Goal: Information Seeking & Learning: Learn about a topic

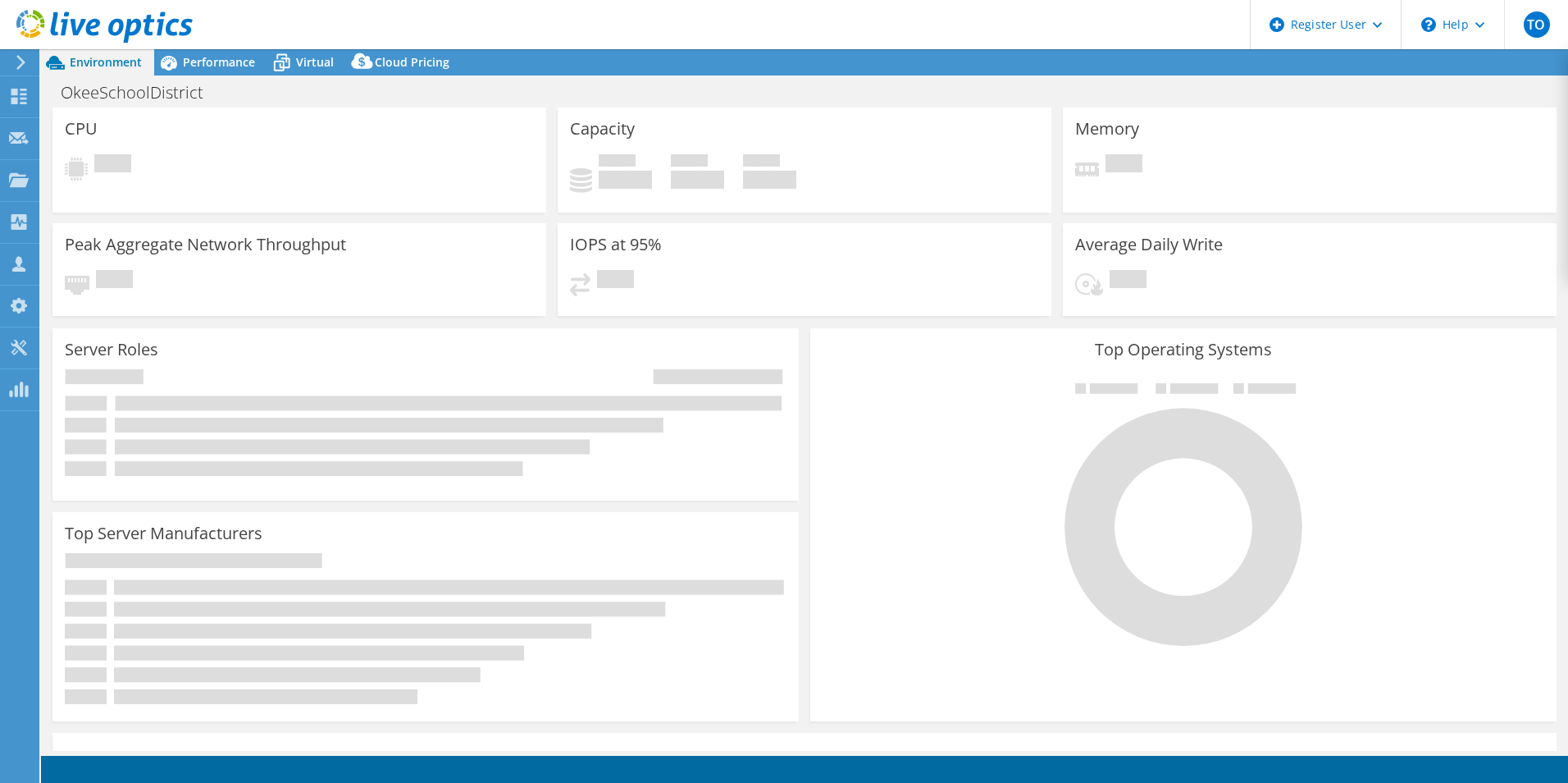
select select "USD"
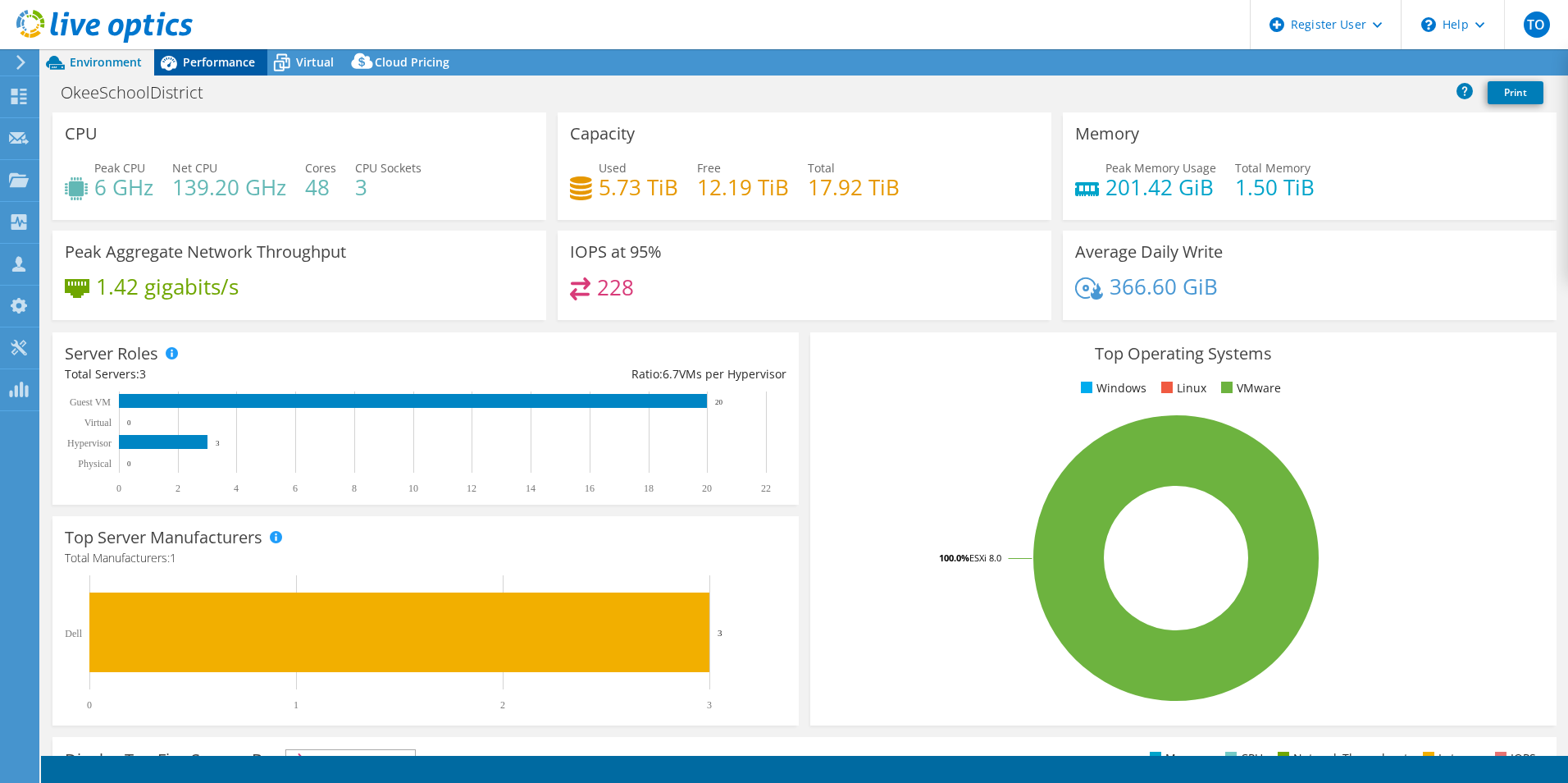
click at [191, 63] on span "Performance" at bounding box center [219, 62] width 72 height 16
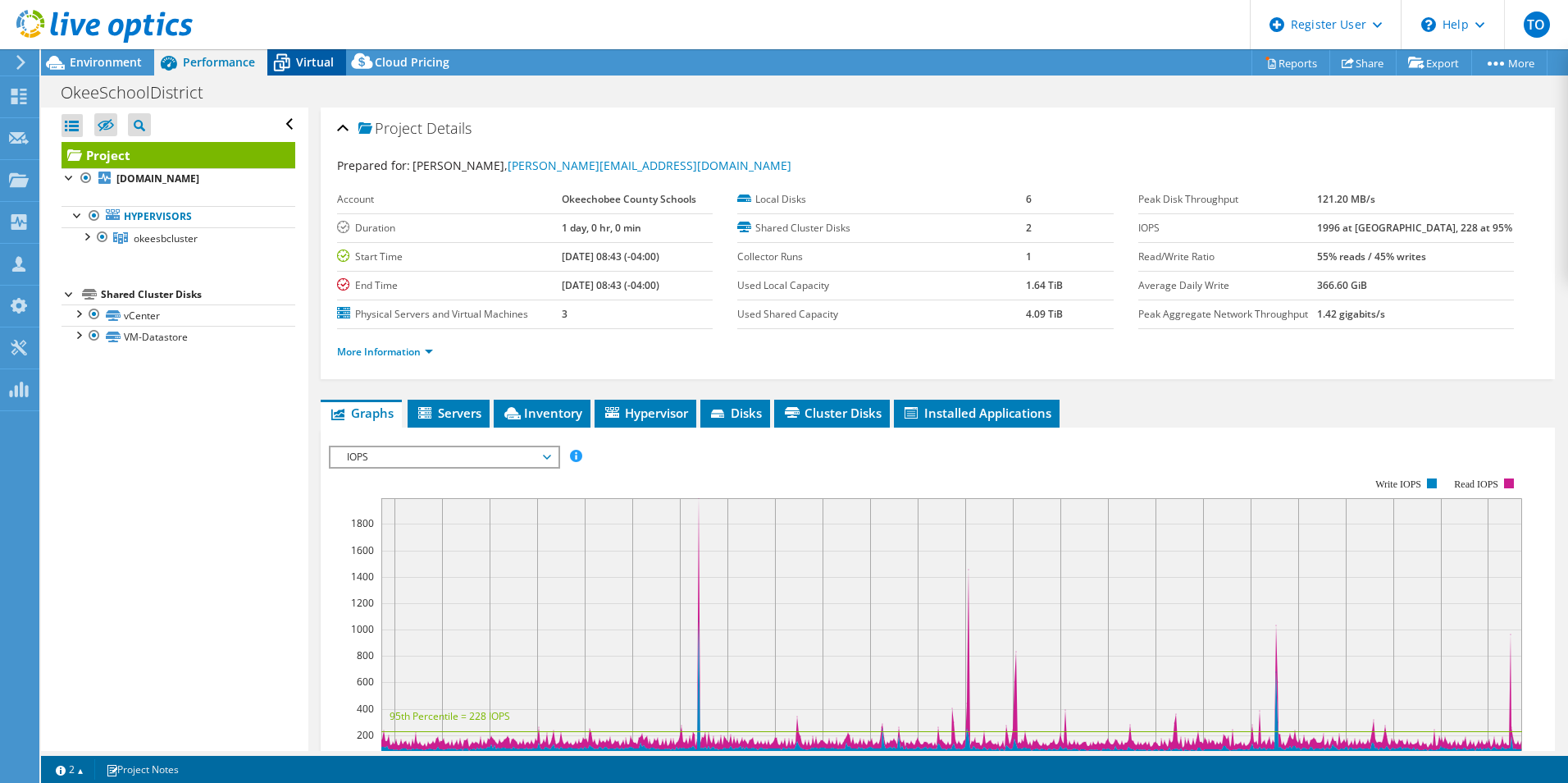
click at [323, 58] on span "Virtual" at bounding box center [314, 62] width 38 height 16
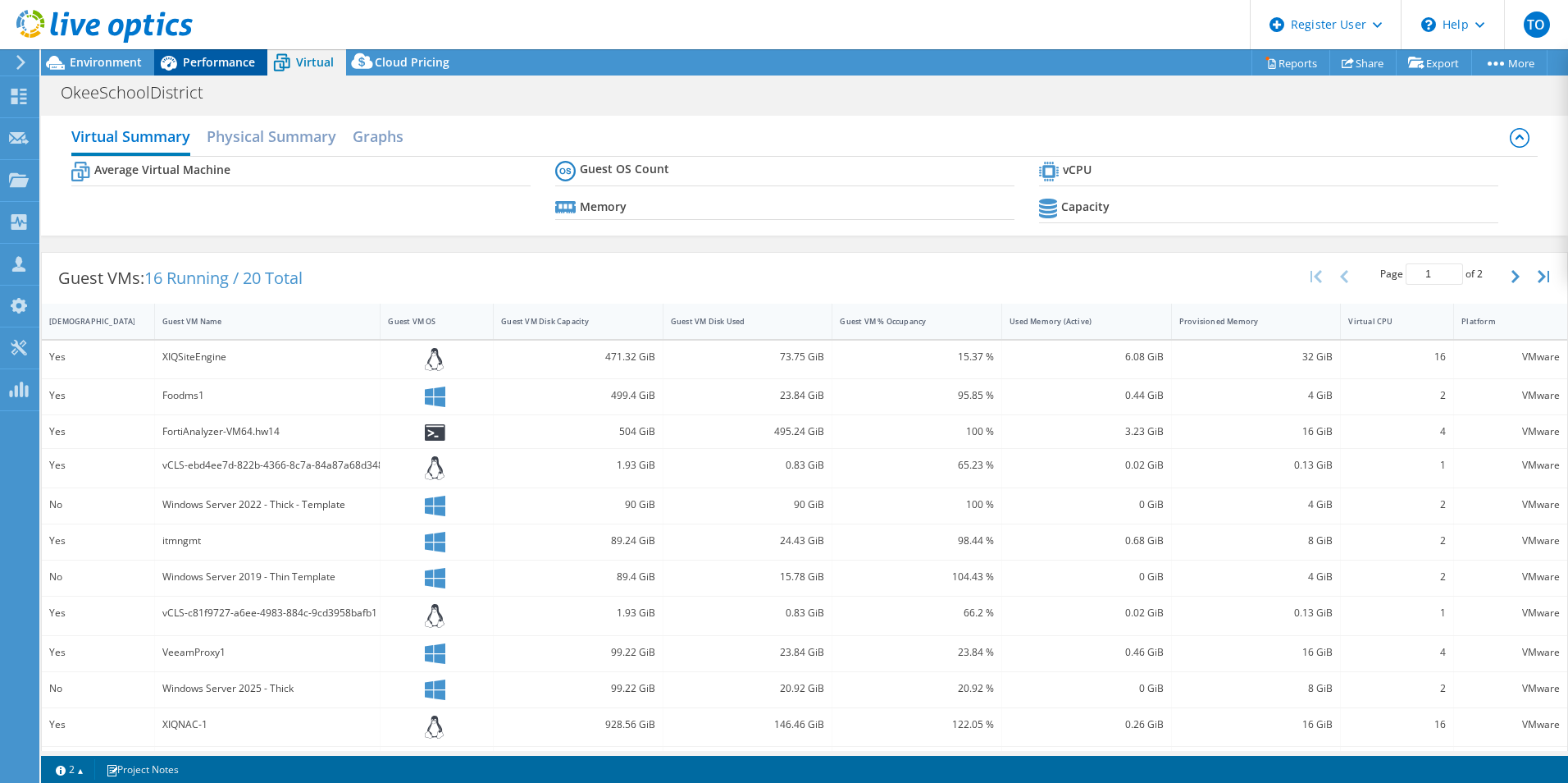
click at [166, 69] on icon at bounding box center [168, 63] width 17 height 15
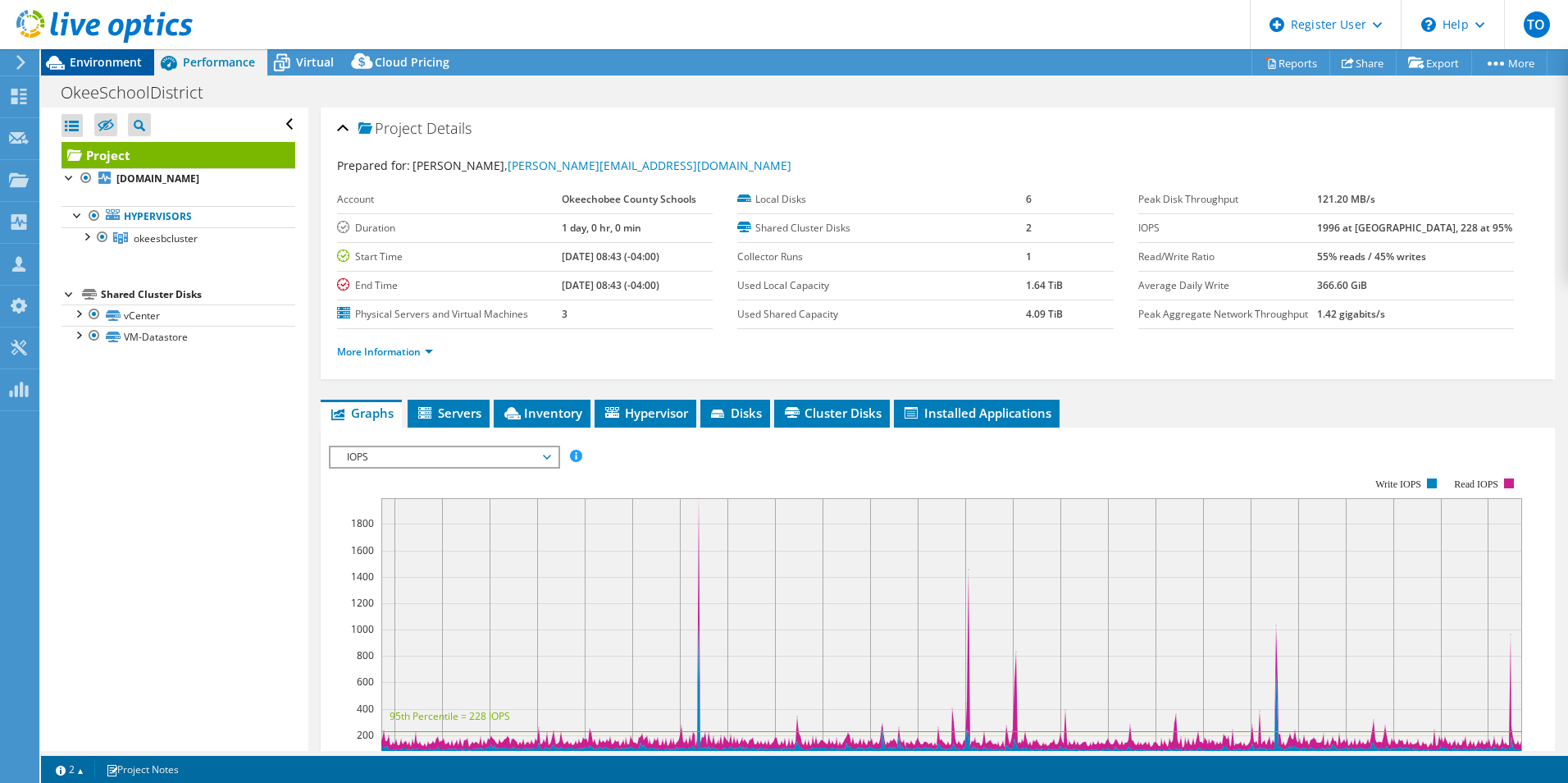
click at [65, 73] on icon at bounding box center [55, 62] width 28 height 28
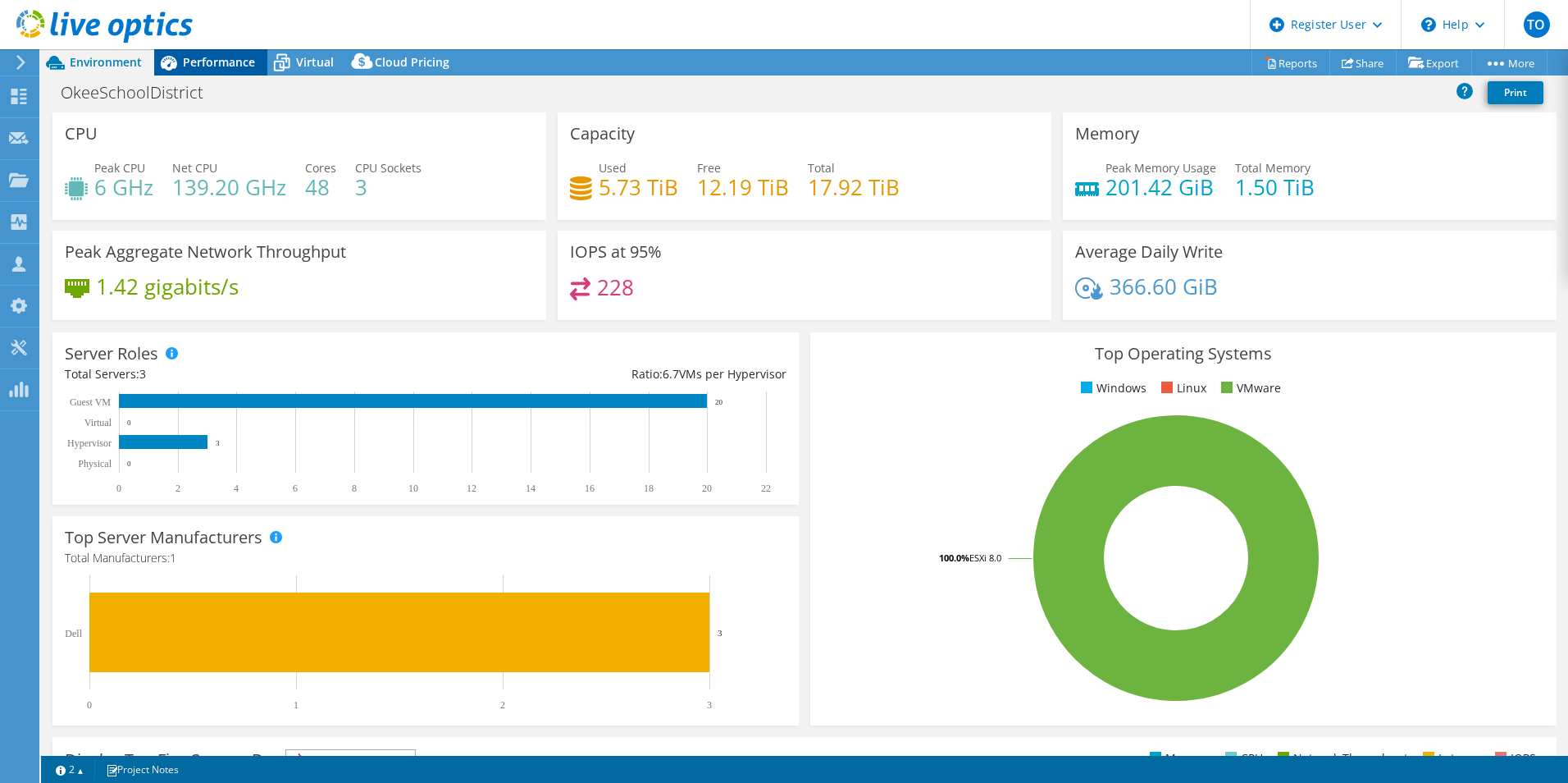
click at [177, 68] on icon at bounding box center [167, 62] width 28 height 28
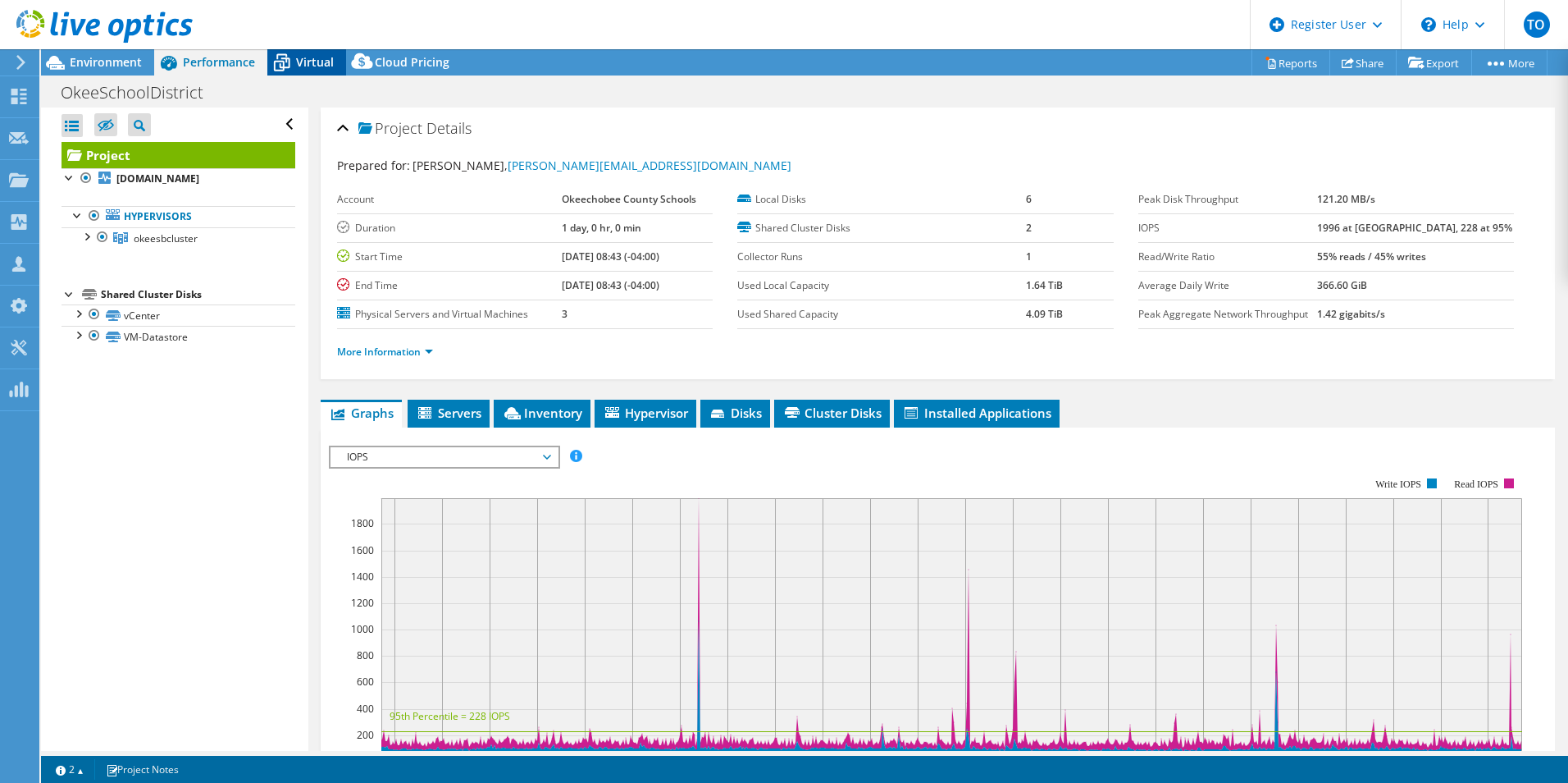
click at [287, 63] on icon at bounding box center [281, 62] width 28 height 28
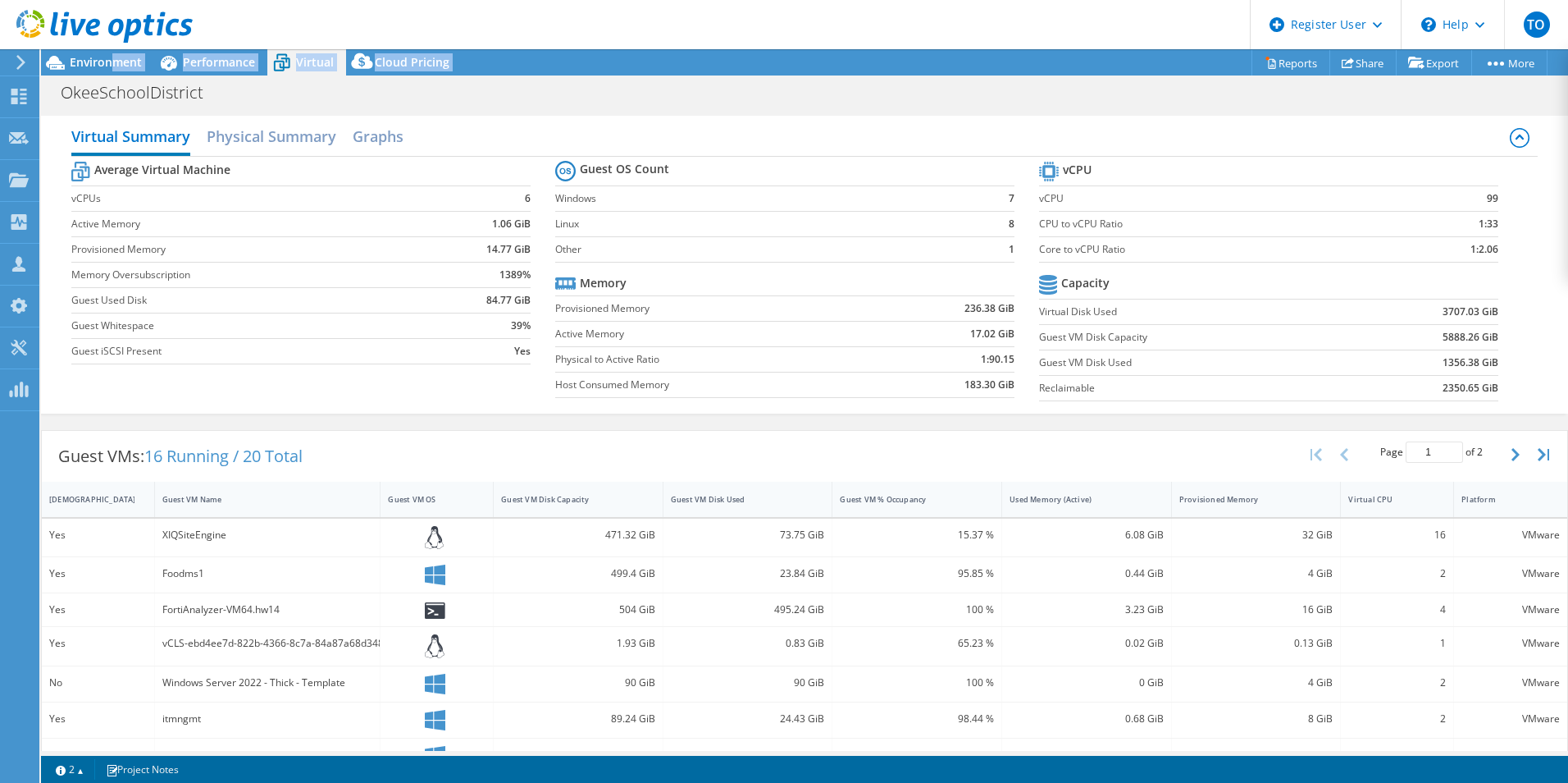
drag, startPoint x: 117, startPoint y: 59, endPoint x: 117, endPoint y: 77, distance: 18.0
click at [117, 77] on div "Project Actions Project Actions Reports Share Export vSAN ReadyNode Sizer" at bounding box center [804, 416] width 1527 height 734
drag, startPoint x: 117, startPoint y: 77, endPoint x: 104, endPoint y: 66, distance: 17.0
click at [104, 66] on span "Environment" at bounding box center [106, 62] width 72 height 16
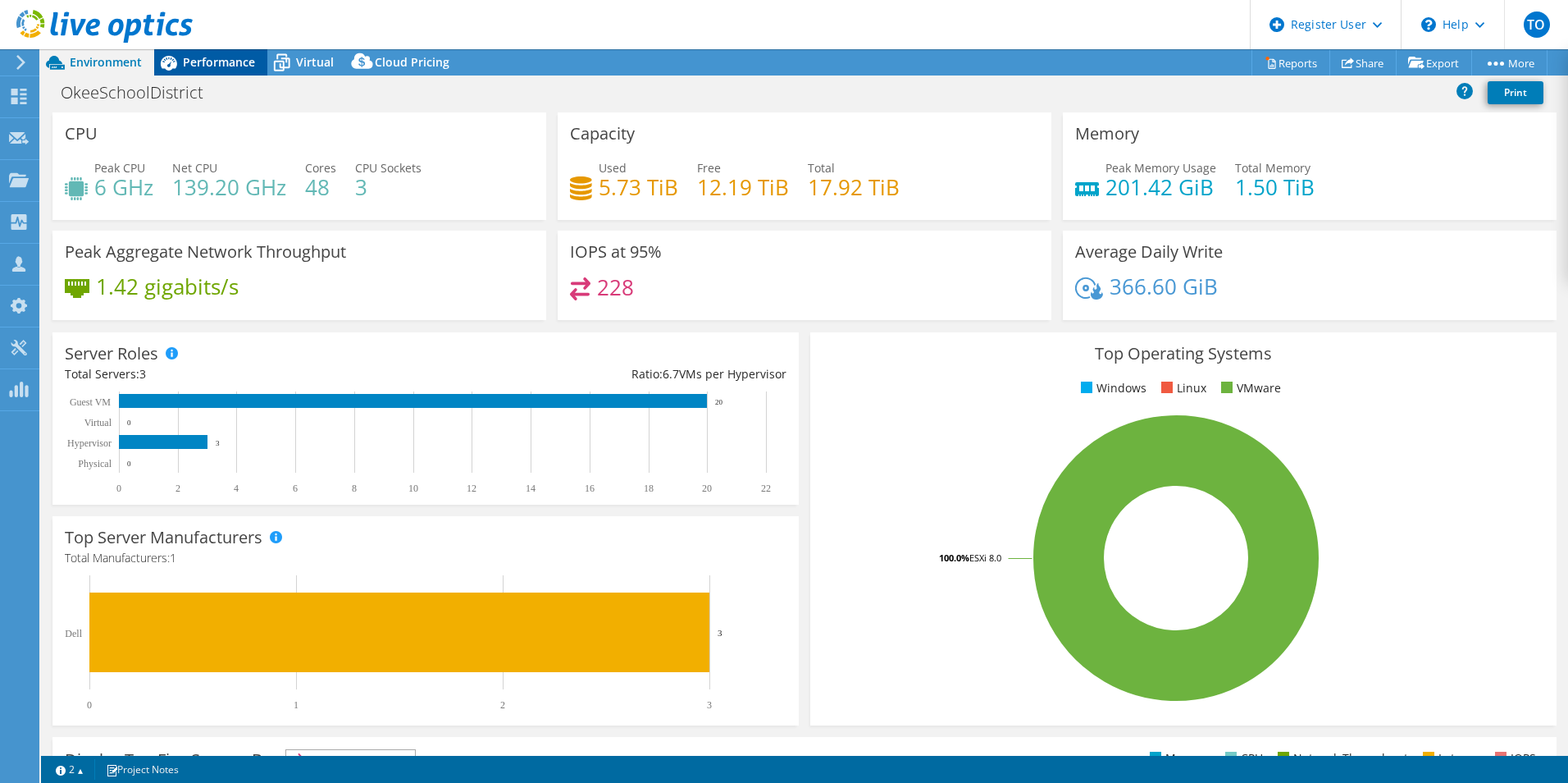
click at [224, 74] on div "Performance" at bounding box center [211, 62] width 114 height 26
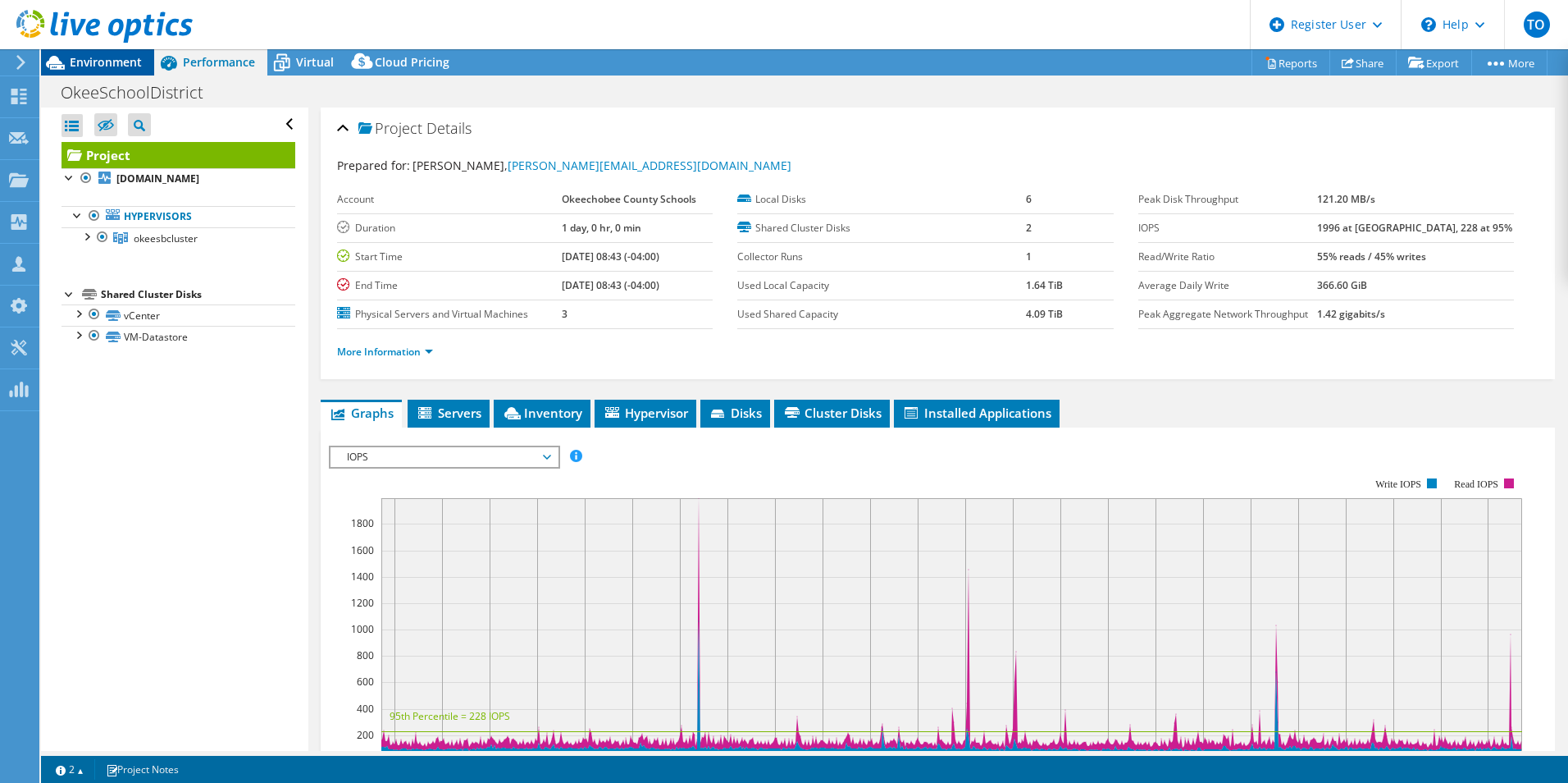
click at [117, 73] on div "Environment" at bounding box center [98, 62] width 114 height 26
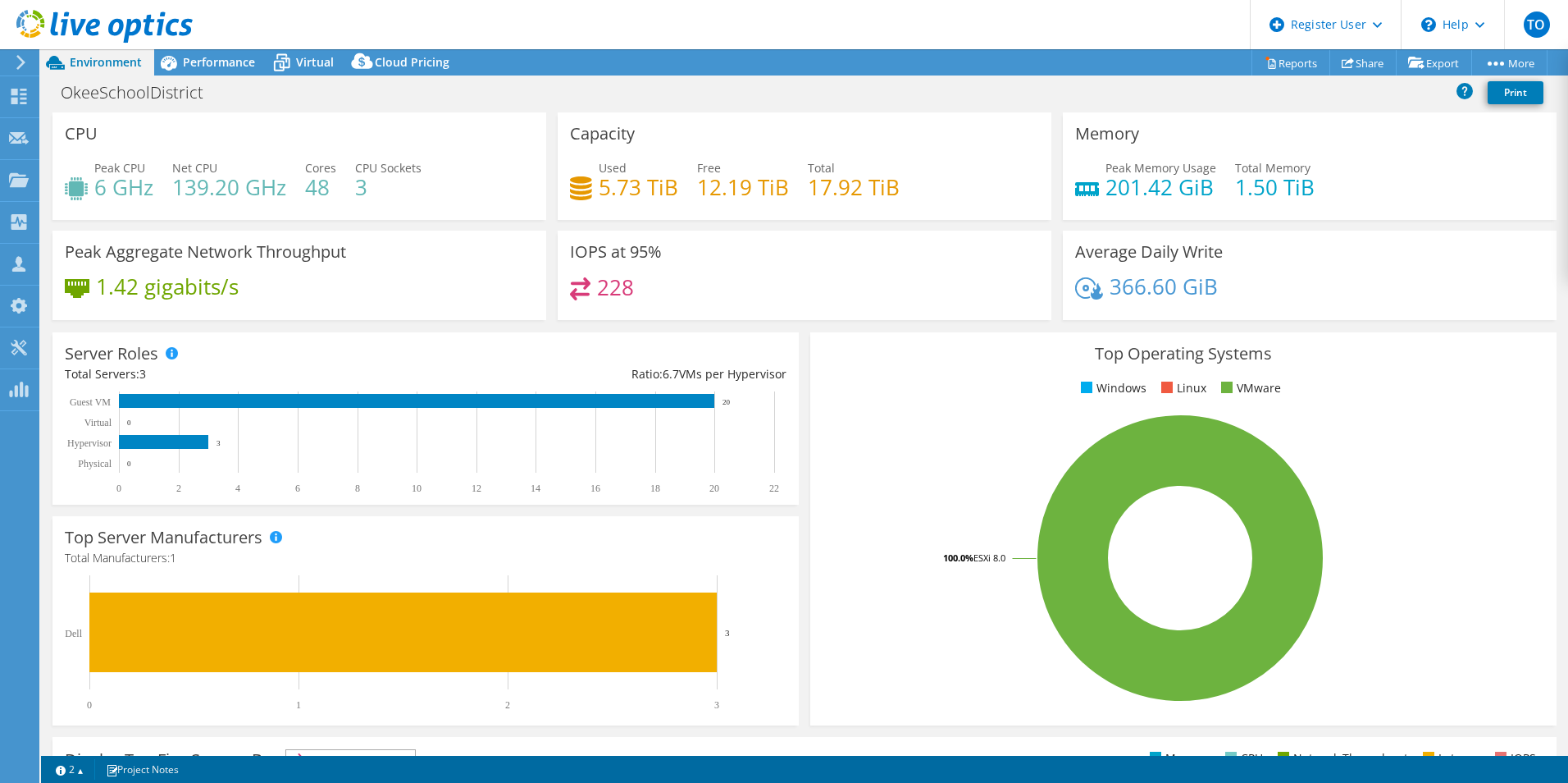
click at [209, 48] on header "TO Dell User Tofi Oladipo [EMAIL_ADDRESS][PERSON_NAME][DOMAIN_NAME] Dell My Pro…" at bounding box center [784, 24] width 1568 height 49
click at [209, 56] on span "Performance" at bounding box center [219, 62] width 72 height 16
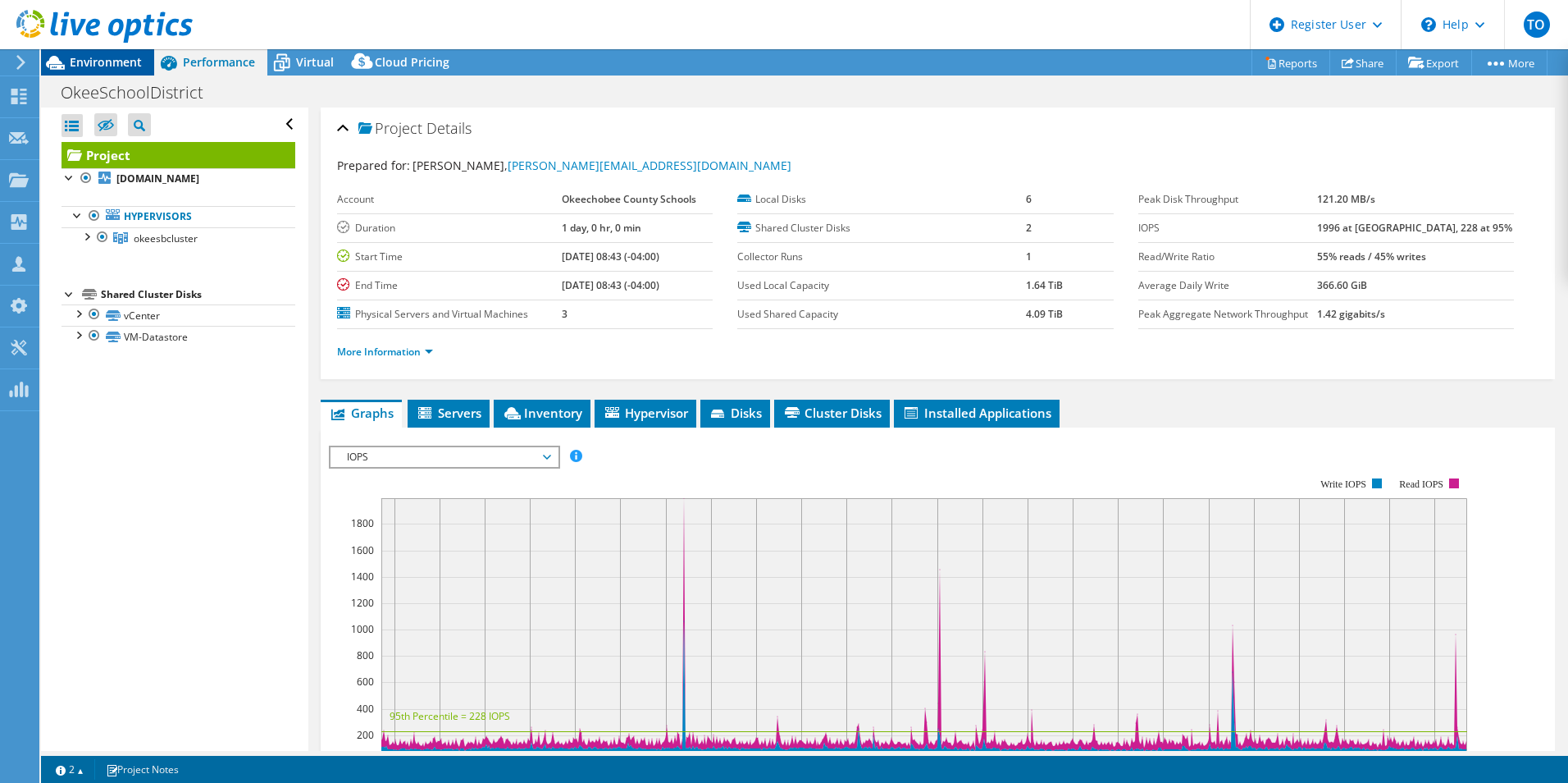
click at [91, 58] on span "Environment" at bounding box center [106, 62] width 72 height 16
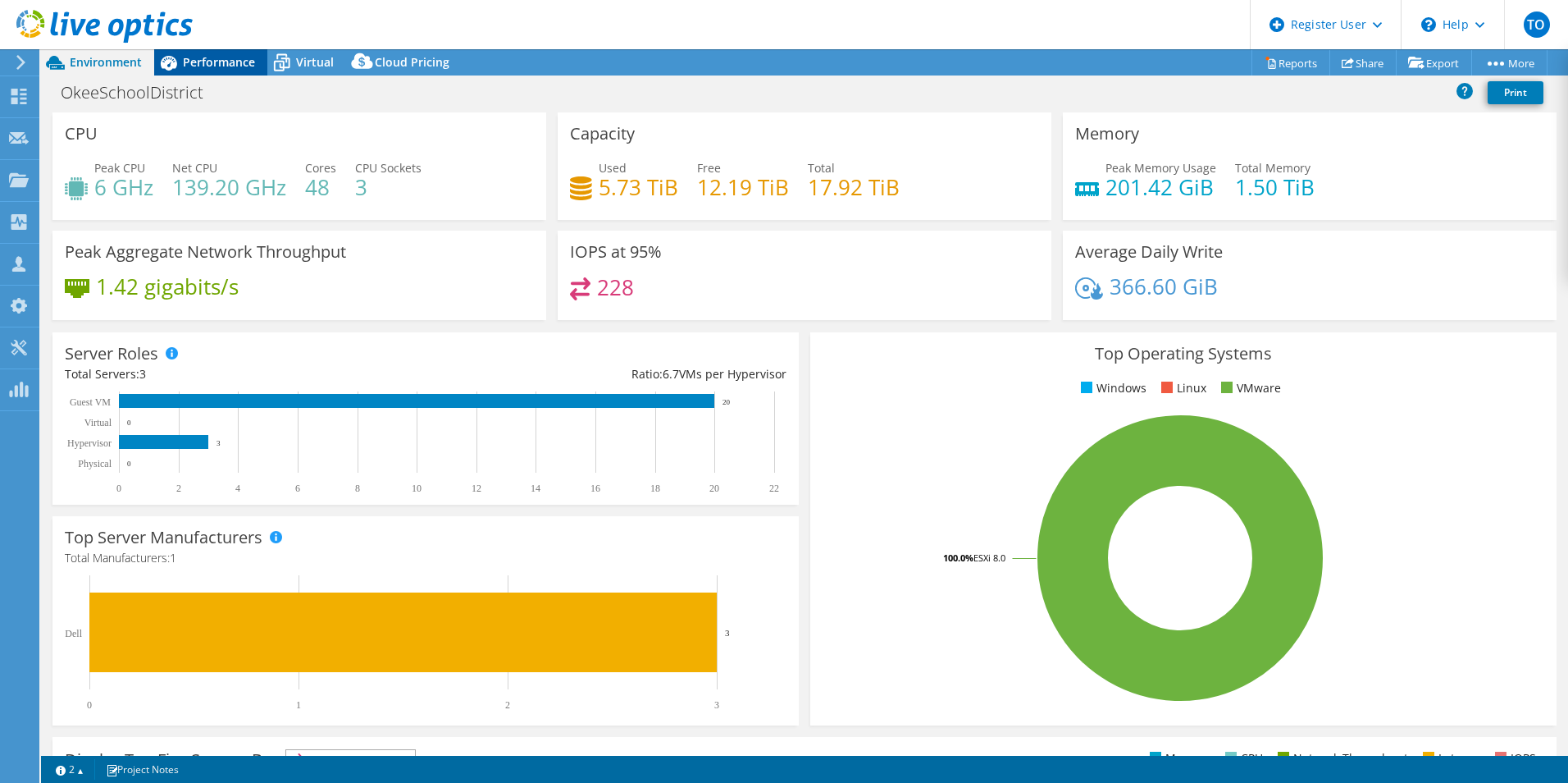
click at [184, 58] on span "Performance" at bounding box center [219, 62] width 72 height 16
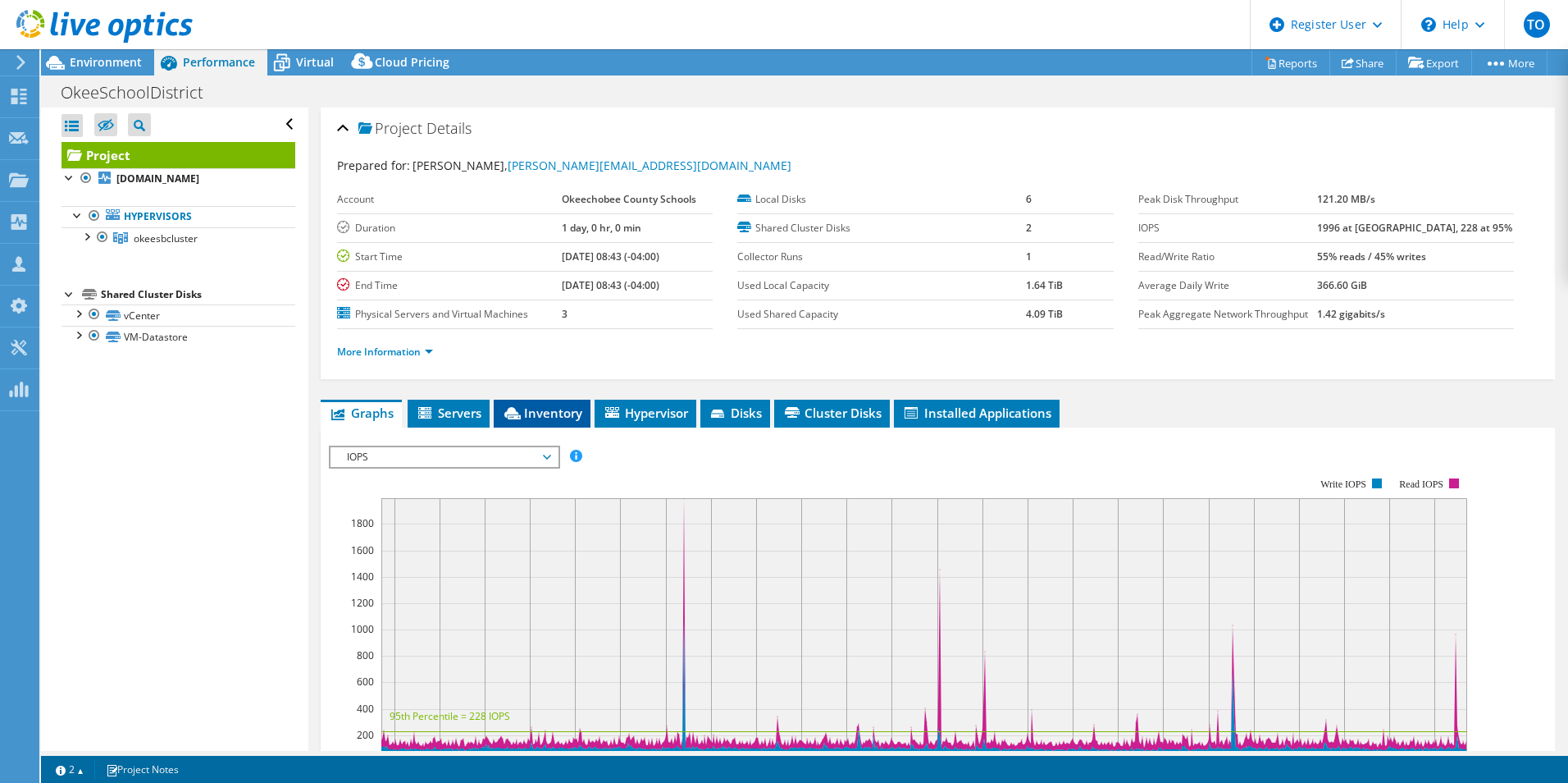
click at [566, 426] on li "Inventory" at bounding box center [542, 414] width 97 height 27
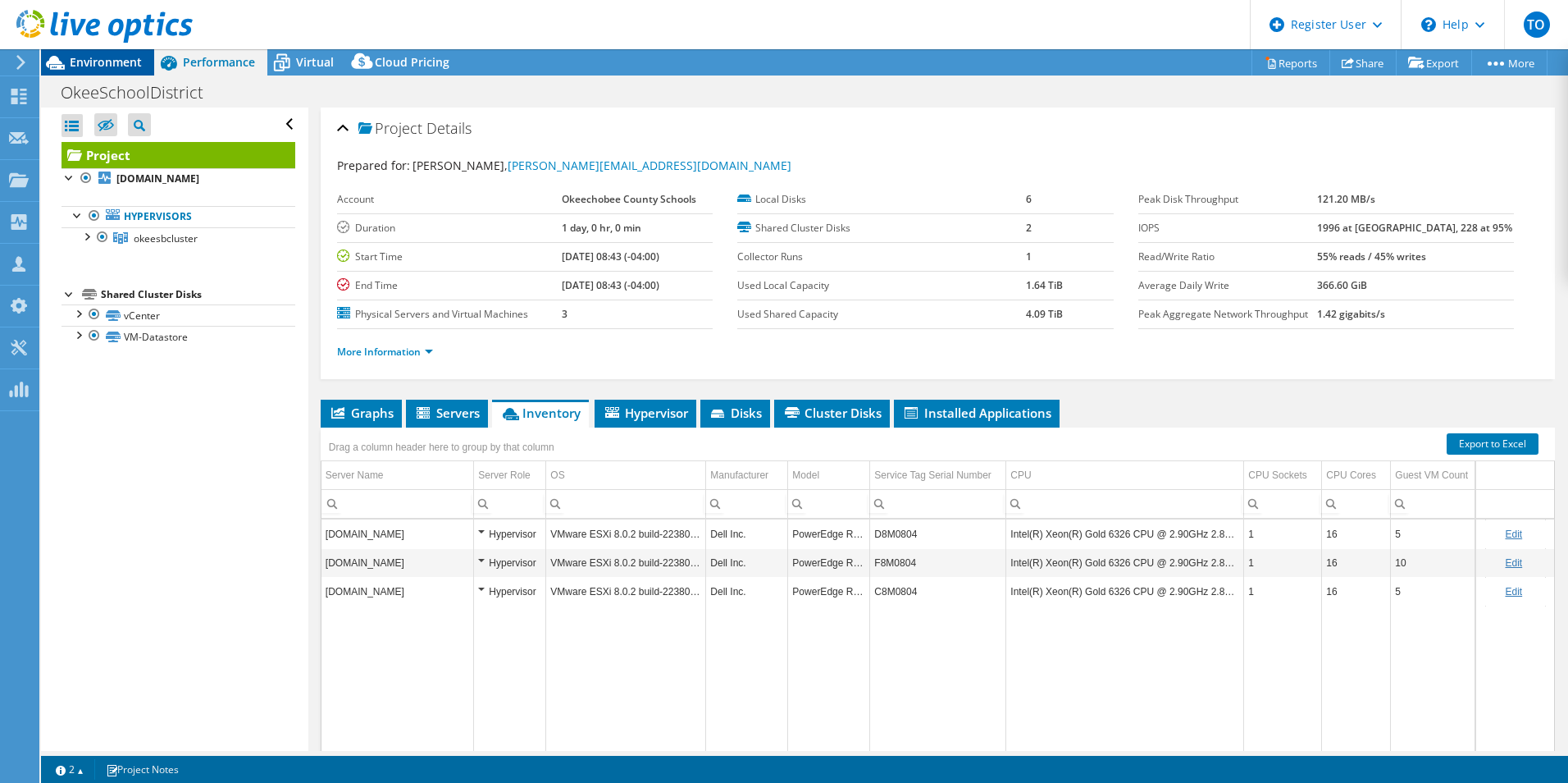
click at [127, 72] on div "Environment" at bounding box center [98, 62] width 114 height 26
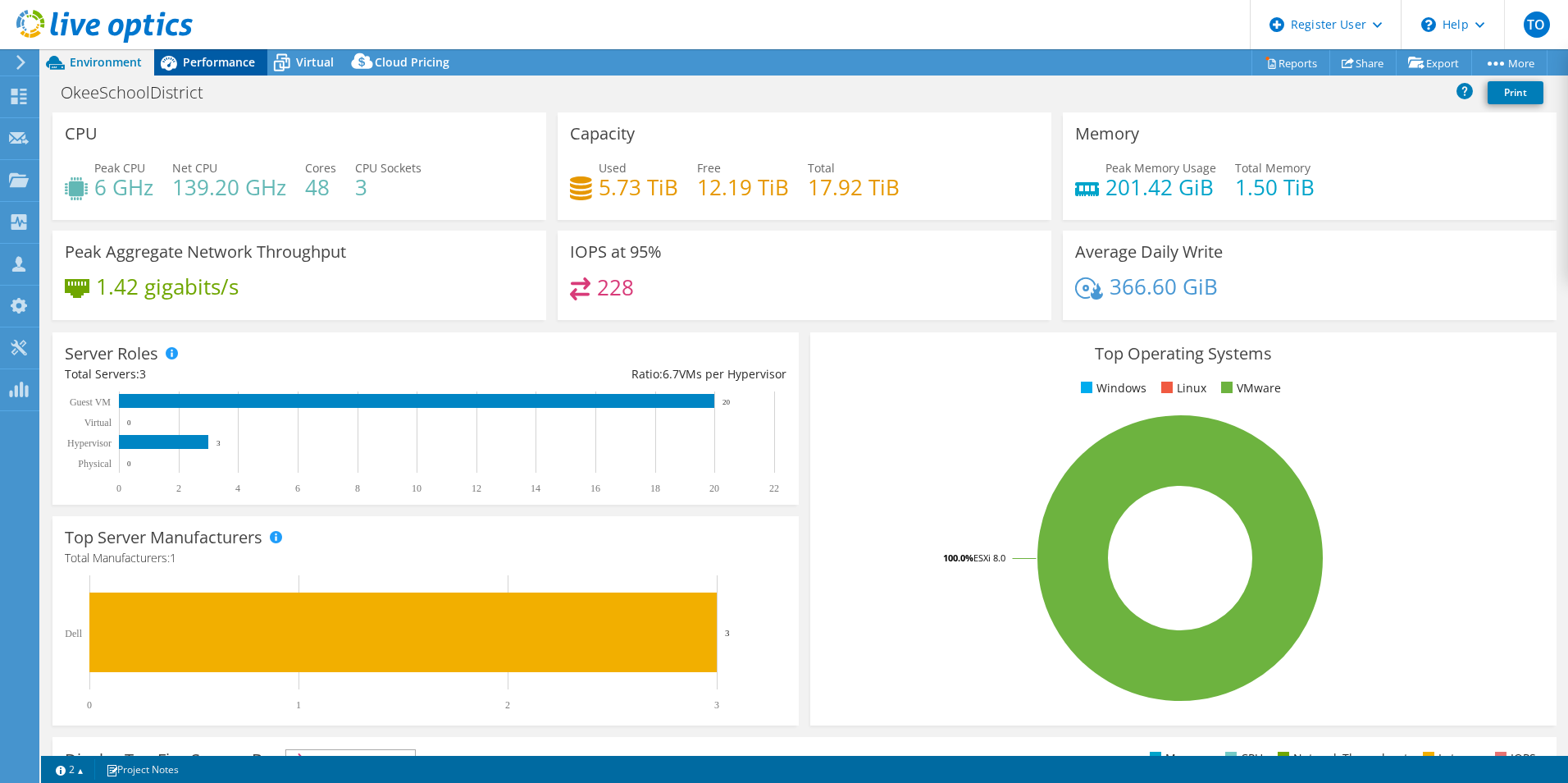
click at [237, 61] on span "Performance" at bounding box center [219, 62] width 72 height 16
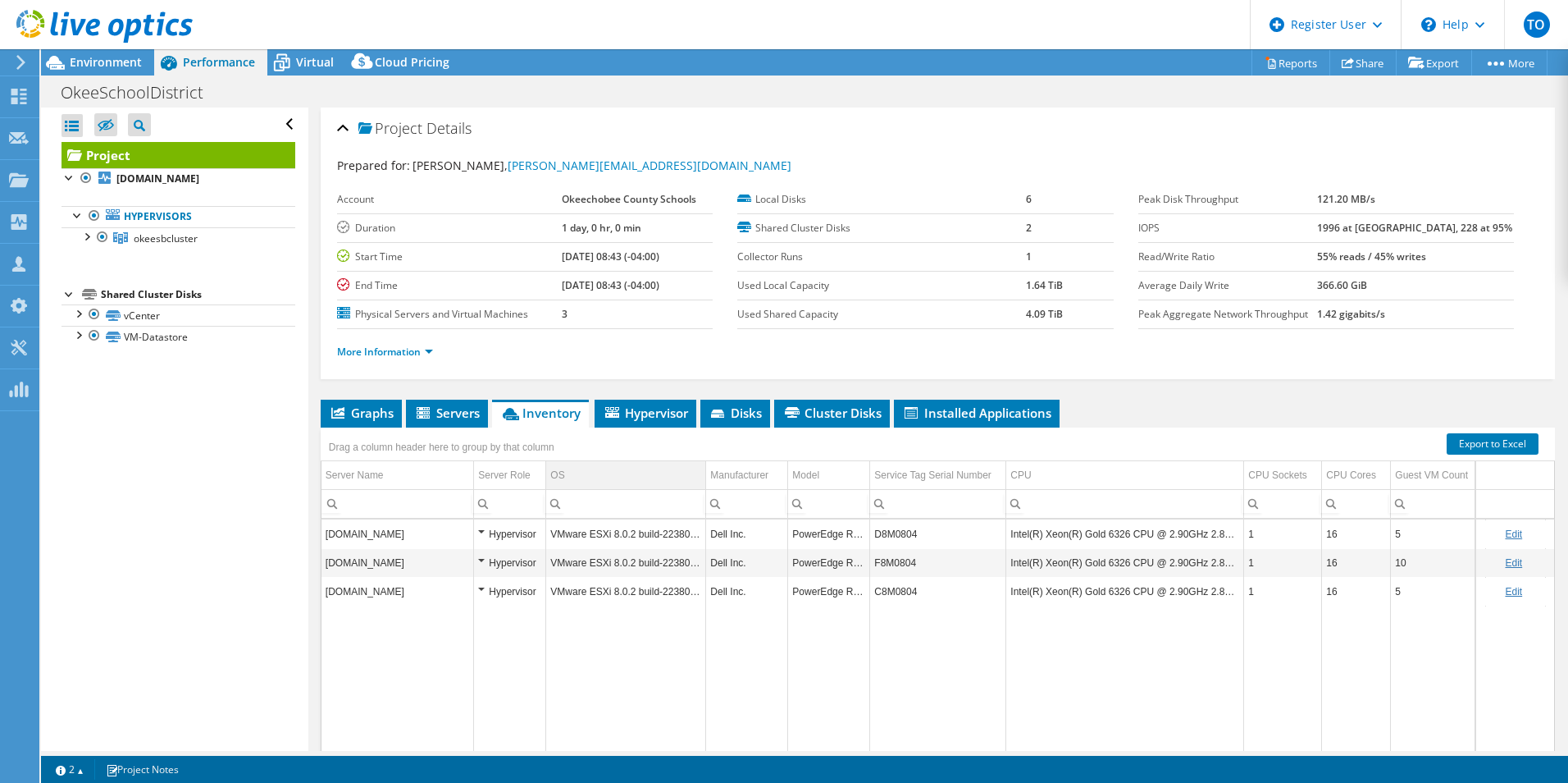
scroll to position [82, 0]
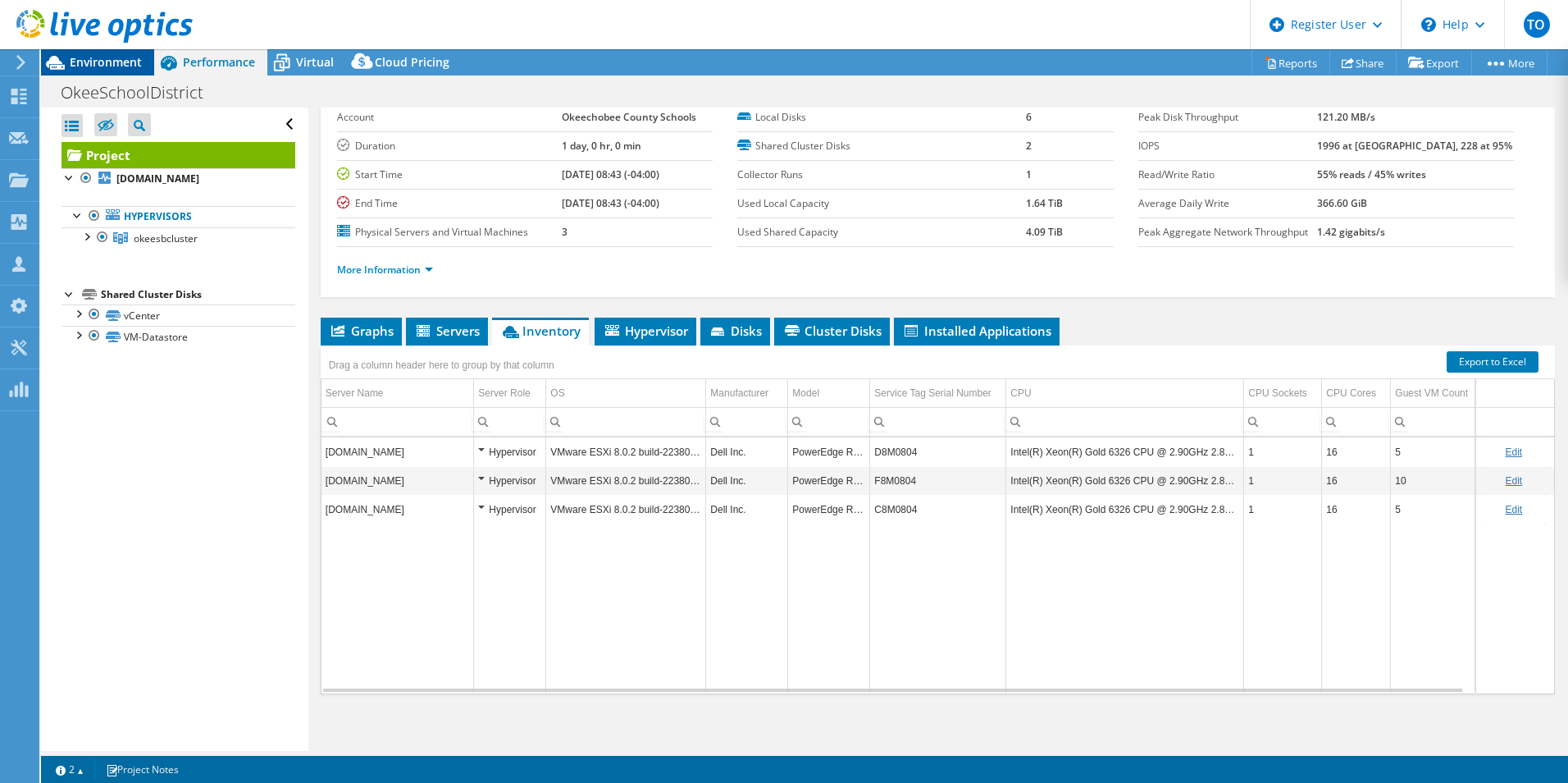
click at [69, 59] on icon at bounding box center [55, 62] width 28 height 28
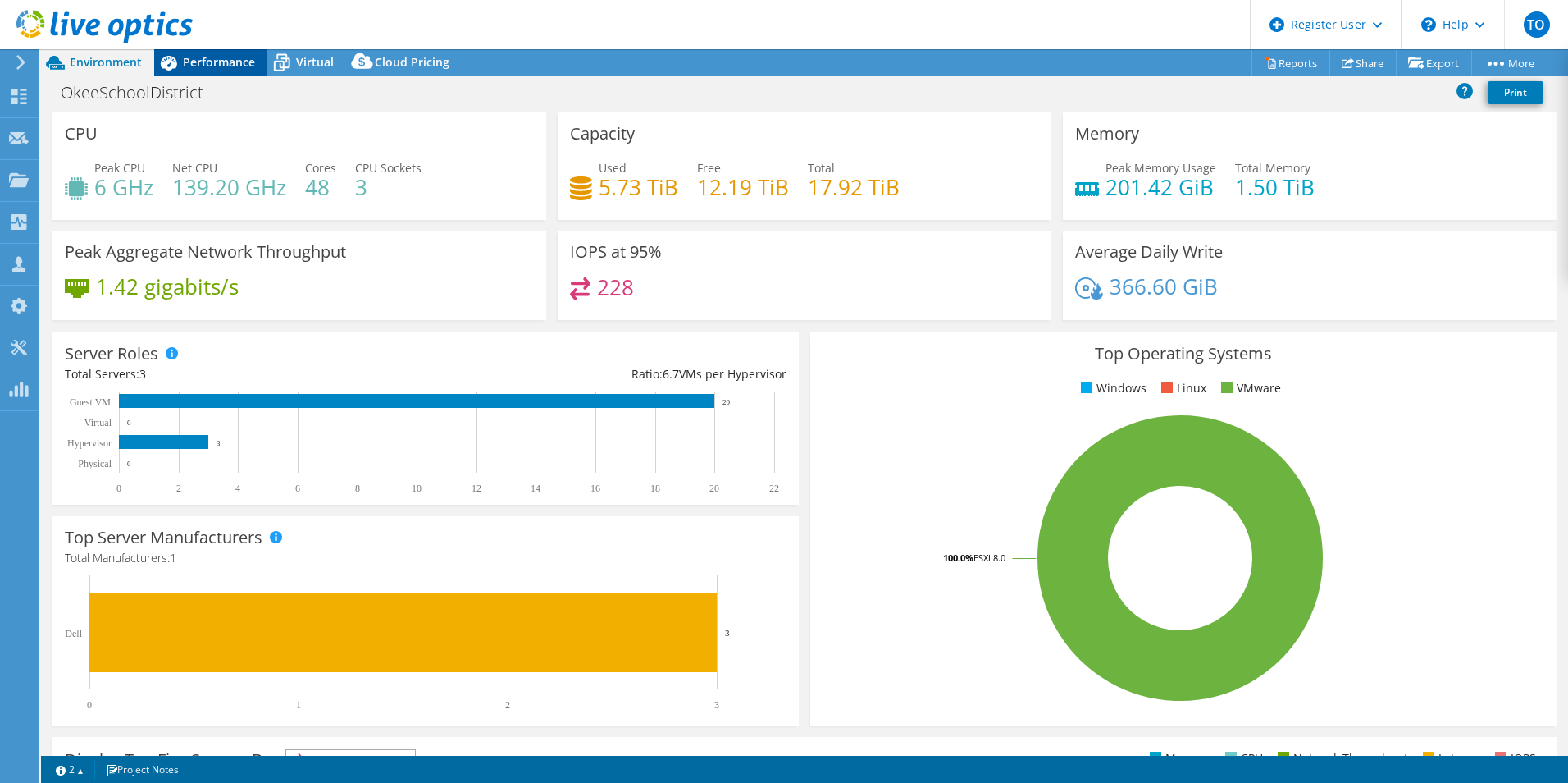
click at [205, 72] on div "Performance" at bounding box center [211, 62] width 114 height 26
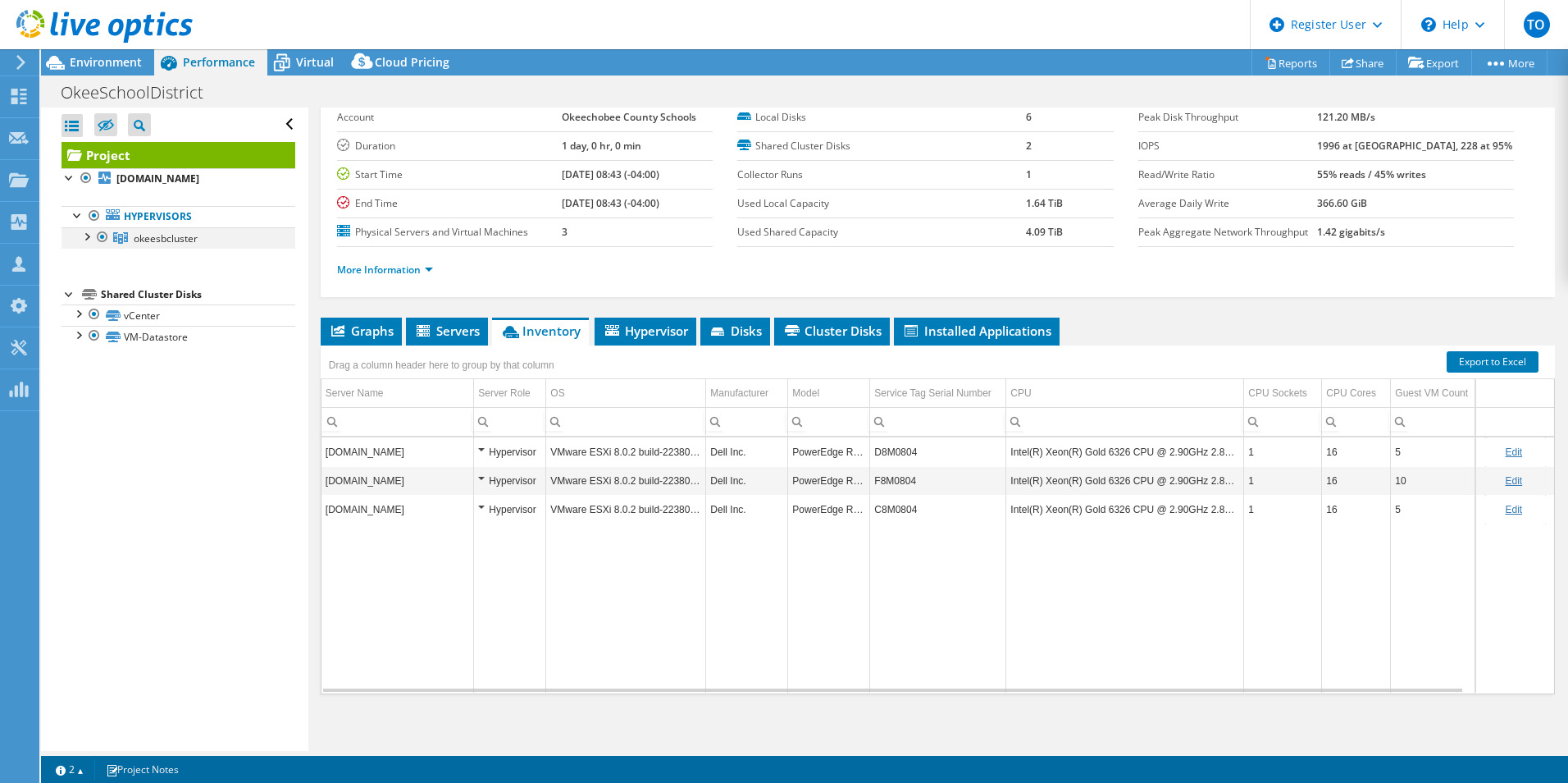
click at [90, 234] on div at bounding box center [86, 235] width 17 height 17
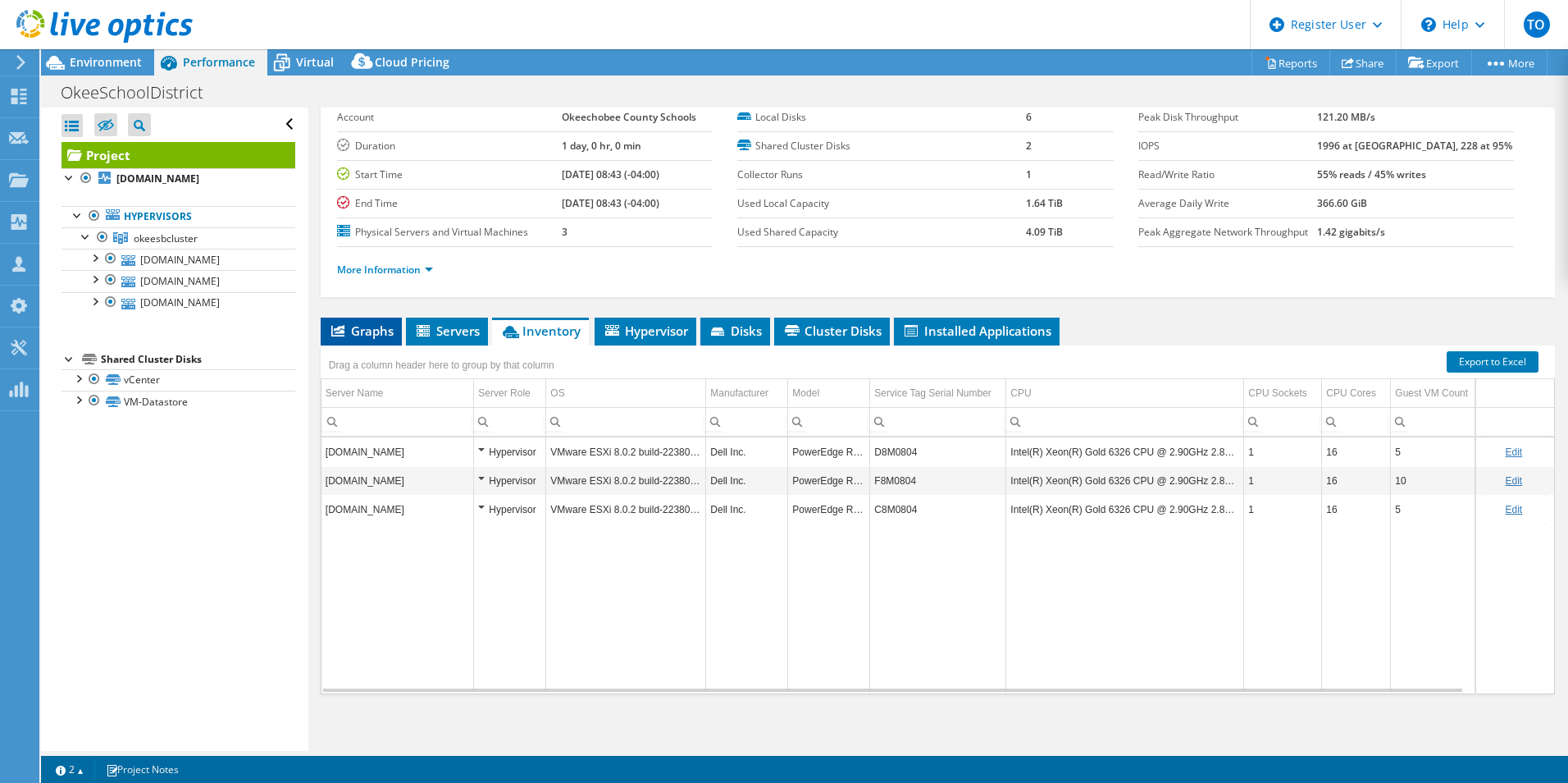
click at [381, 330] on span "Graphs" at bounding box center [361, 330] width 65 height 17
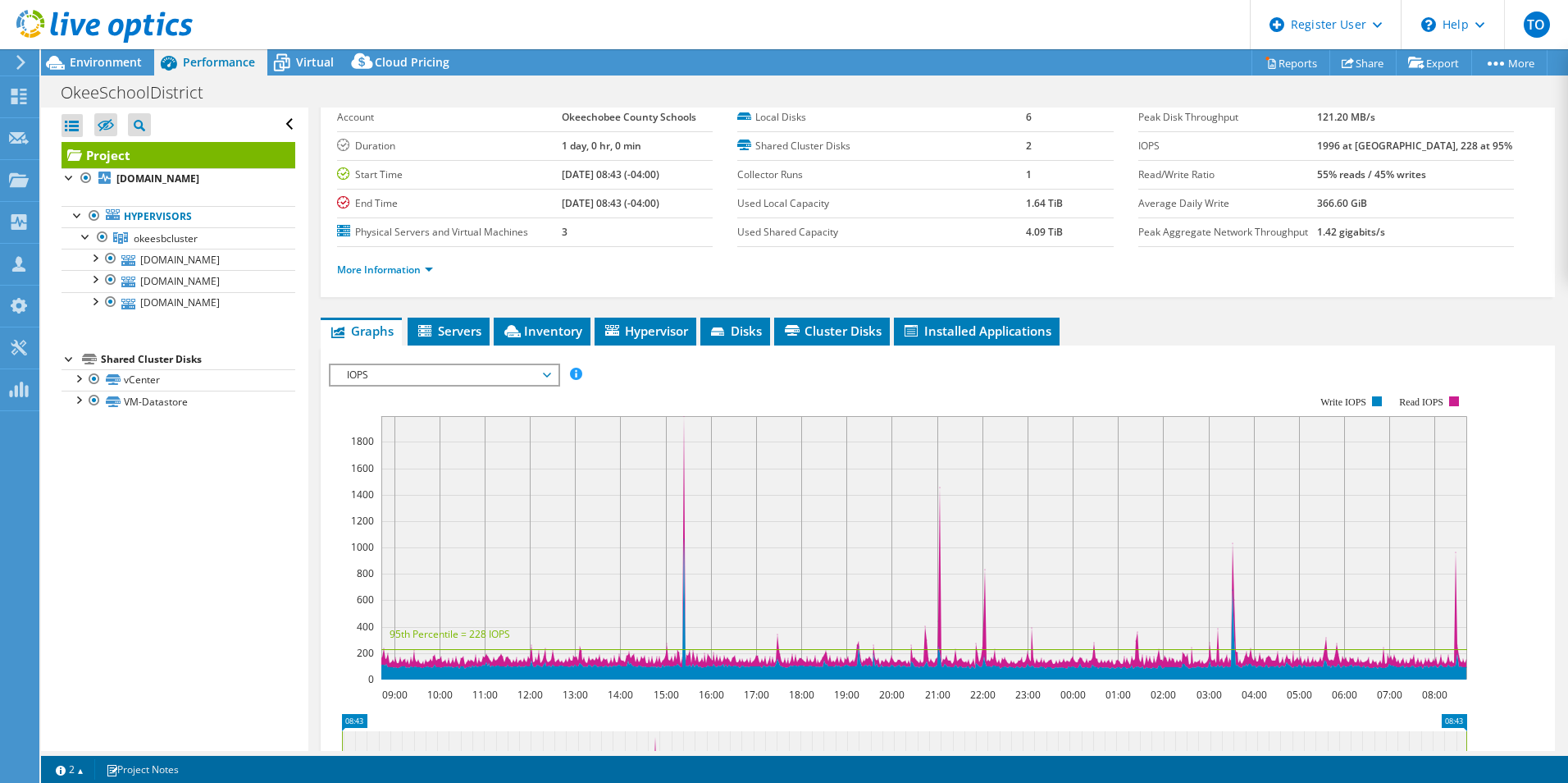
click at [431, 371] on span "IOPS" at bounding box center [444, 375] width 211 height 20
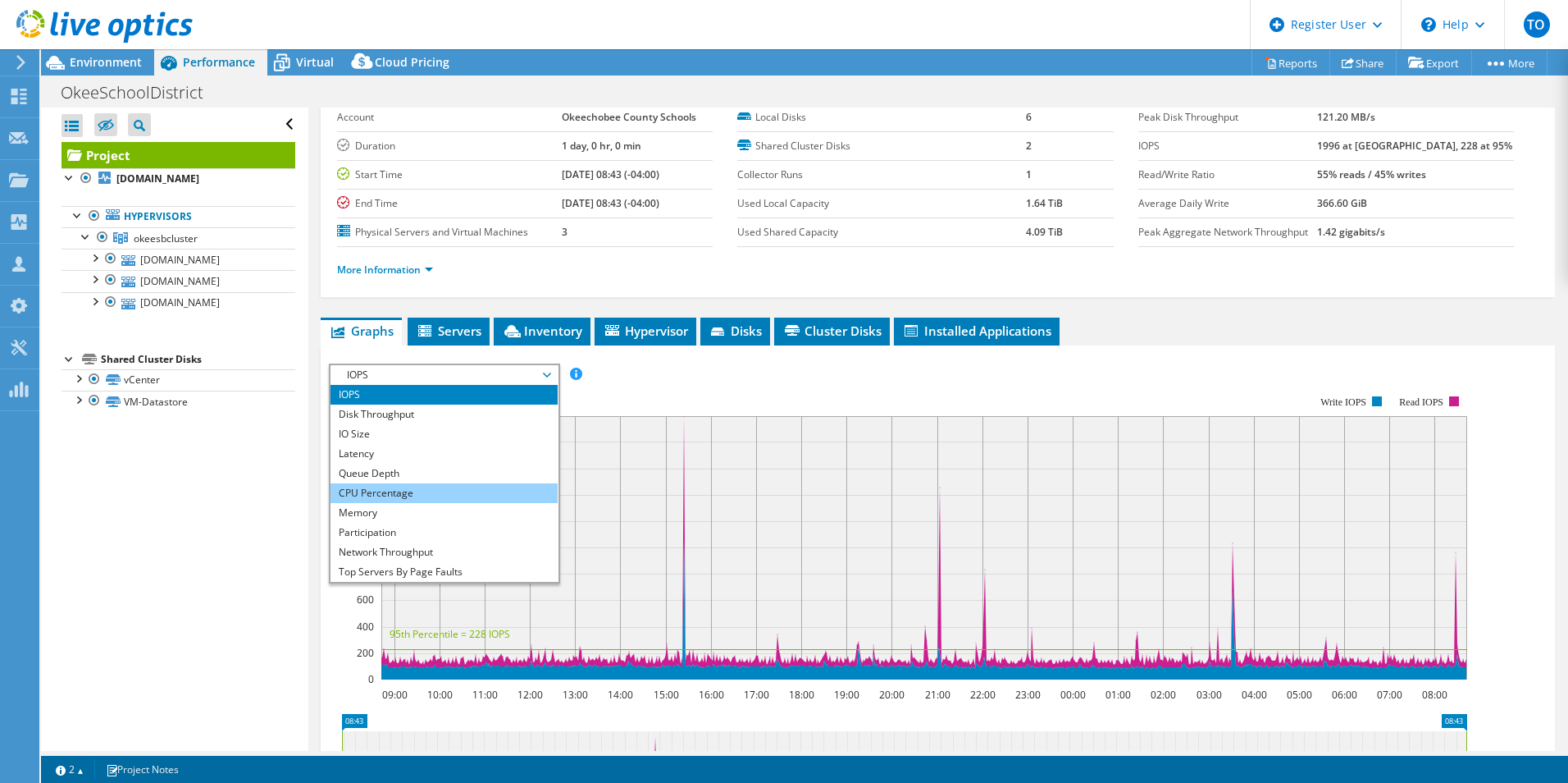
click at [426, 495] on li "CPU Percentage" at bounding box center [444, 493] width 227 height 20
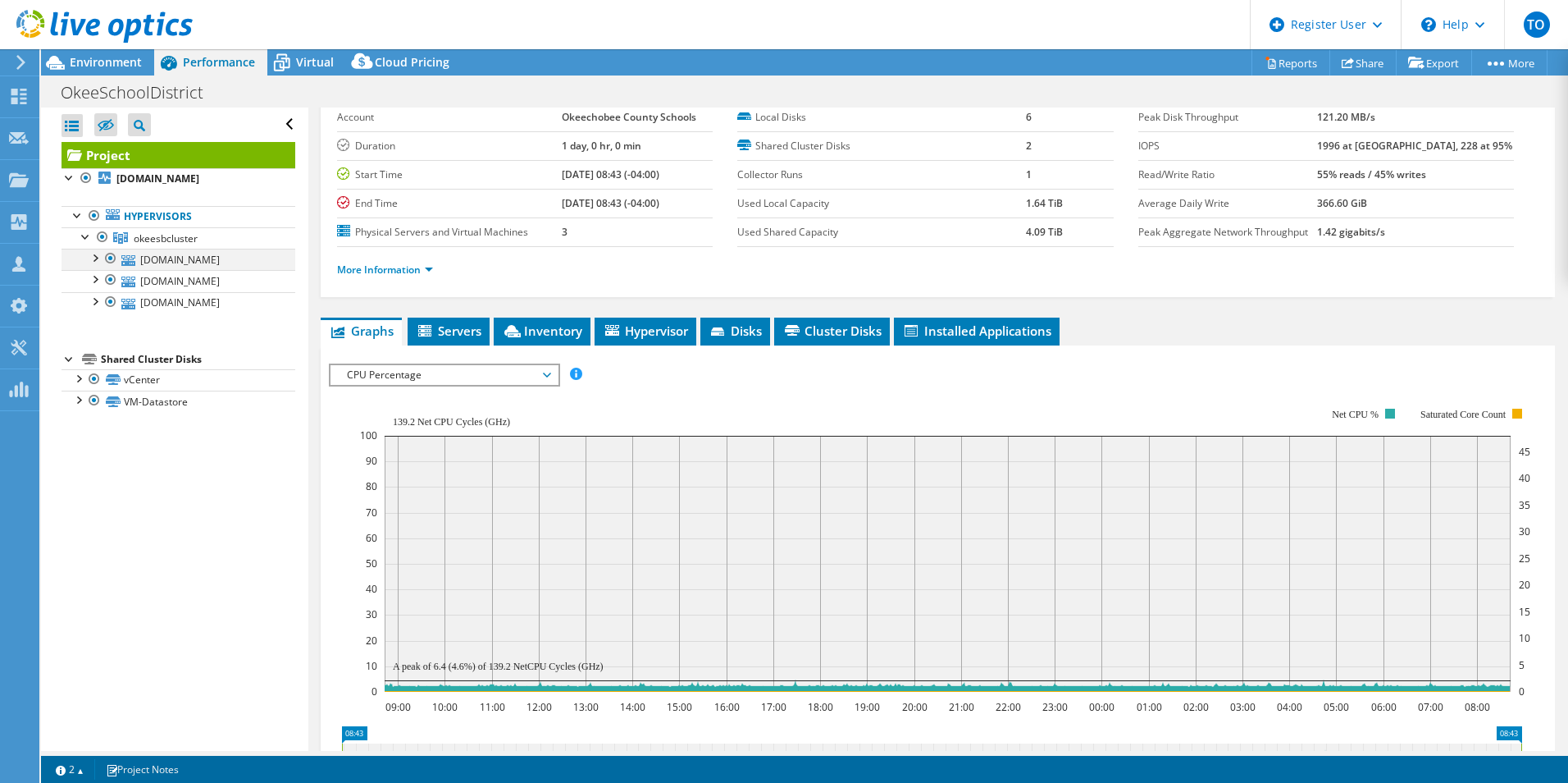
click at [103, 256] on div at bounding box center [111, 259] width 17 height 20
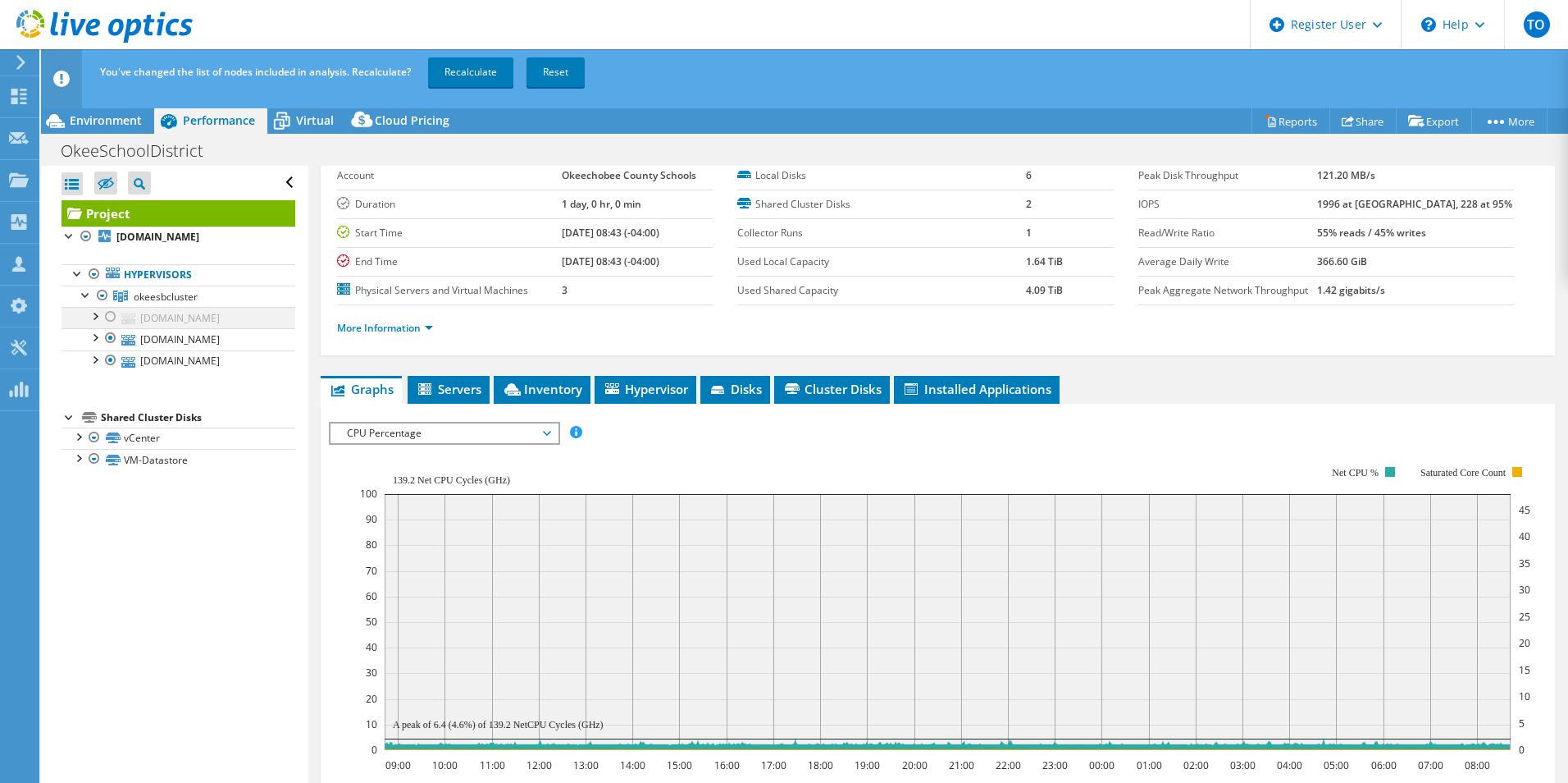
click at [108, 315] on div at bounding box center [111, 317] width 17 height 20
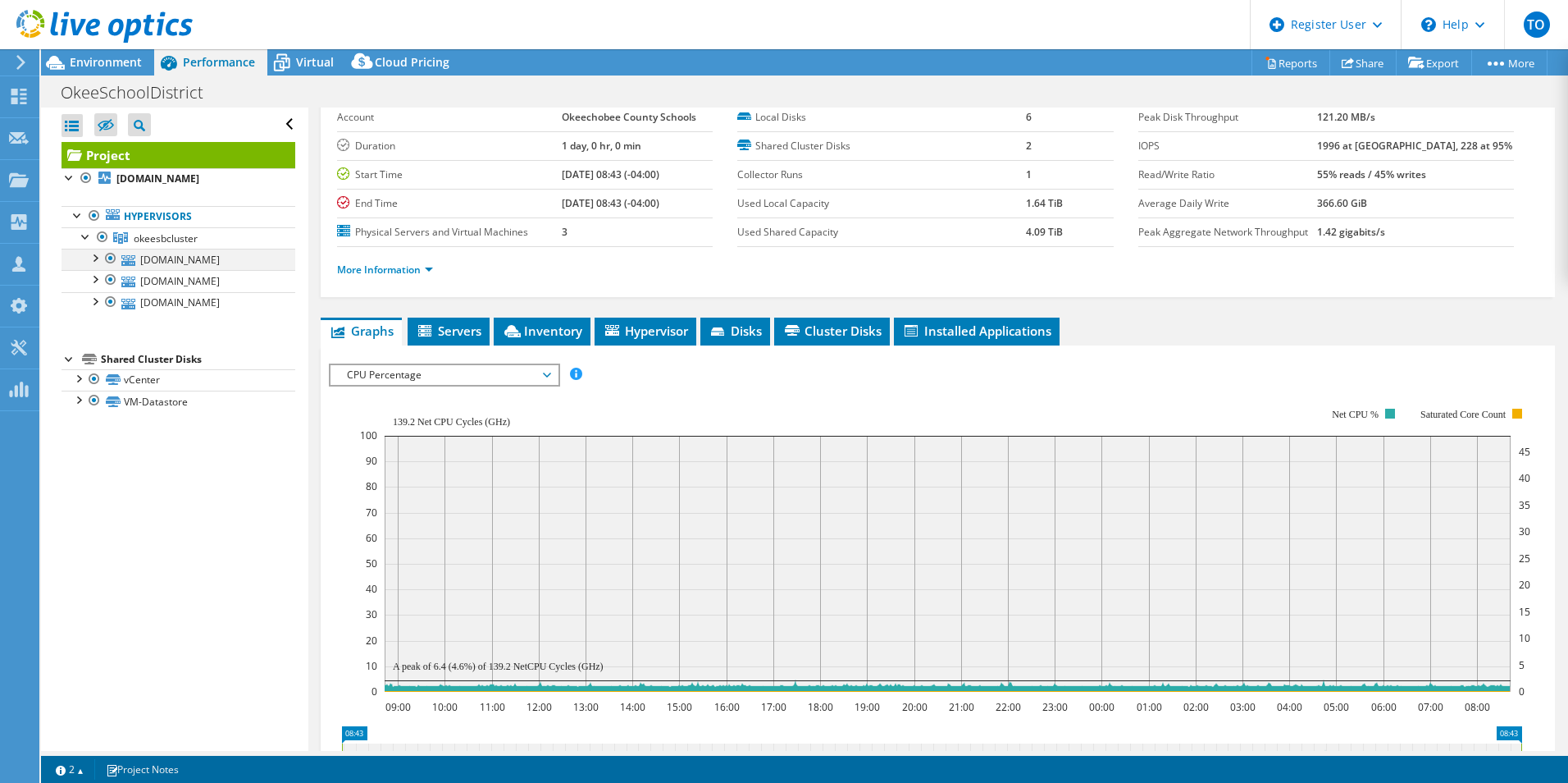
click at [95, 260] on div at bounding box center [94, 257] width 17 height 17
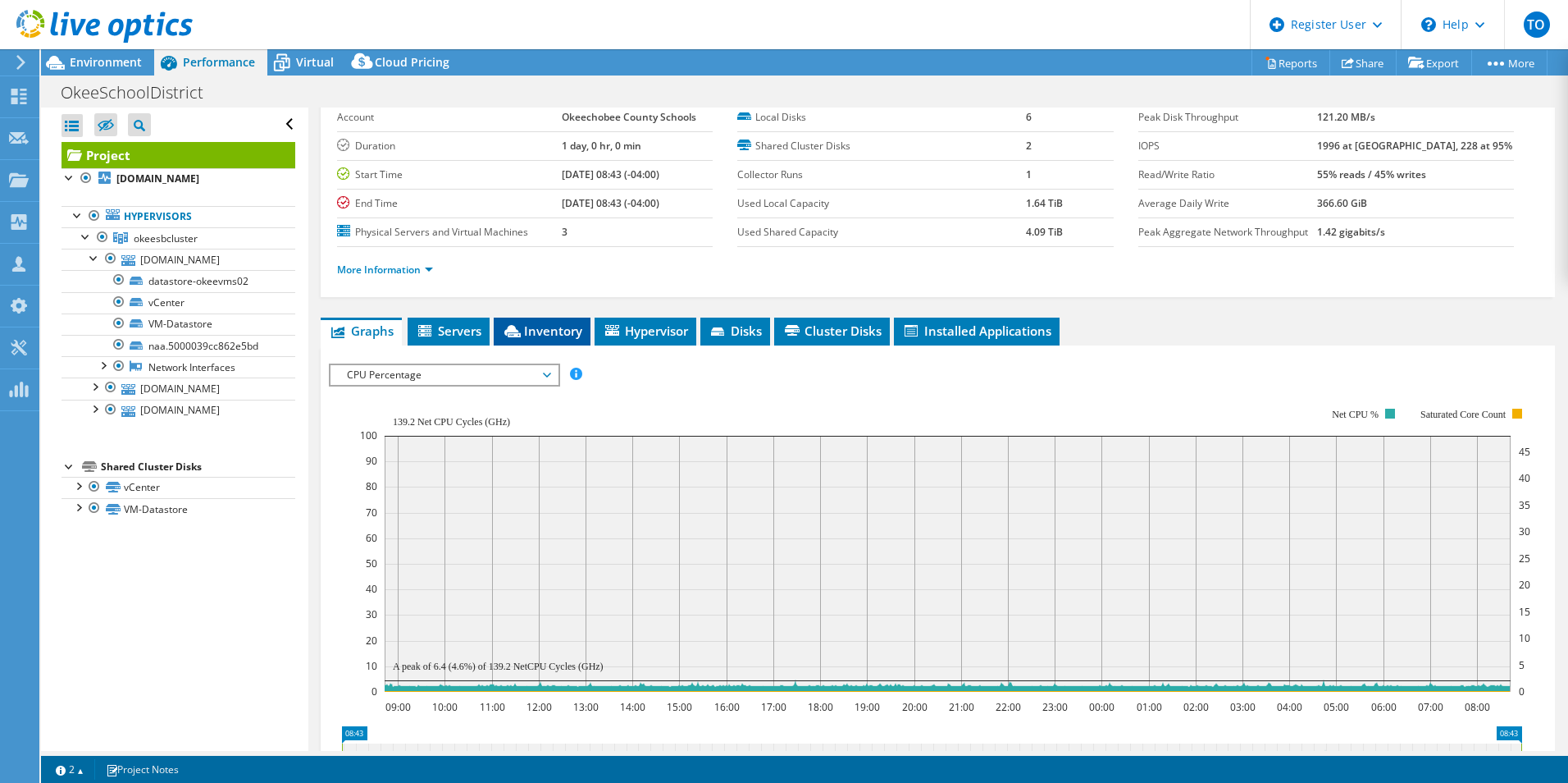
click at [510, 327] on icon at bounding box center [512, 331] width 17 height 13
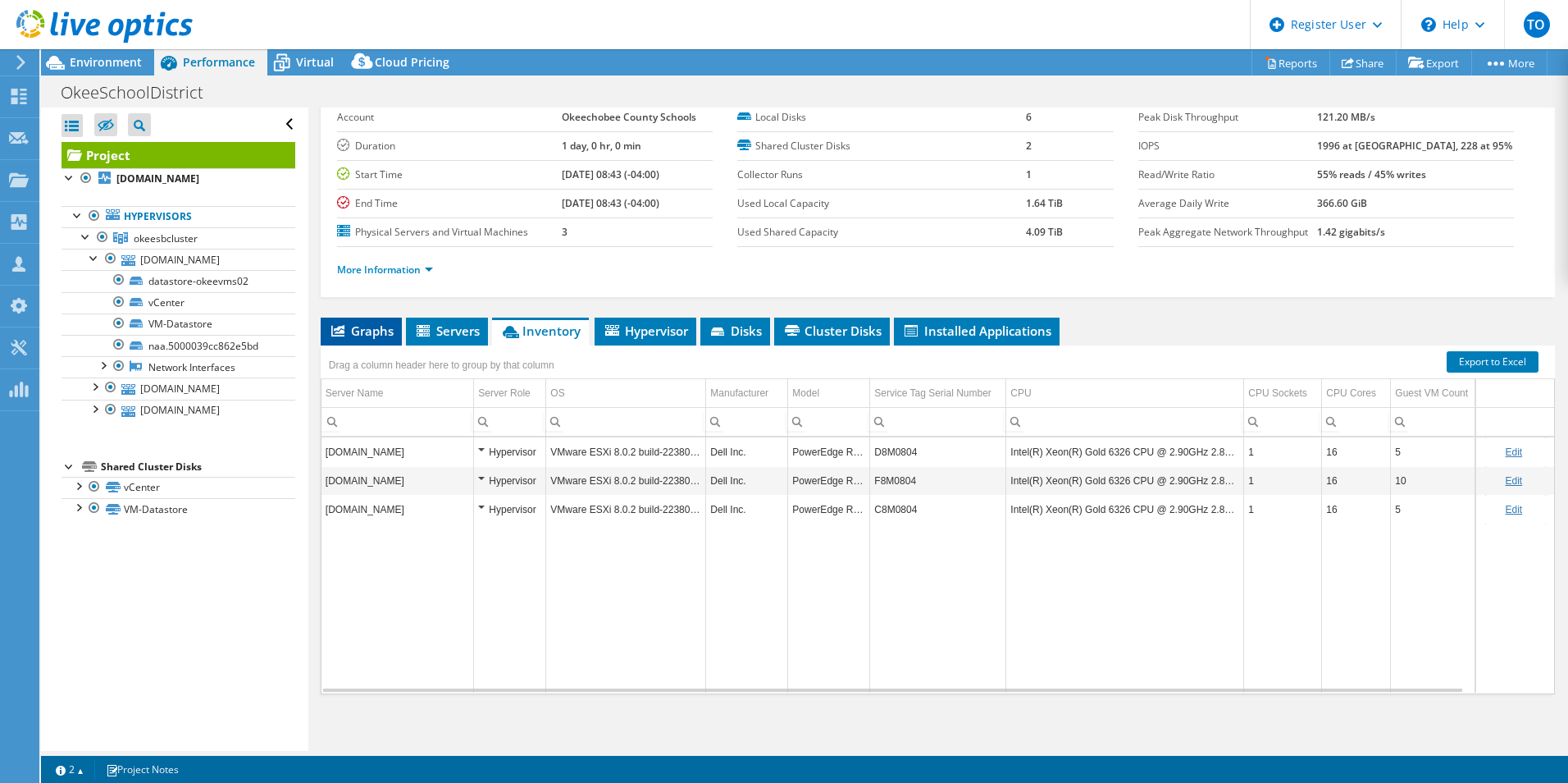
click at [341, 320] on li "Graphs" at bounding box center [360, 331] width 81 height 27
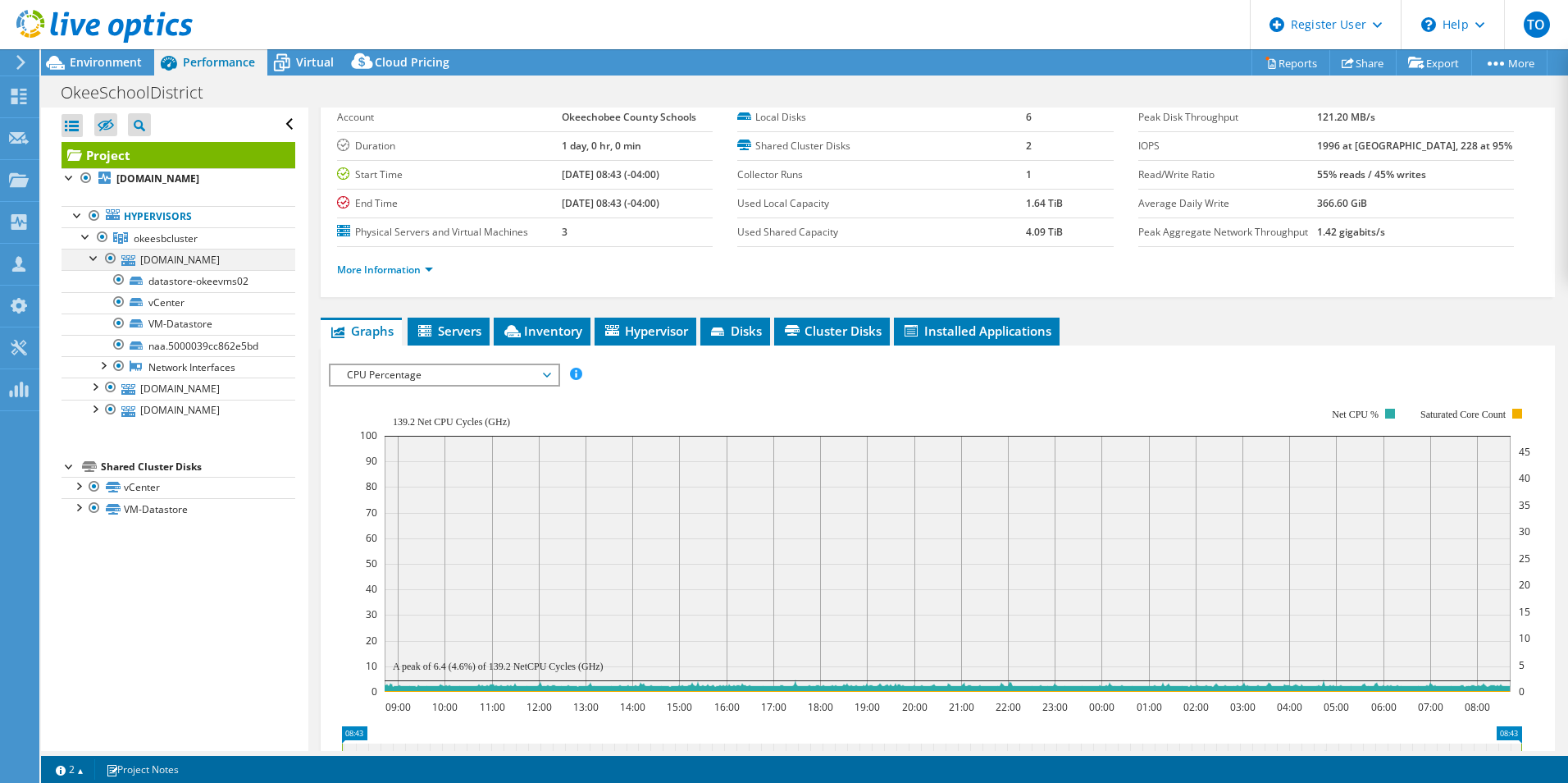
click at [105, 262] on div at bounding box center [111, 259] width 17 height 20
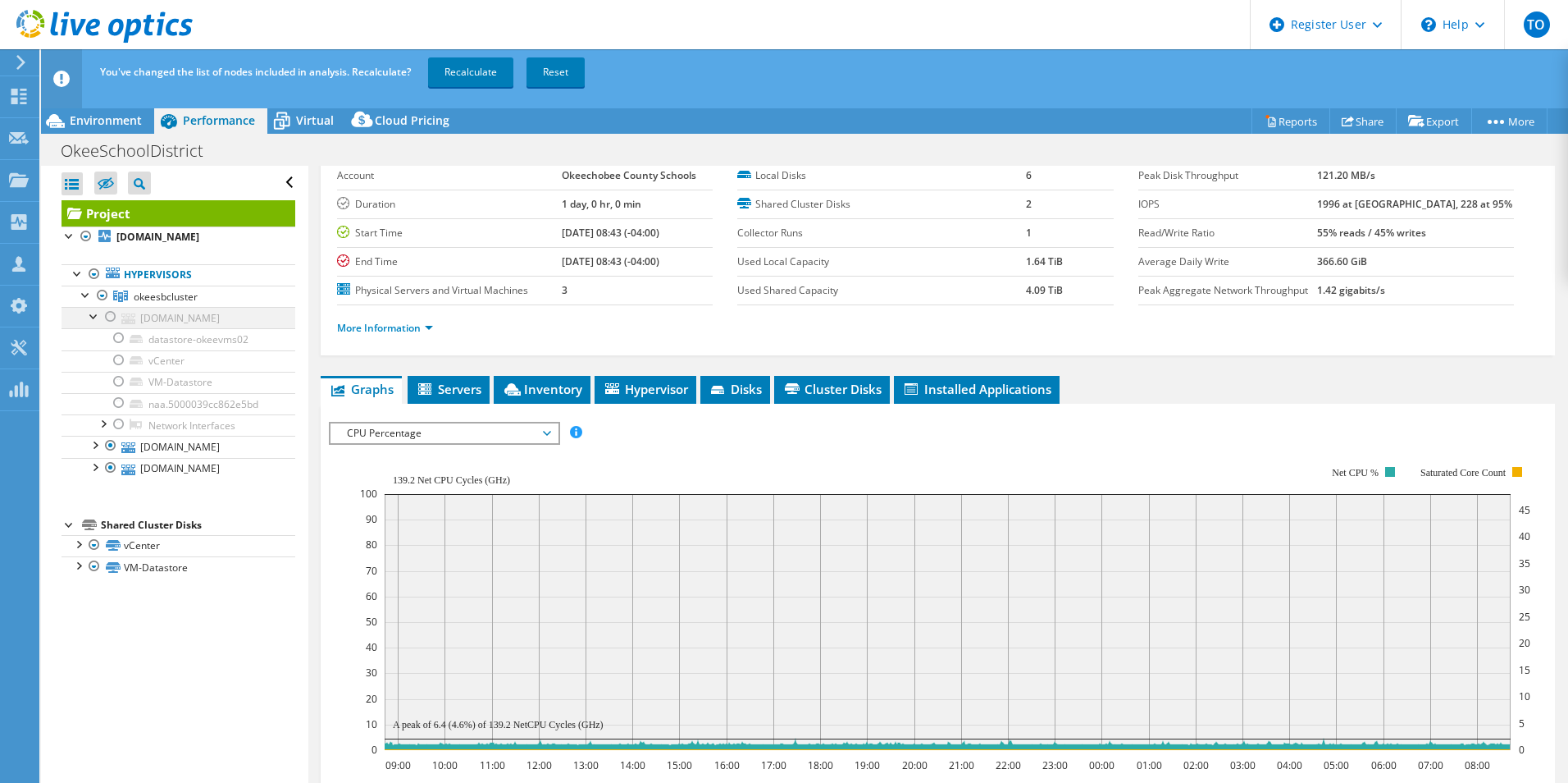
click at [93, 316] on div at bounding box center [94, 315] width 17 height 17
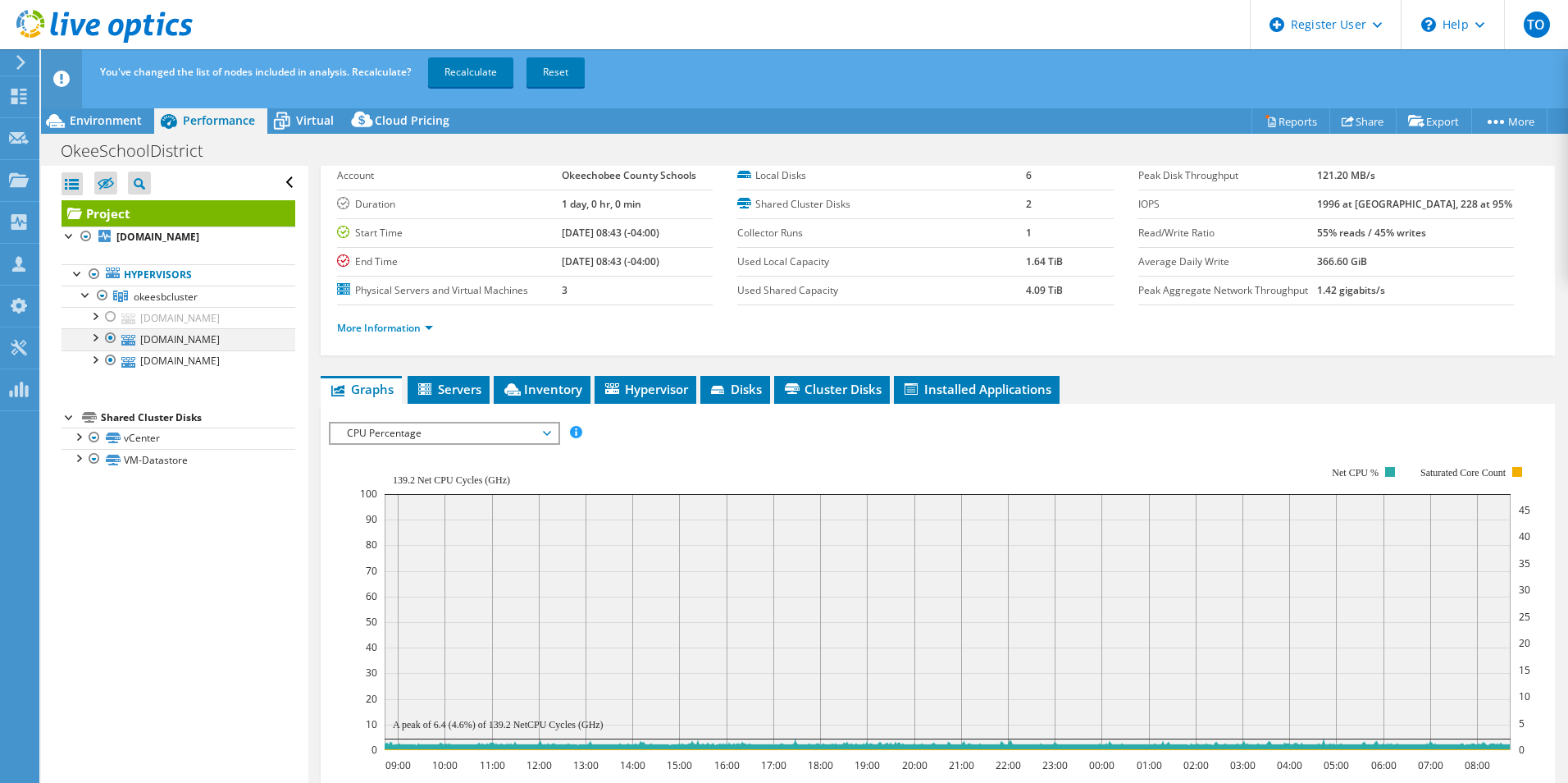
click at [109, 338] on div at bounding box center [111, 338] width 17 height 20
click at [452, 425] on span "CPU Percentage" at bounding box center [444, 433] width 211 height 20
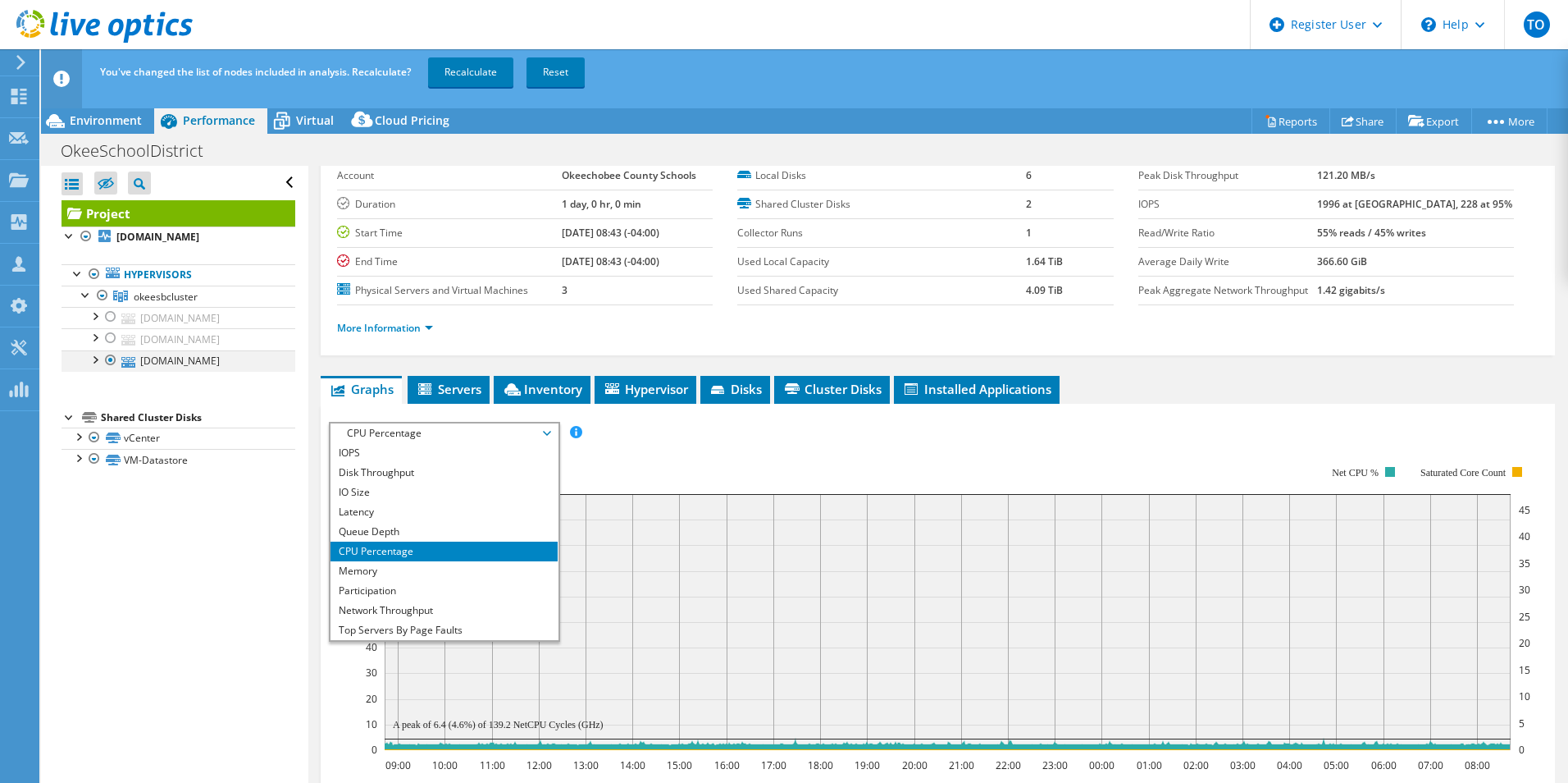
click at [114, 360] on div at bounding box center [111, 361] width 17 height 20
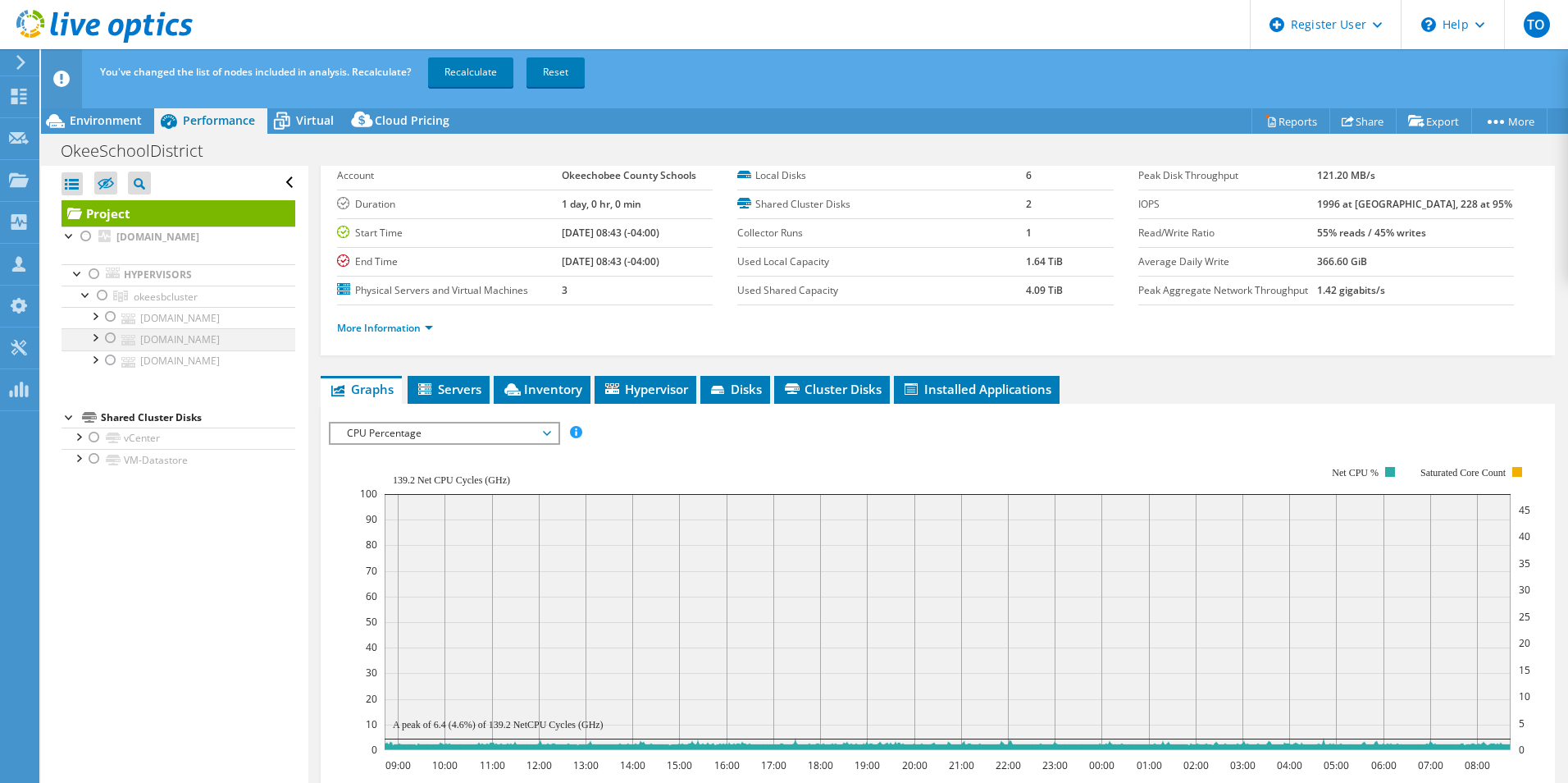
click at [110, 341] on div at bounding box center [111, 338] width 17 height 20
click at [107, 340] on div at bounding box center [111, 338] width 17 height 20
click at [107, 320] on div at bounding box center [111, 317] width 17 height 20
click at [109, 341] on div at bounding box center [111, 338] width 17 height 20
click at [109, 356] on div at bounding box center [111, 361] width 17 height 20
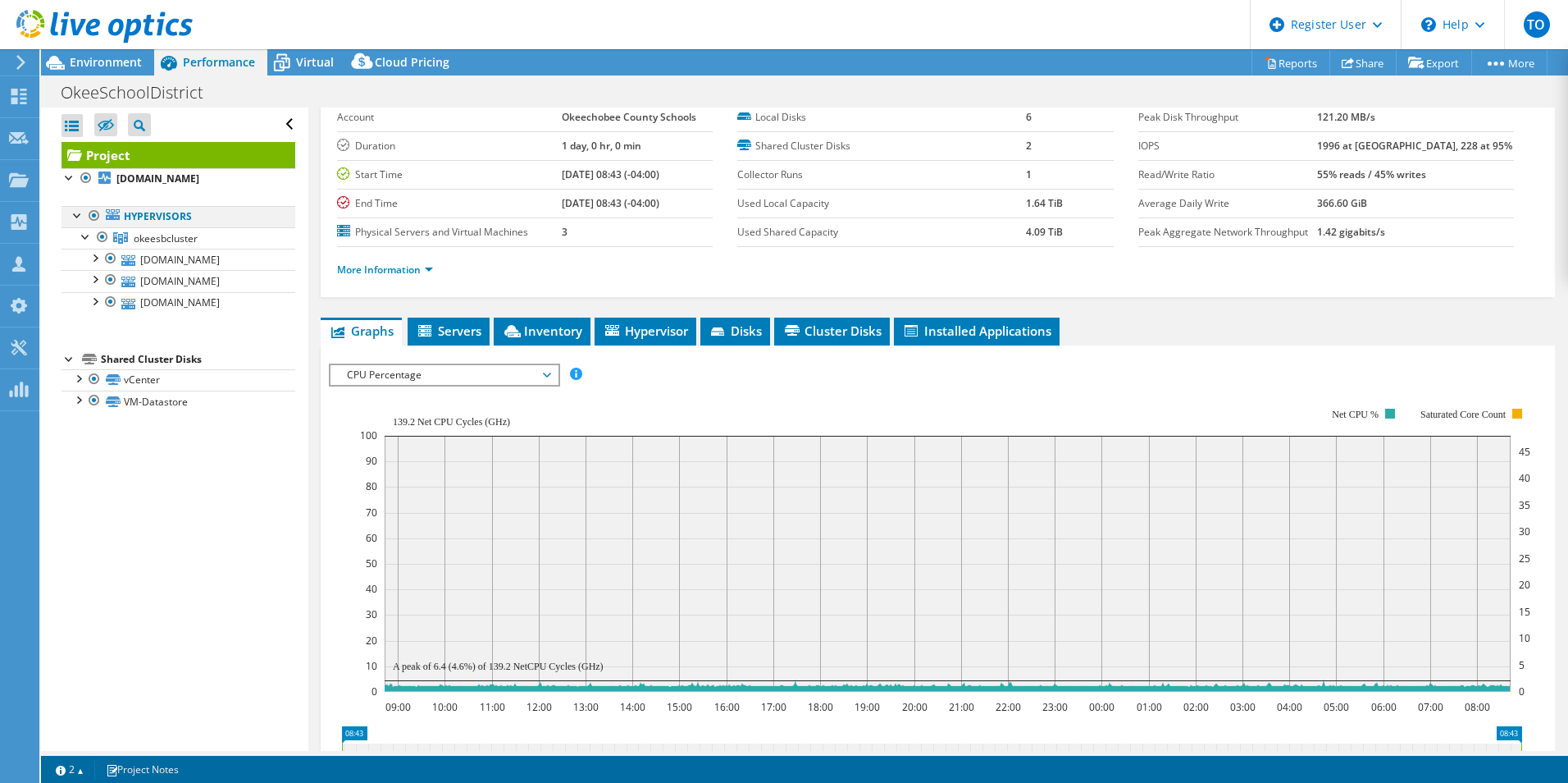
click at [74, 210] on div at bounding box center [77, 214] width 17 height 17
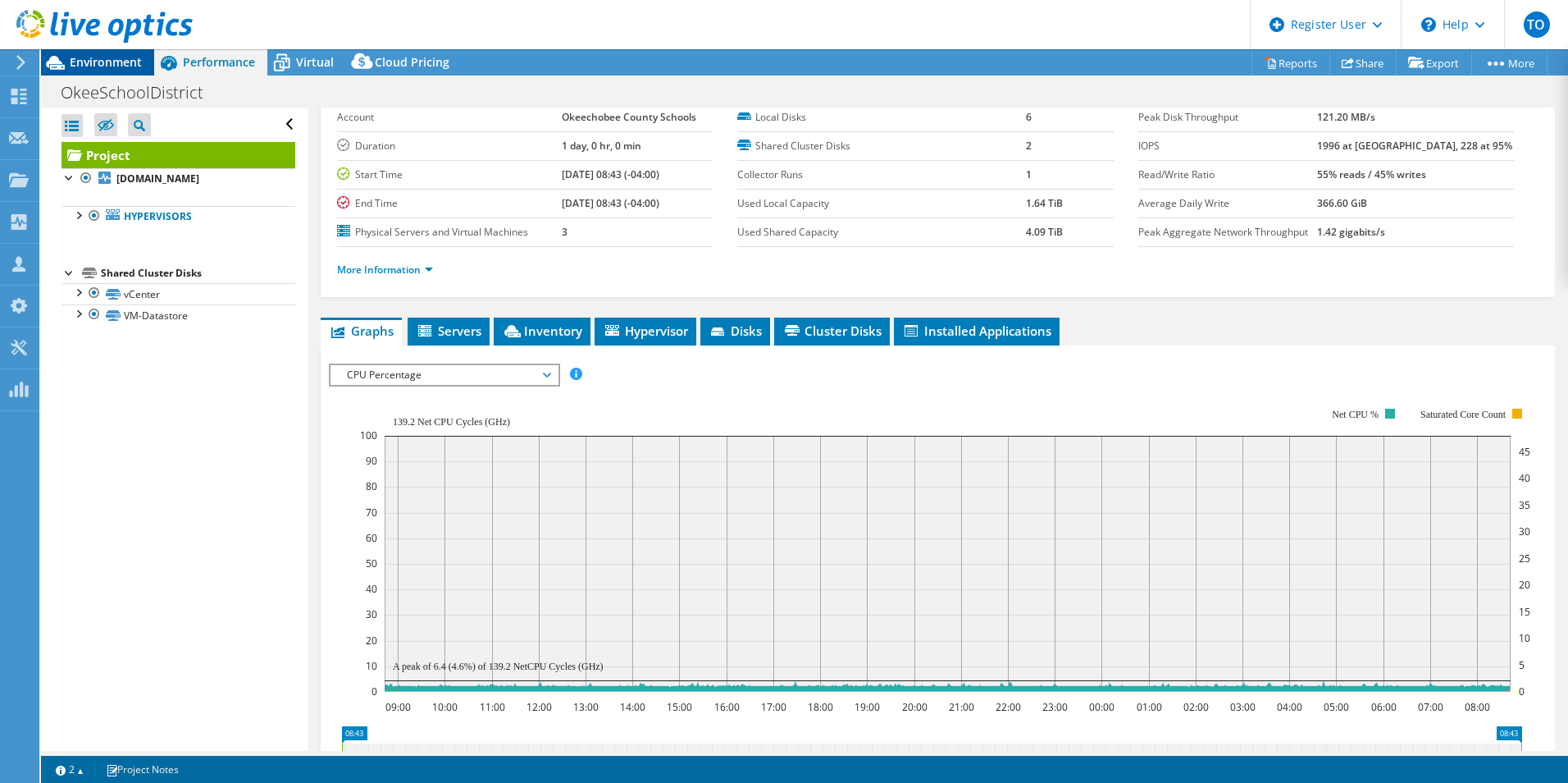
click at [137, 62] on span "Environment" at bounding box center [106, 62] width 72 height 16
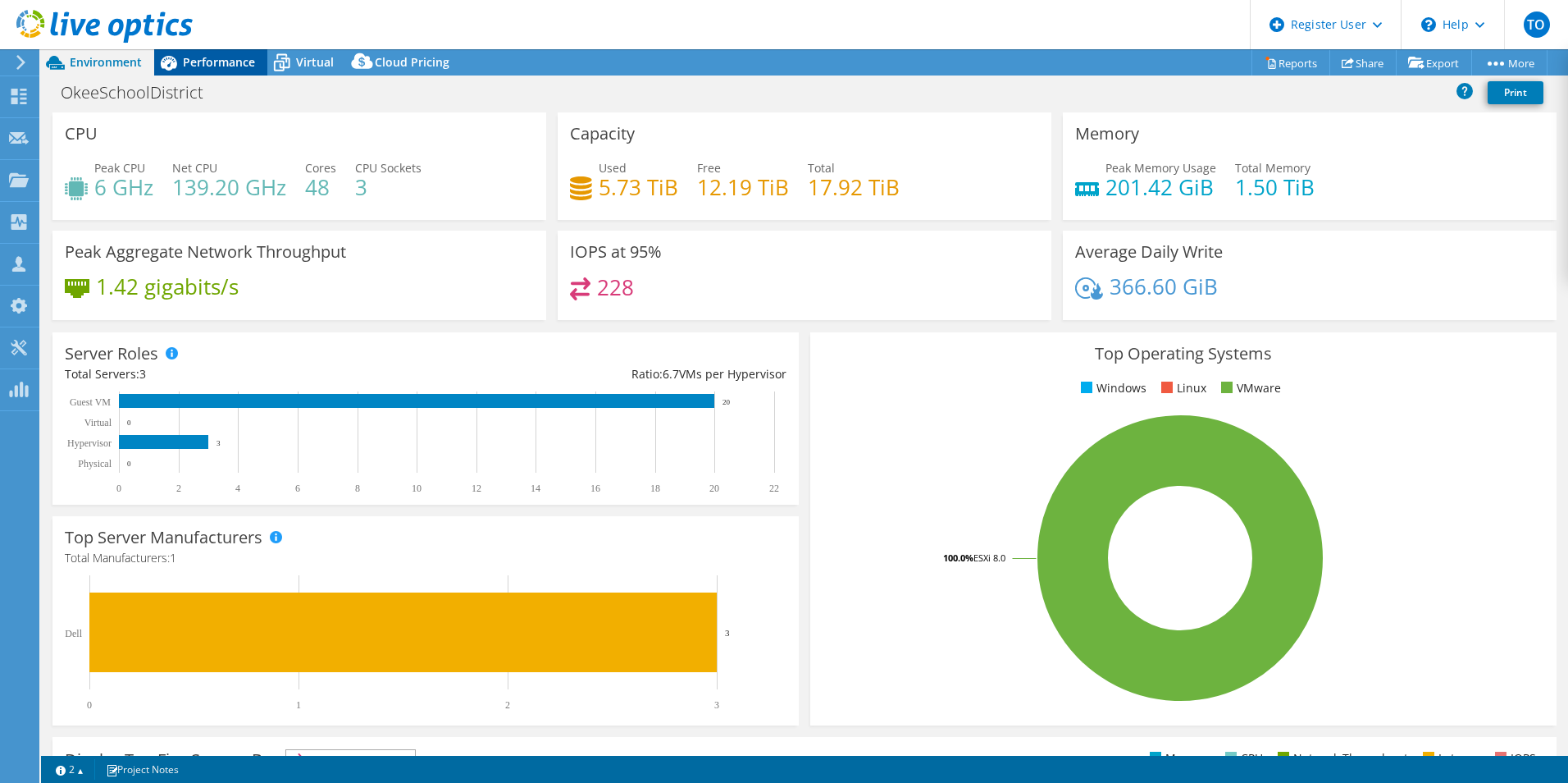
click at [199, 61] on span "Performance" at bounding box center [219, 62] width 72 height 16
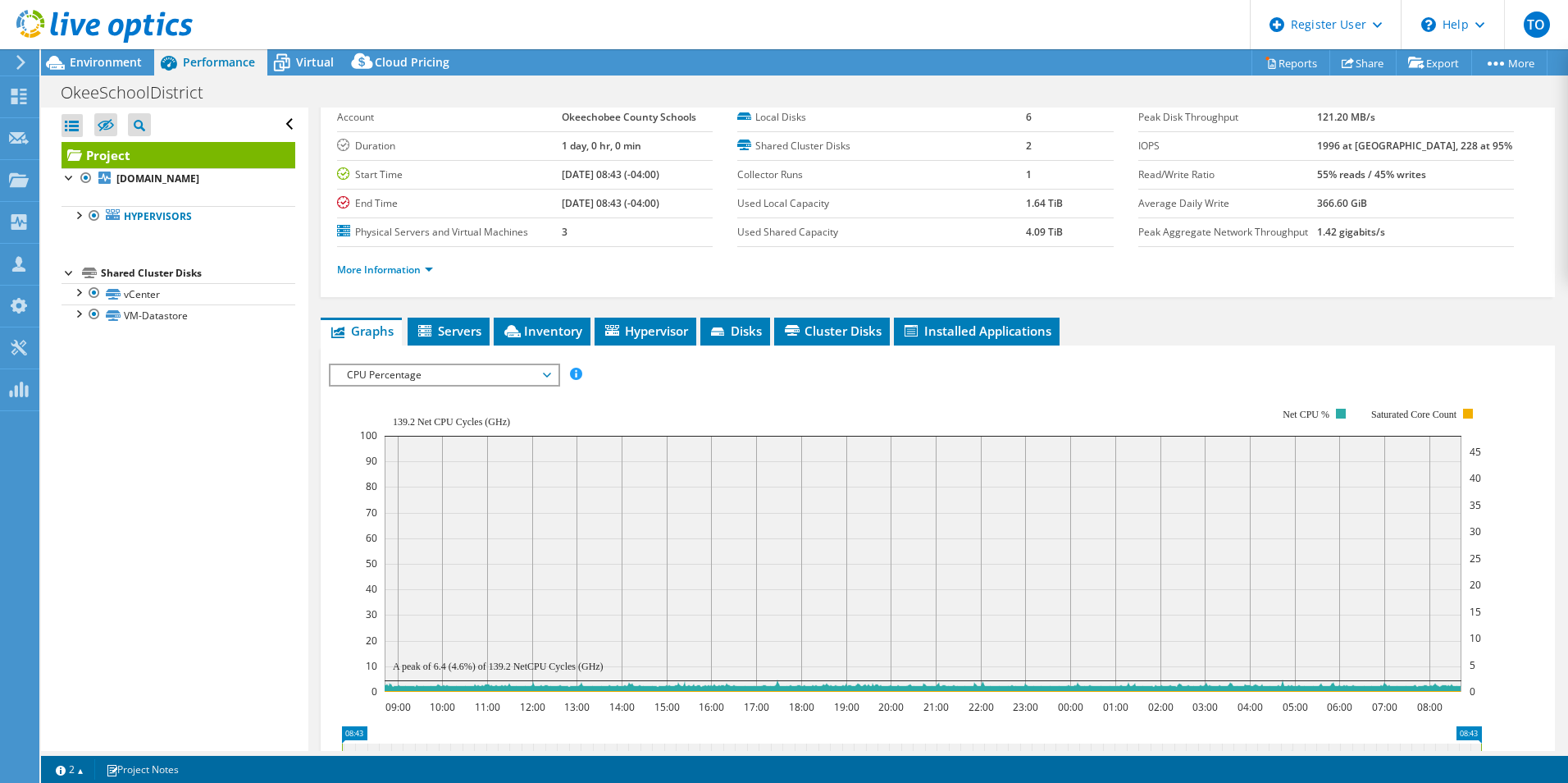
scroll to position [0, 0]
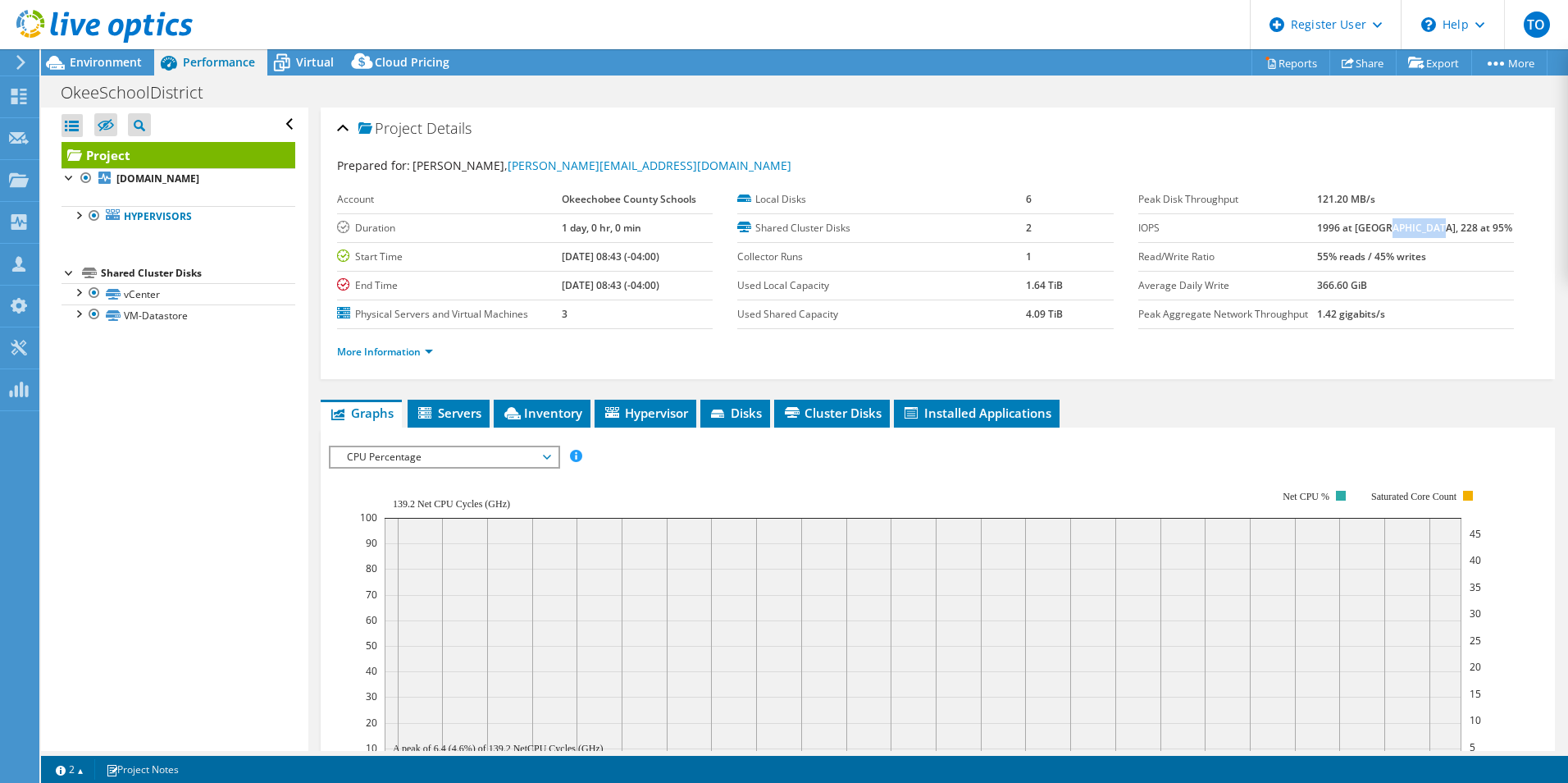
drag, startPoint x: 1420, startPoint y: 228, endPoint x: 1466, endPoint y: 231, distance: 46.1
click at [1466, 231] on b "1996 at Peak, 228 at 95%" at bounding box center [1414, 227] width 195 height 14
drag, startPoint x: 1347, startPoint y: 259, endPoint x: 1402, endPoint y: 257, distance: 55.0
click at [1402, 257] on tr "Read/Write Ratio 55% reads / 45% writes" at bounding box center [1326, 256] width 376 height 28
drag, startPoint x: 1402, startPoint y: 257, endPoint x: 1474, endPoint y: 256, distance: 72.0
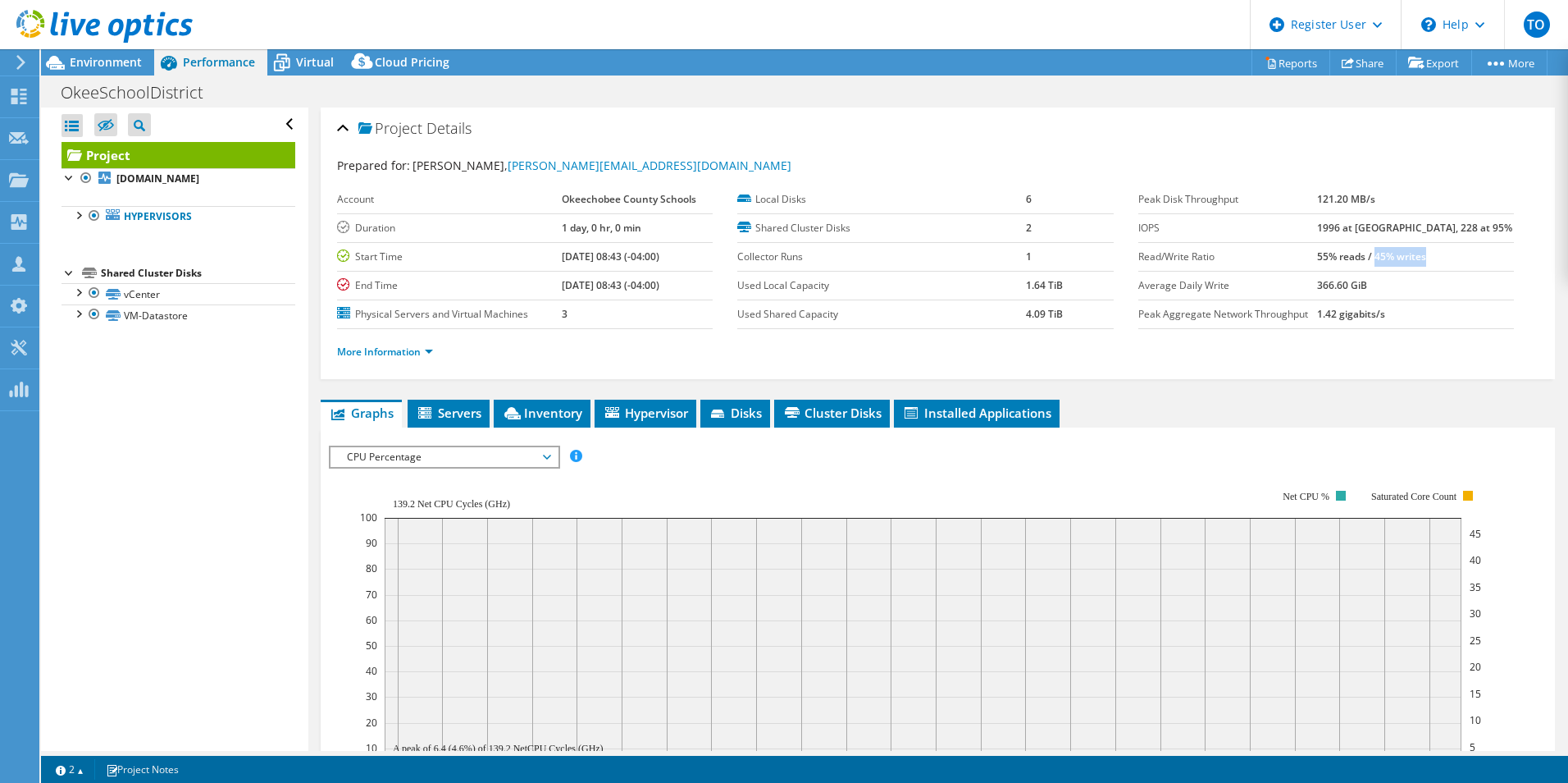
click at [1474, 256] on td "55% reads / 45% writes" at bounding box center [1415, 256] width 197 height 28
drag, startPoint x: 1474, startPoint y: 256, endPoint x: 1474, endPoint y: 273, distance: 17.0
click at [1474, 273] on td "366.60 GiB" at bounding box center [1415, 284] width 197 height 28
click at [372, 354] on link "More Information" at bounding box center [385, 352] width 96 height 14
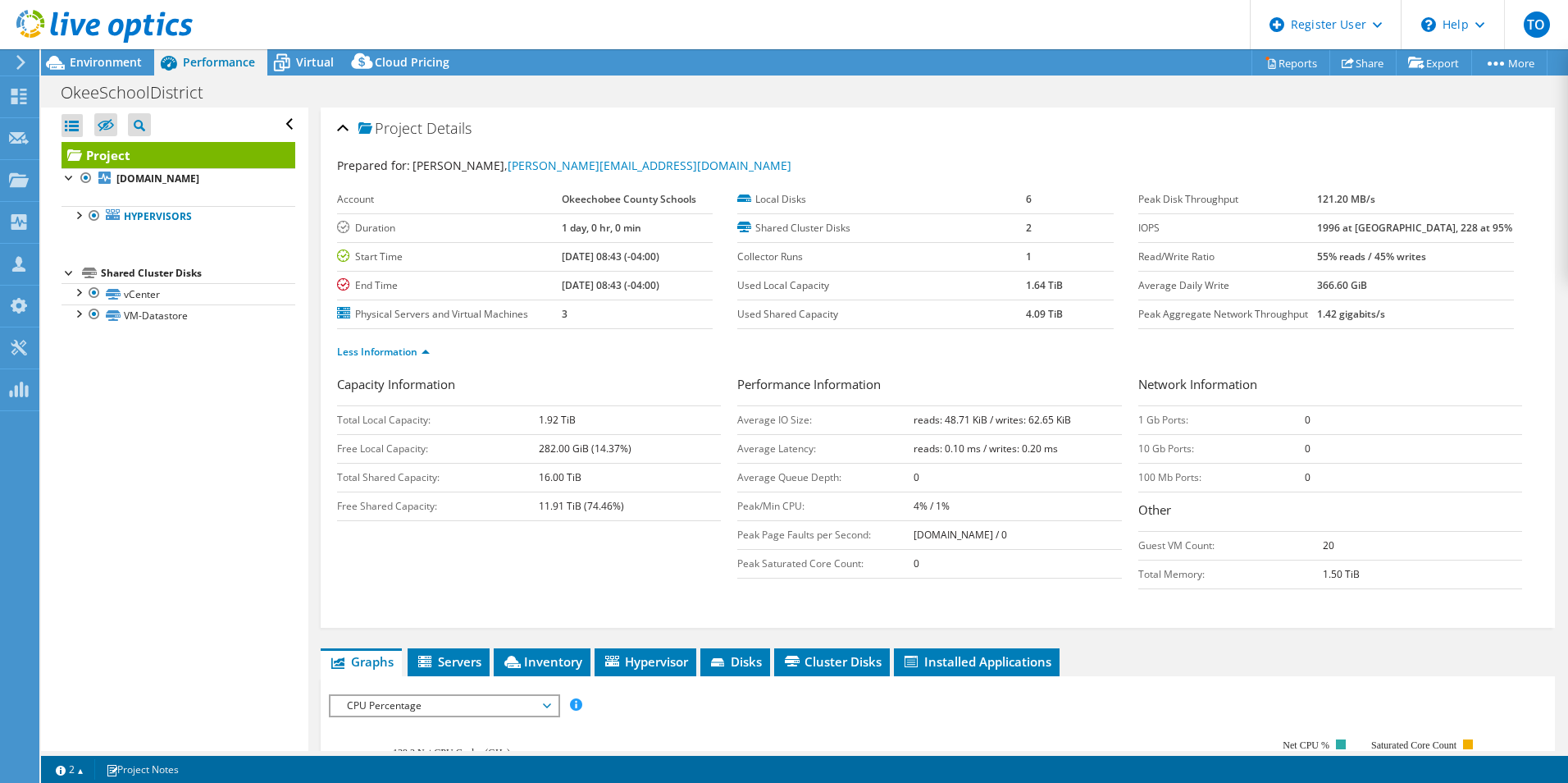
click at [935, 420] on b "reads: 48.71 KiB / writes: 62.65 KiB" at bounding box center [992, 419] width 158 height 14
drag, startPoint x: 935, startPoint y: 420, endPoint x: 953, endPoint y: 421, distance: 18.0
click at [953, 421] on b "reads: 48.71 KiB / writes: 62.65 KiB" at bounding box center [992, 419] width 158 height 14
click at [954, 421] on b "reads: 48.71 KiB / writes: 62.65 KiB" at bounding box center [992, 419] width 158 height 14
drag, startPoint x: 960, startPoint y: 422, endPoint x: 934, endPoint y: 425, distance: 26.2
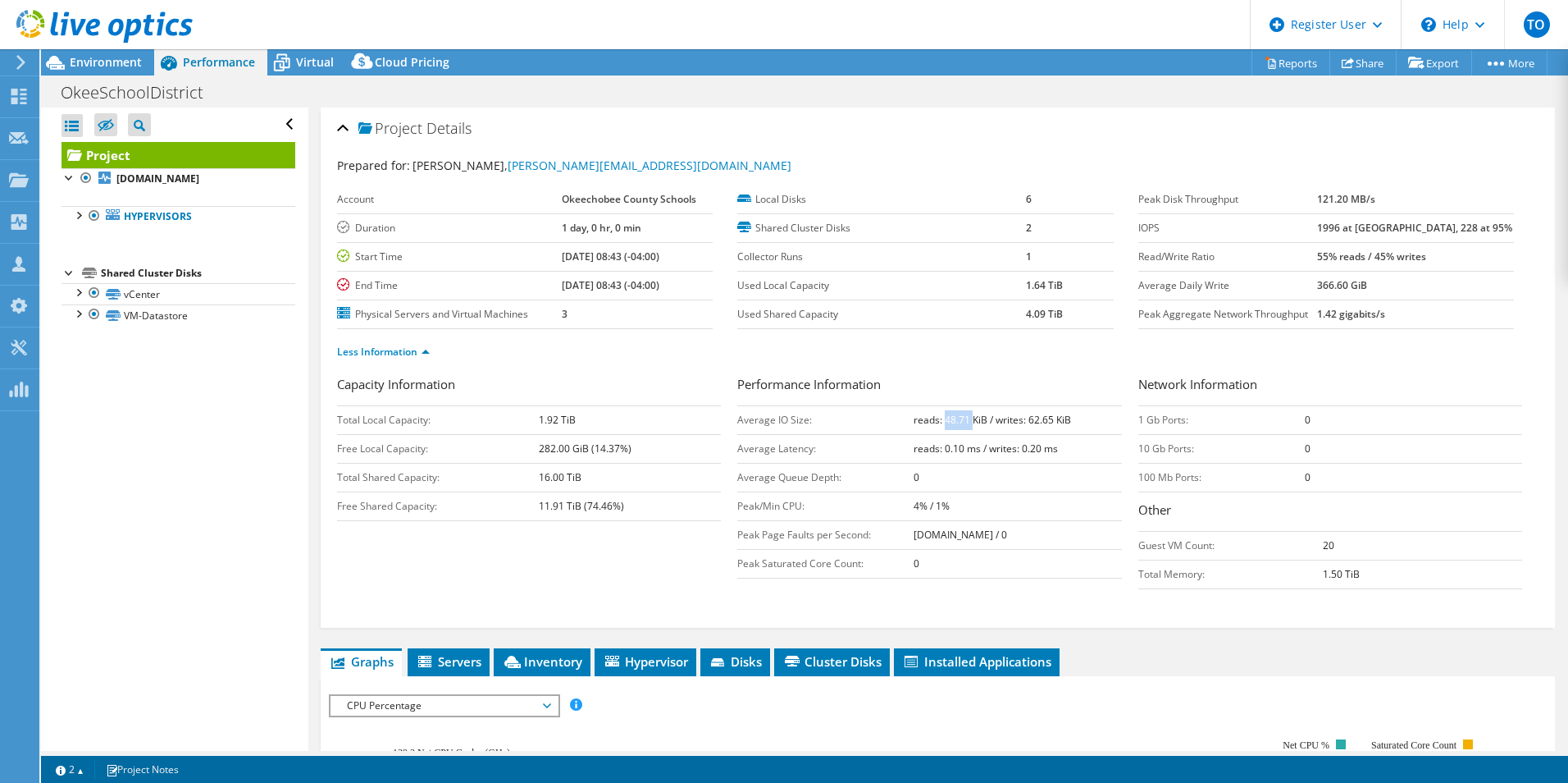
click at [934, 425] on b "reads: 48.71 KiB / writes: 62.65 KiB" at bounding box center [992, 419] width 158 height 14
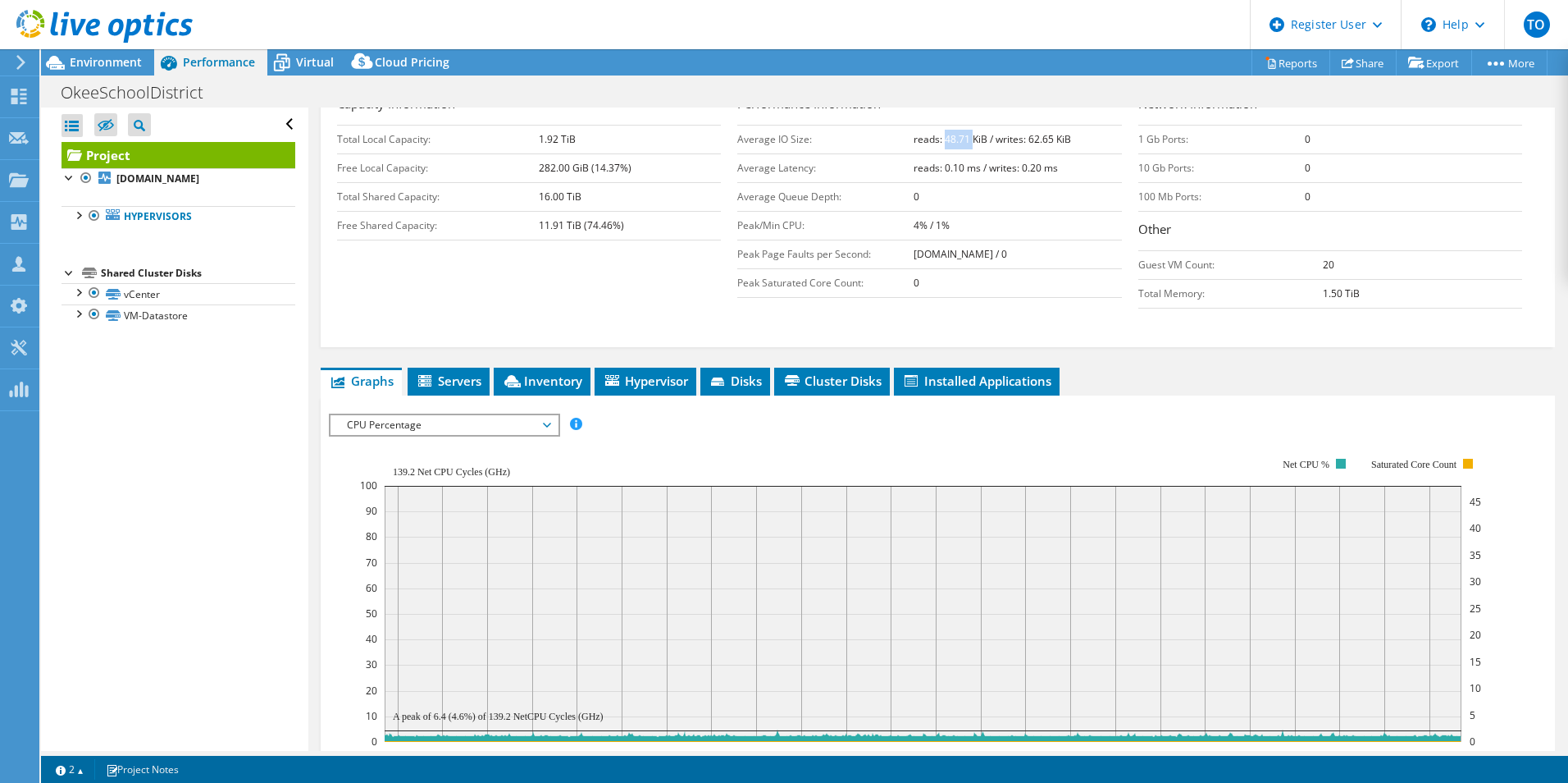
scroll to position [328, 0]
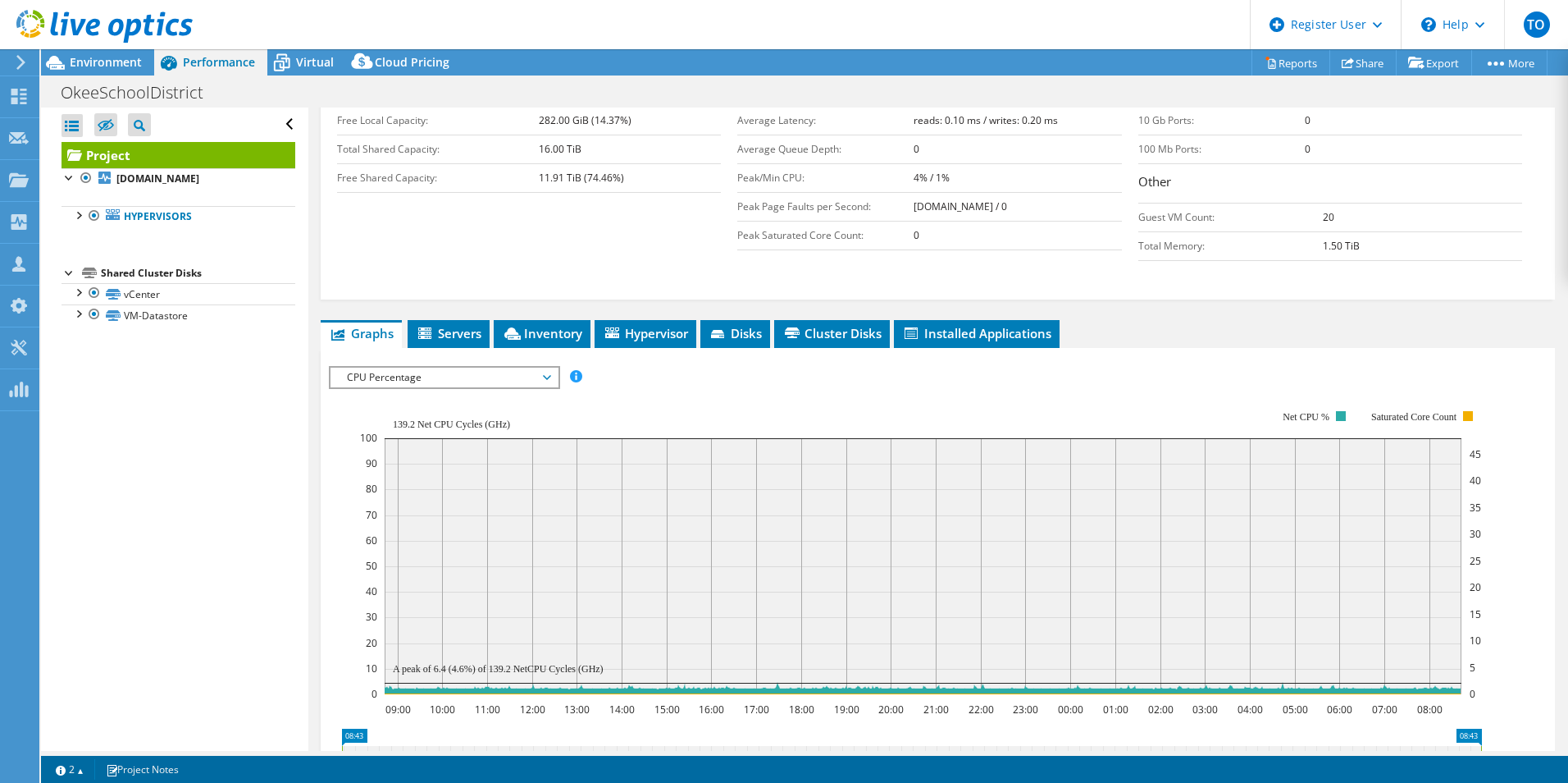
click at [455, 376] on span "CPU Percentage" at bounding box center [444, 377] width 211 height 20
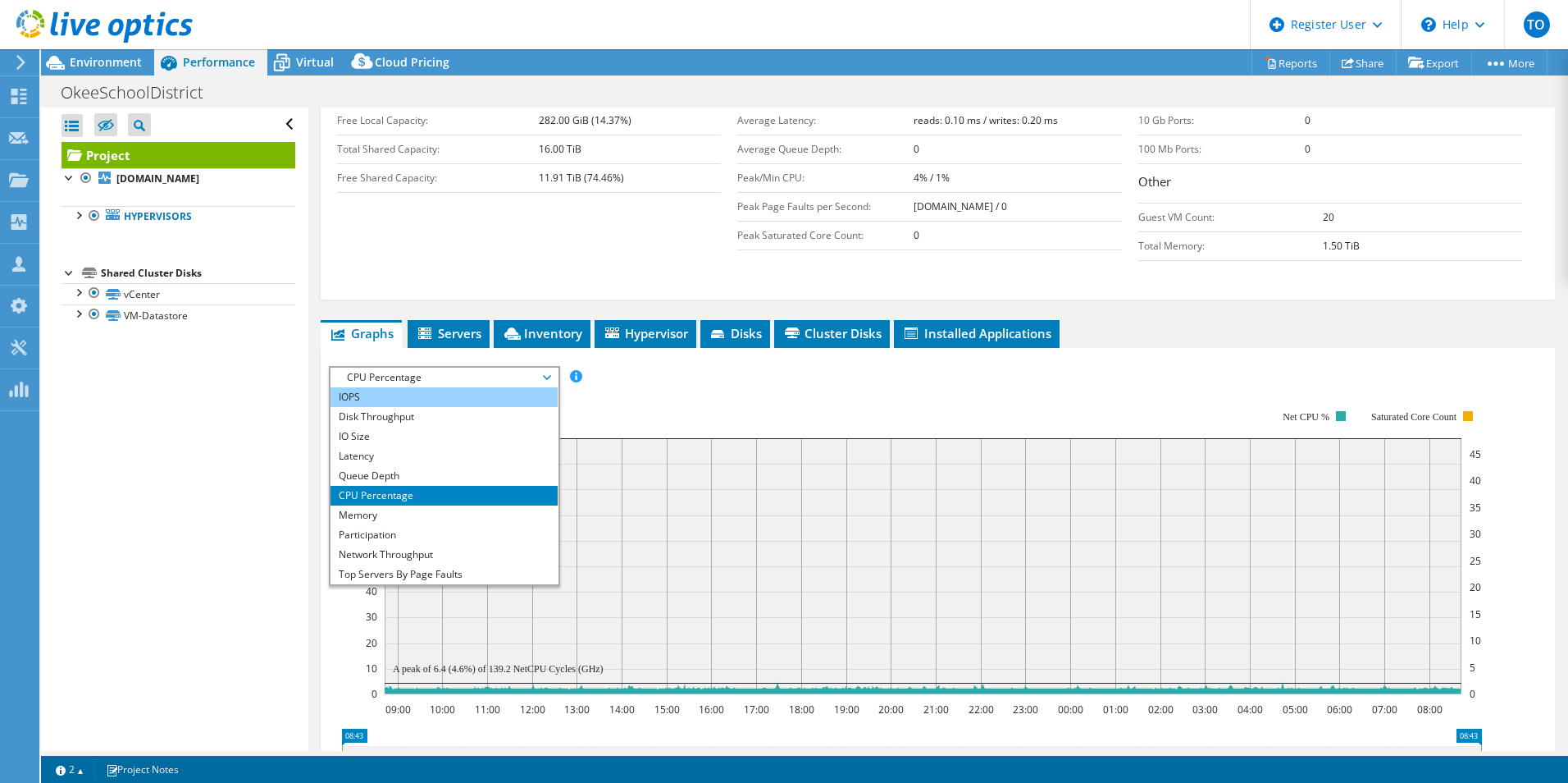
click at [487, 401] on li "IOPS" at bounding box center [444, 397] width 227 height 20
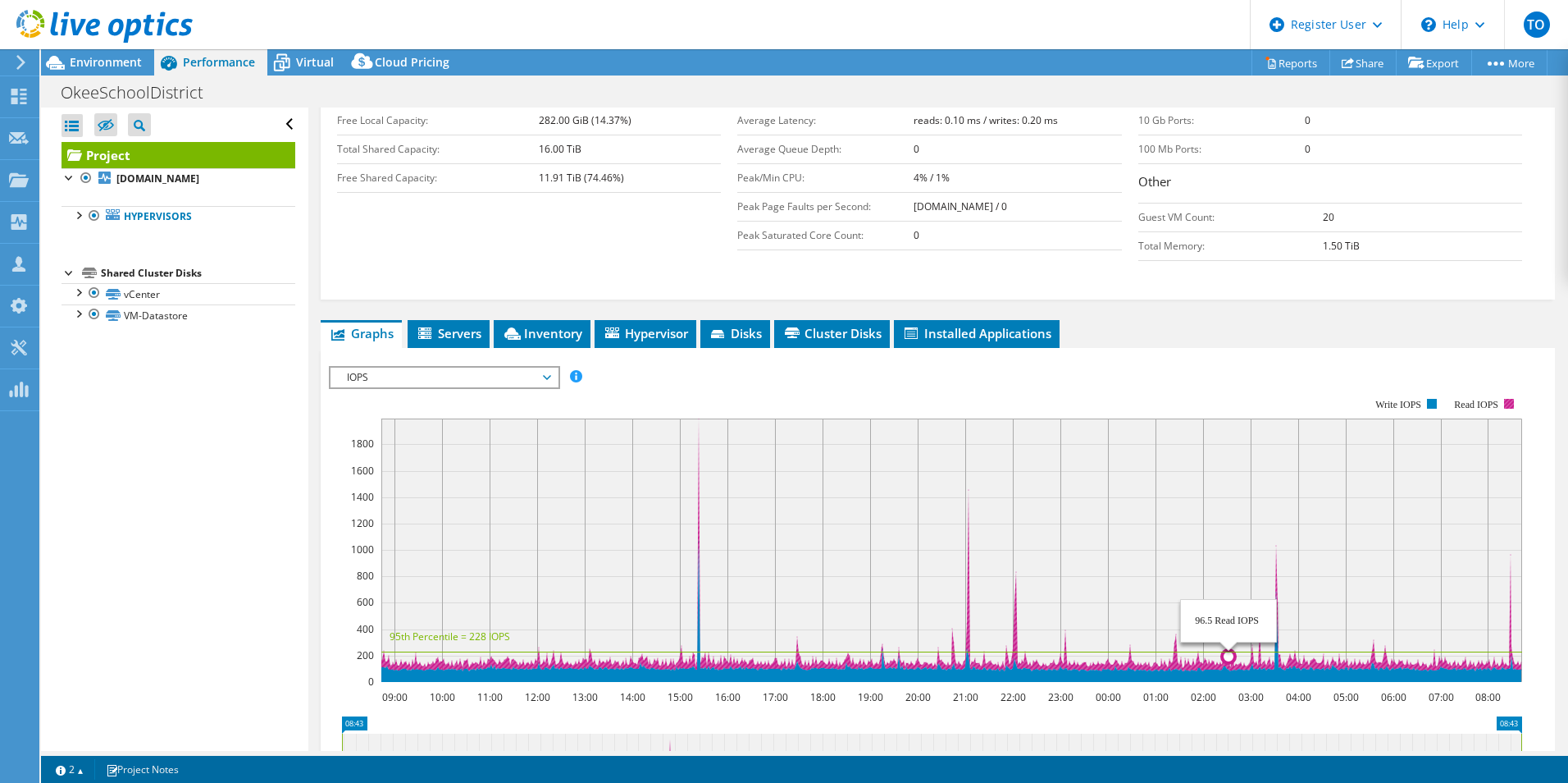
drag, startPoint x: 799, startPoint y: 681, endPoint x: 787, endPoint y: 670, distance: 16.3
click at [751, 679] on g at bounding box center [952, 550] width 1142 height 265
click at [431, 371] on span "IOPS" at bounding box center [444, 377] width 211 height 20
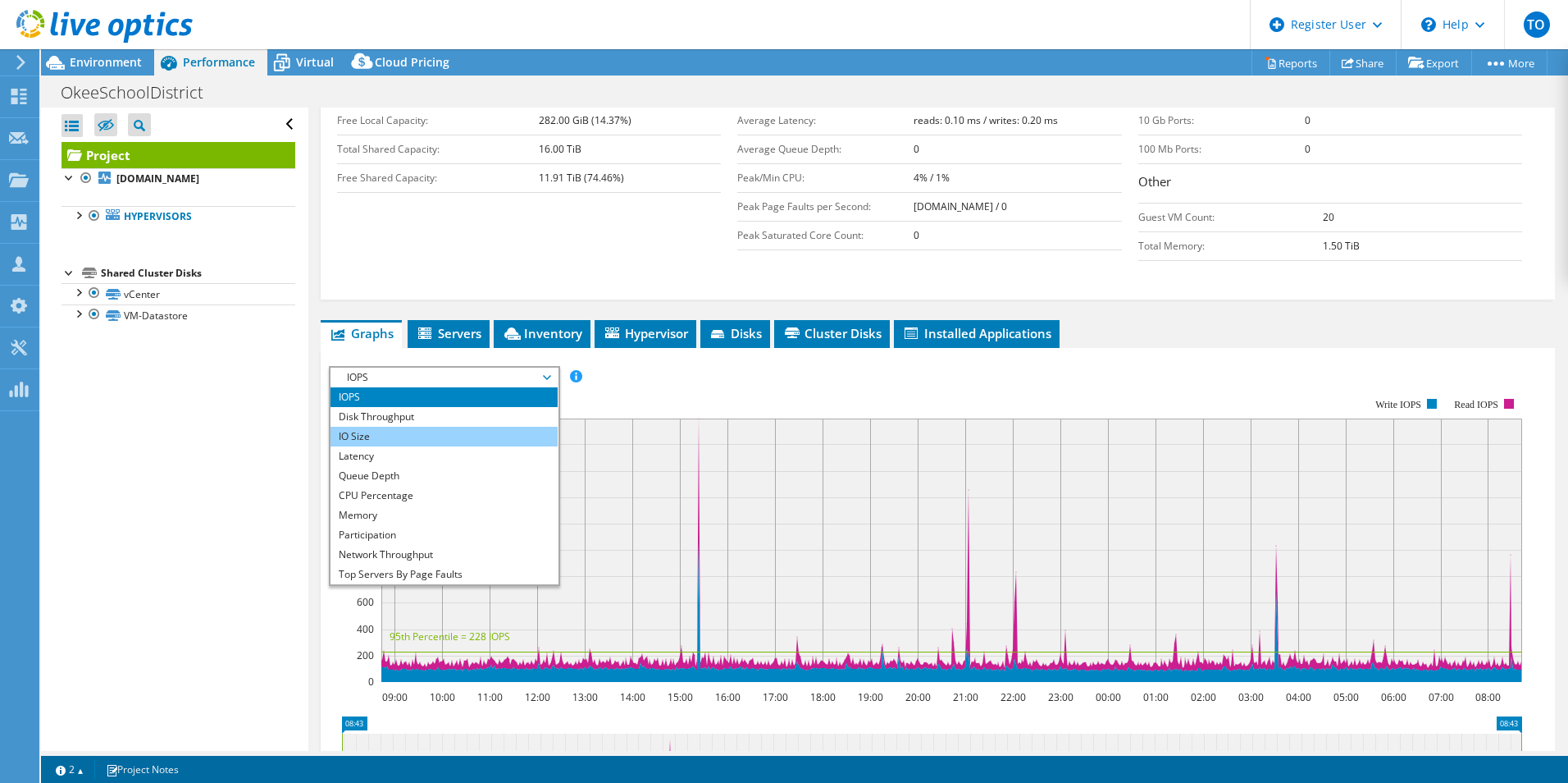
click at [431, 429] on li "IO Size" at bounding box center [444, 436] width 227 height 20
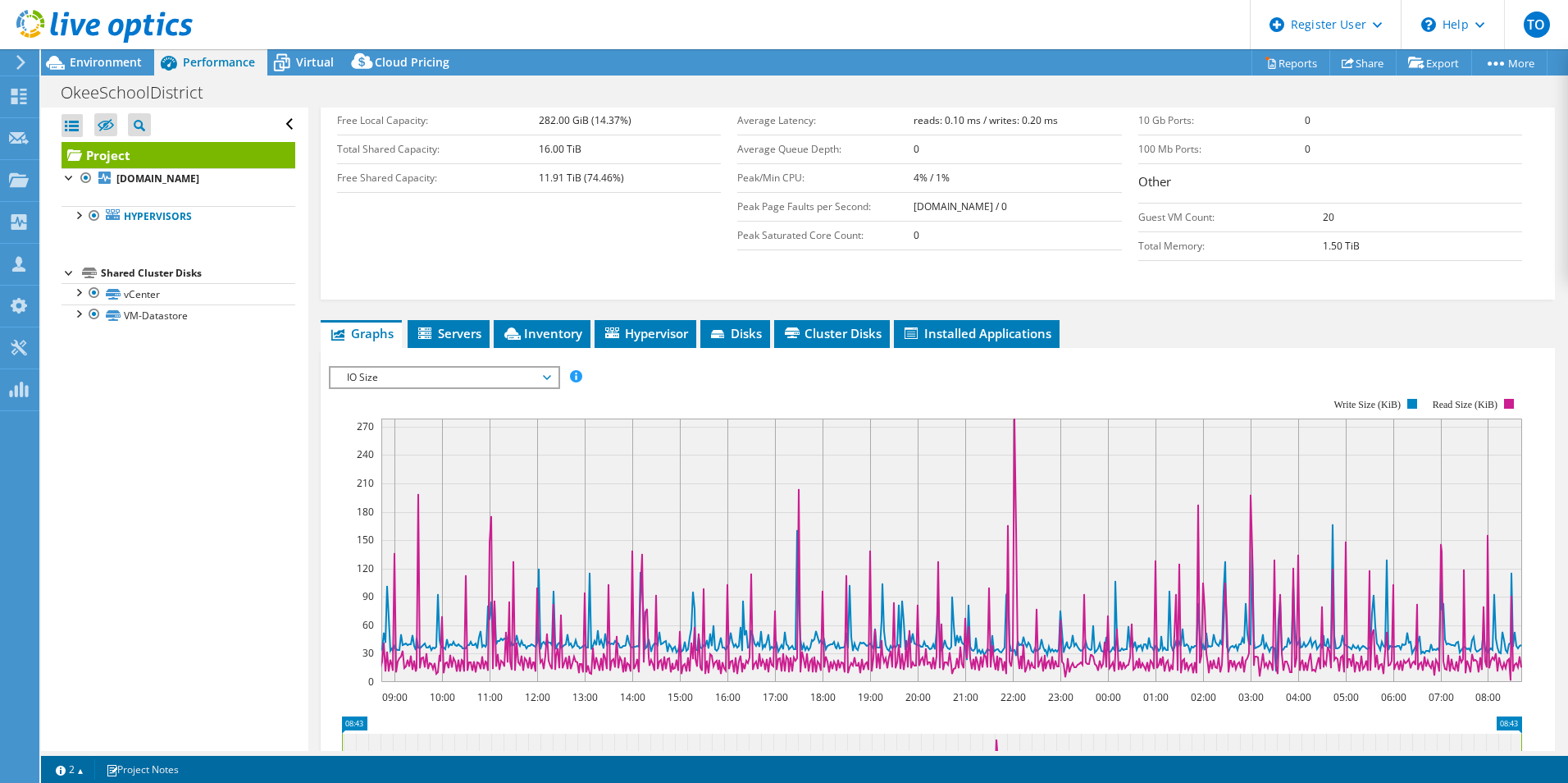
click at [387, 381] on span "IO Size" at bounding box center [444, 377] width 211 height 20
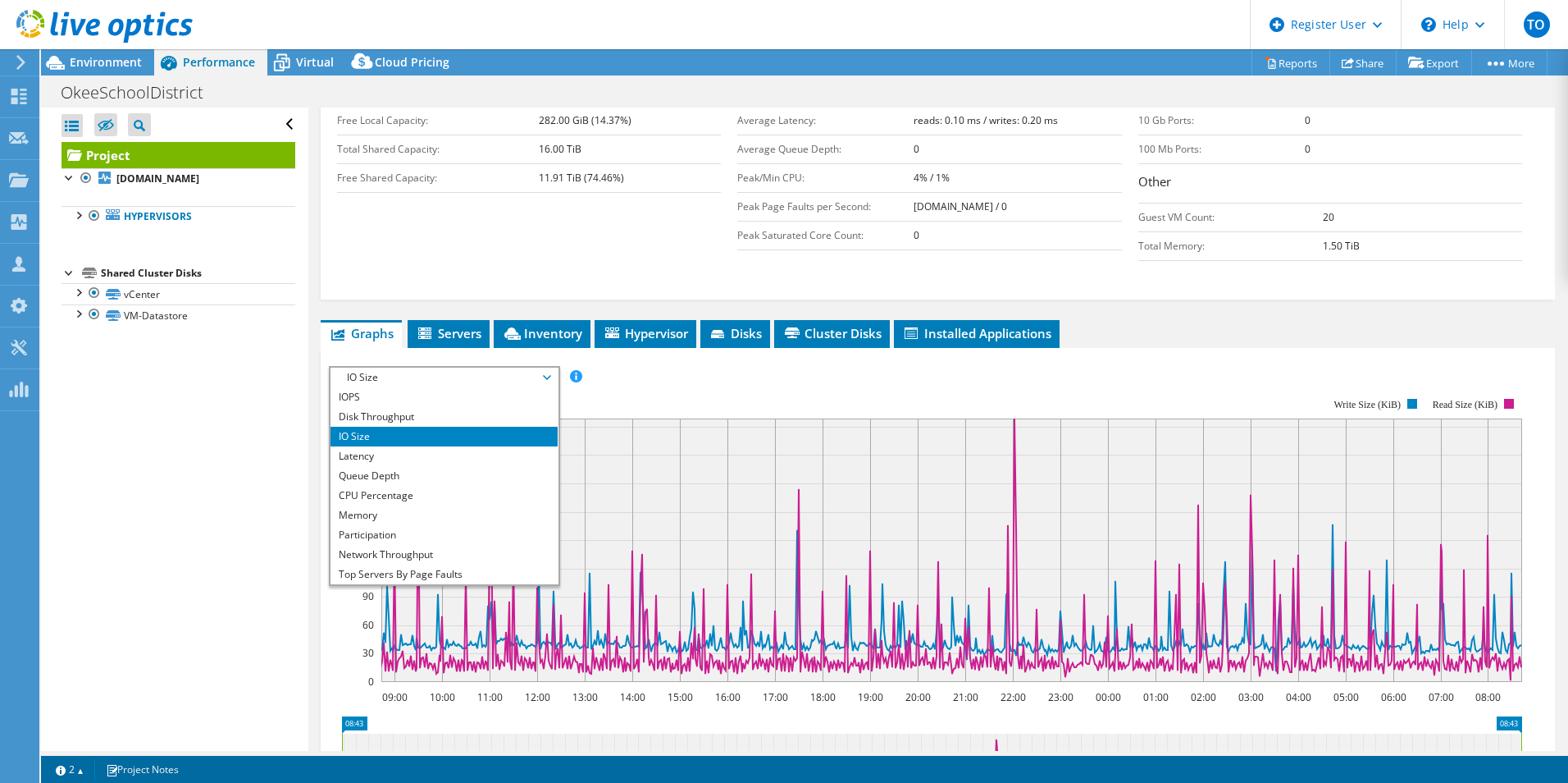
click at [787, 400] on rect at bounding box center [926, 540] width 1193 height 328
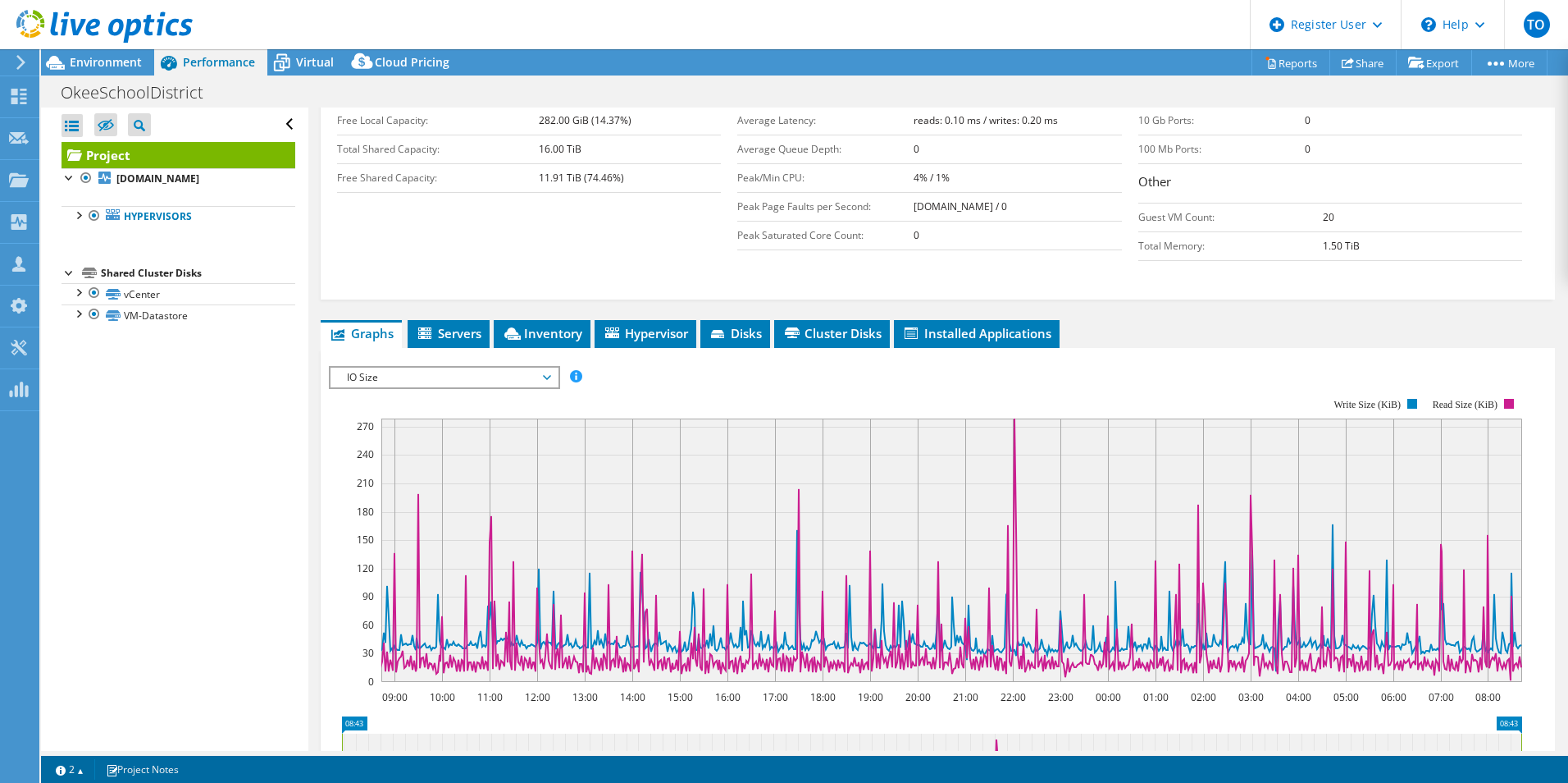
click at [397, 374] on span "IO Size" at bounding box center [444, 377] width 211 height 20
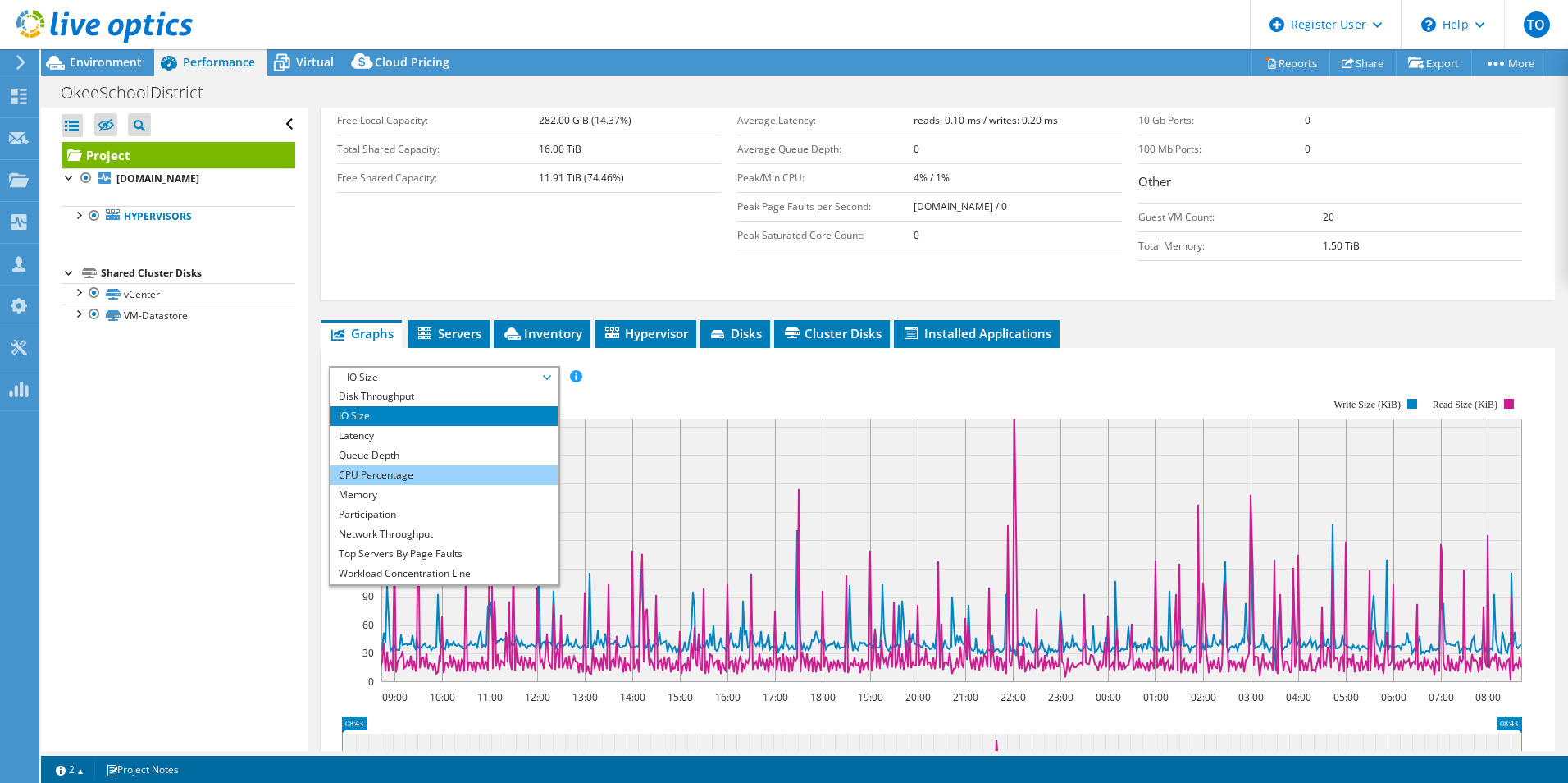
scroll to position [0, 0]
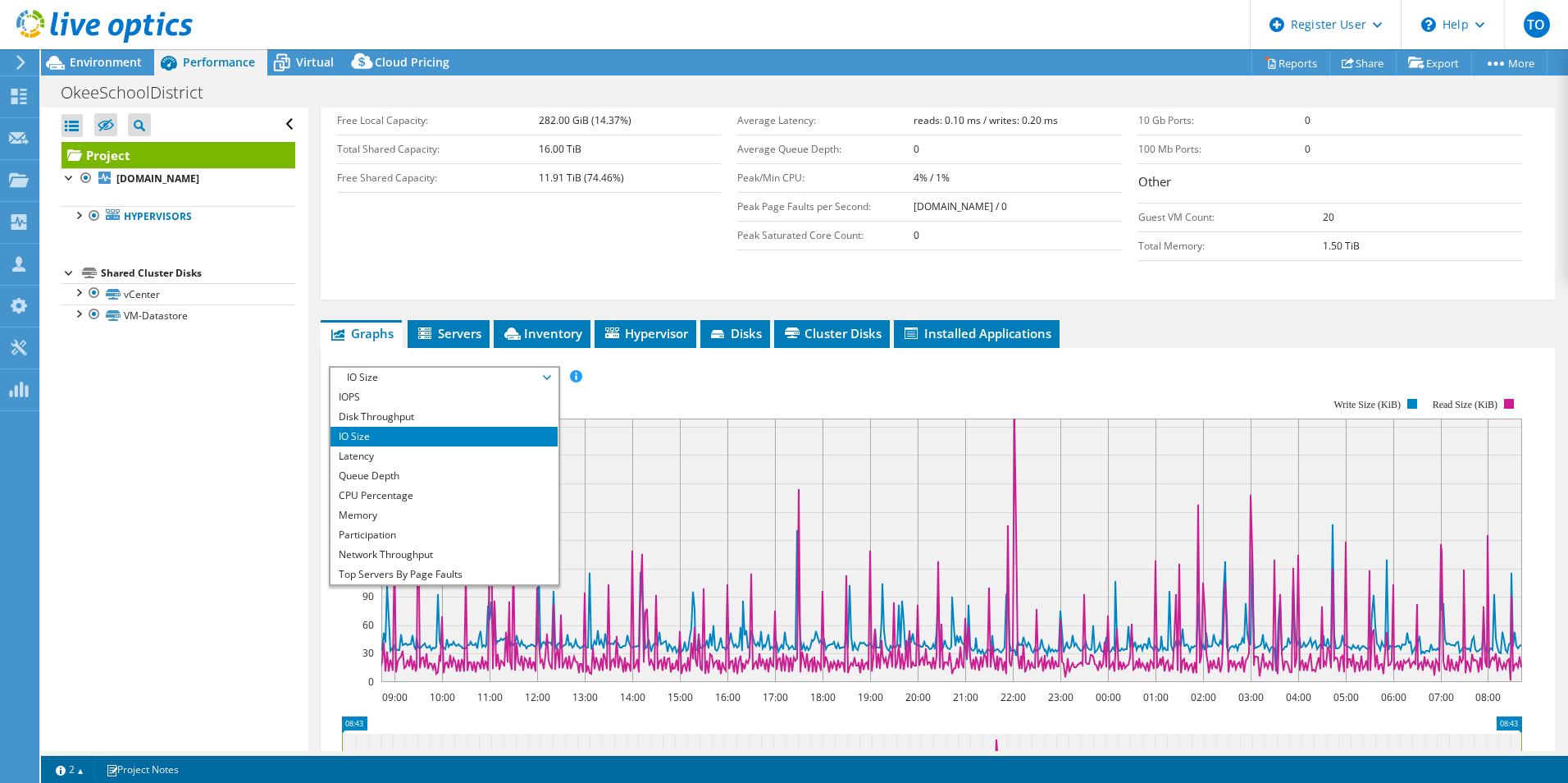
click at [679, 412] on rect at bounding box center [926, 540] width 1193 height 328
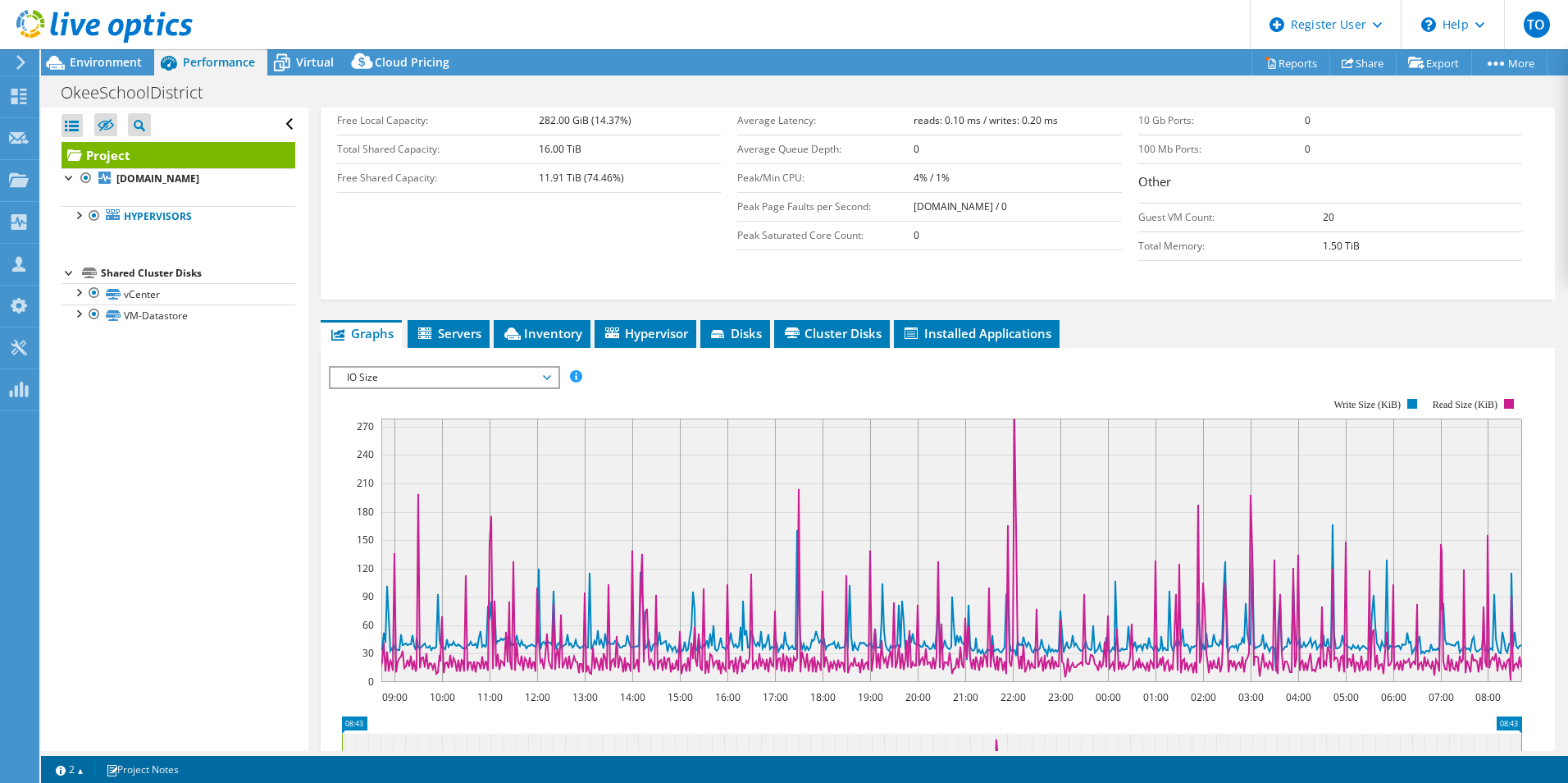
click at [547, 387] on div "IO Size IOPS Disk Throughput IO Size Latency Queue Depth CPU Percentage Memory …" at bounding box center [445, 377] width 231 height 23
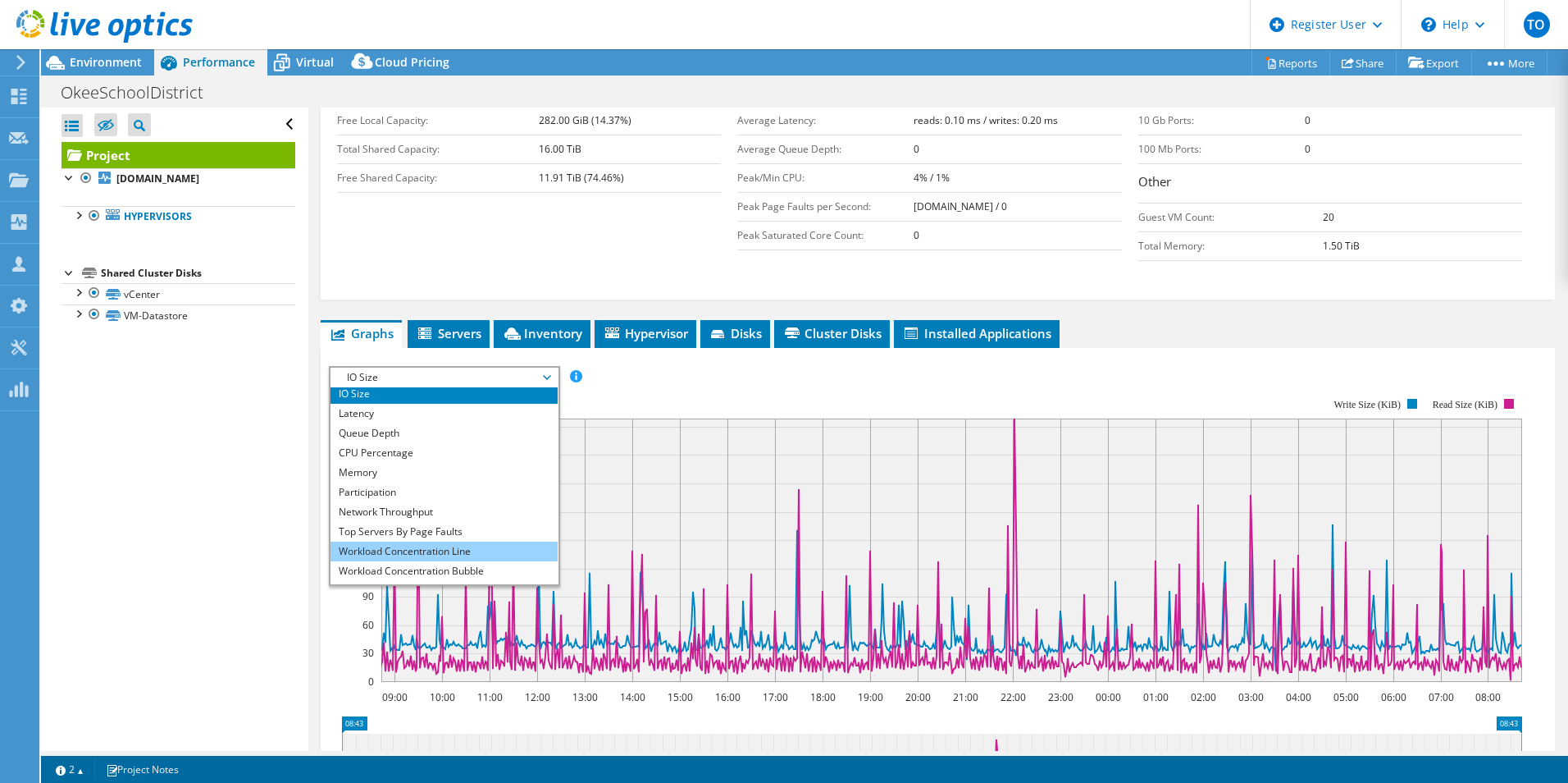
scroll to position [59, 0]
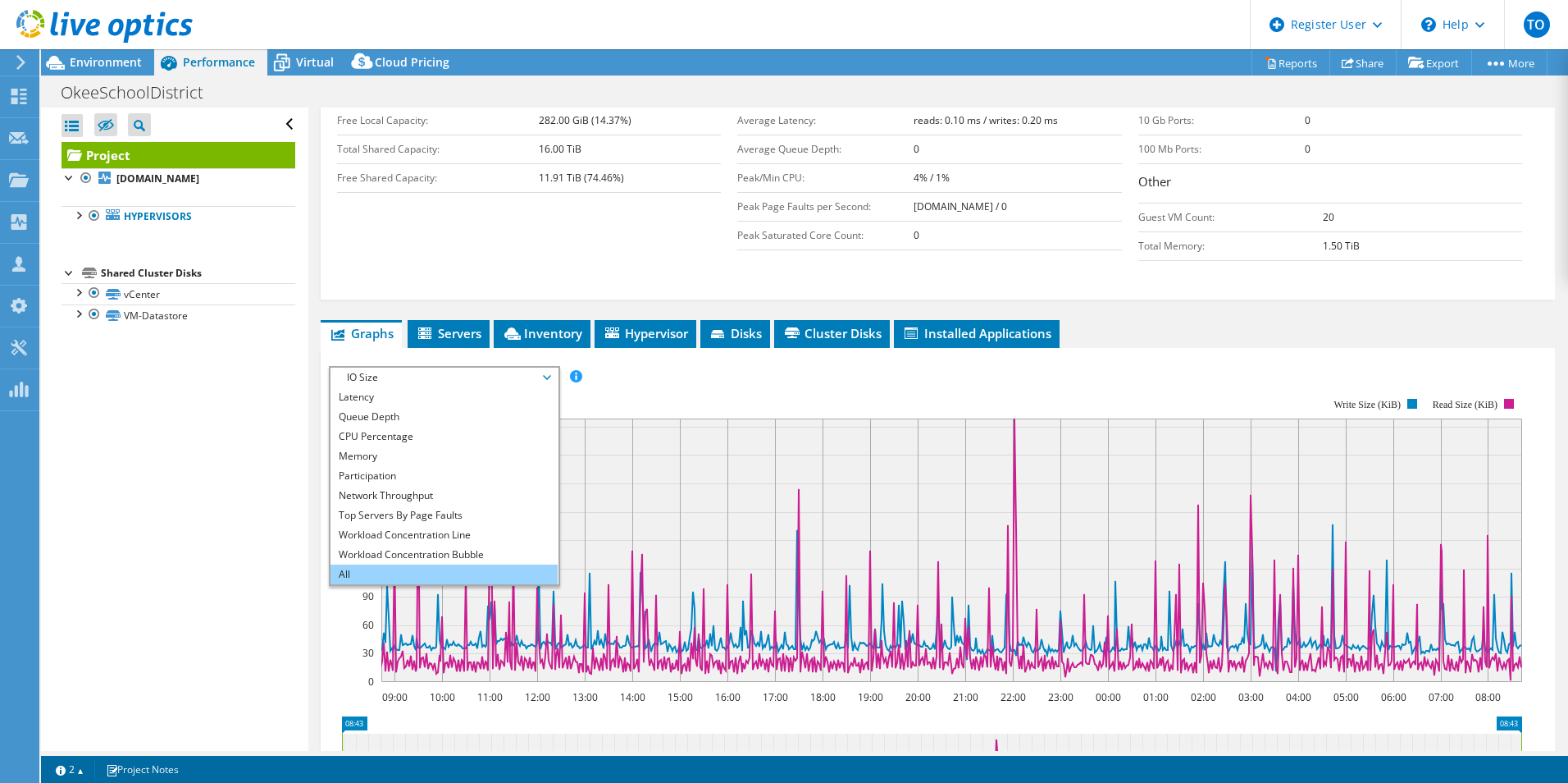
click at [466, 568] on li "All" at bounding box center [444, 574] width 227 height 20
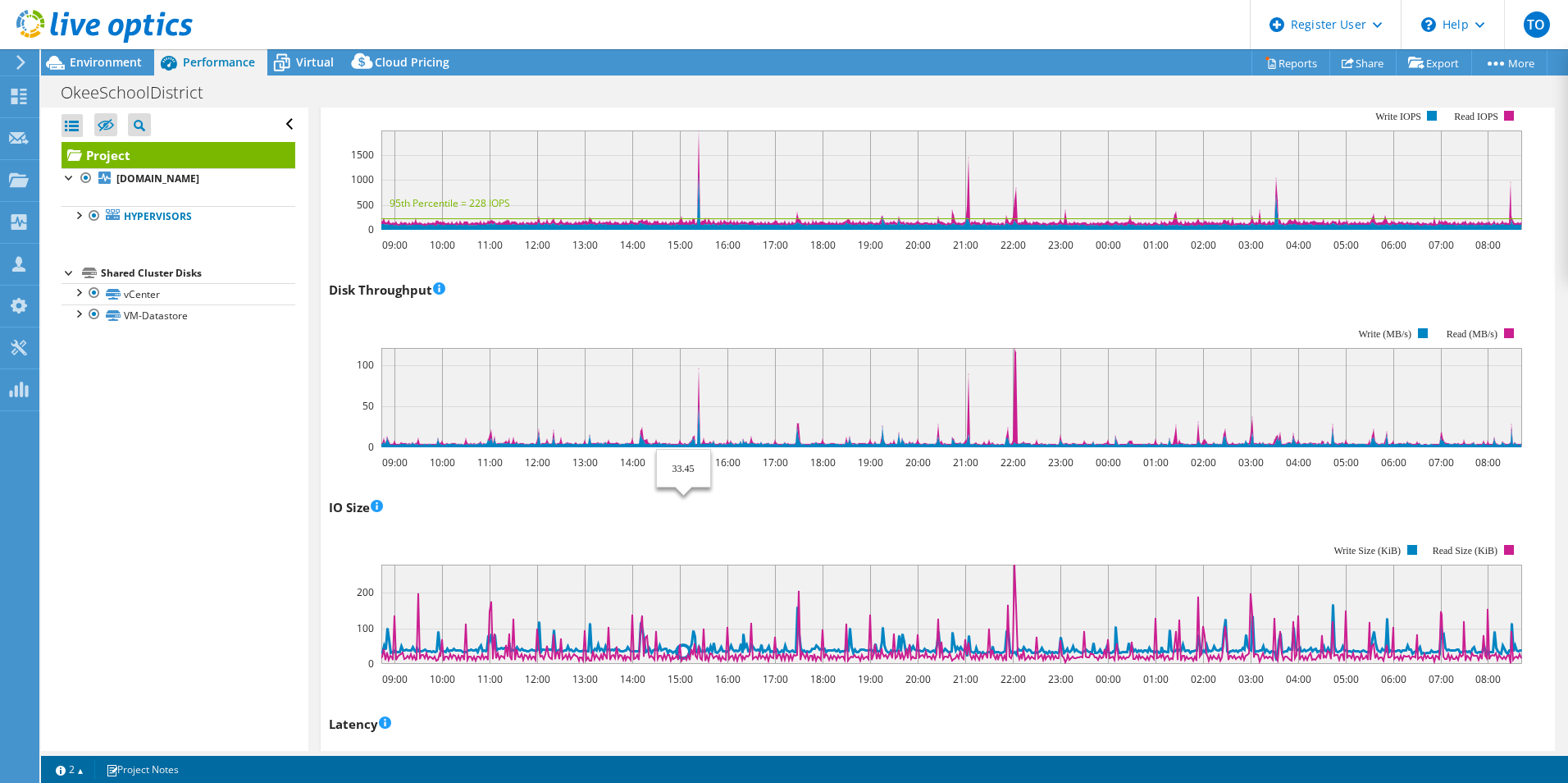
scroll to position [420, 0]
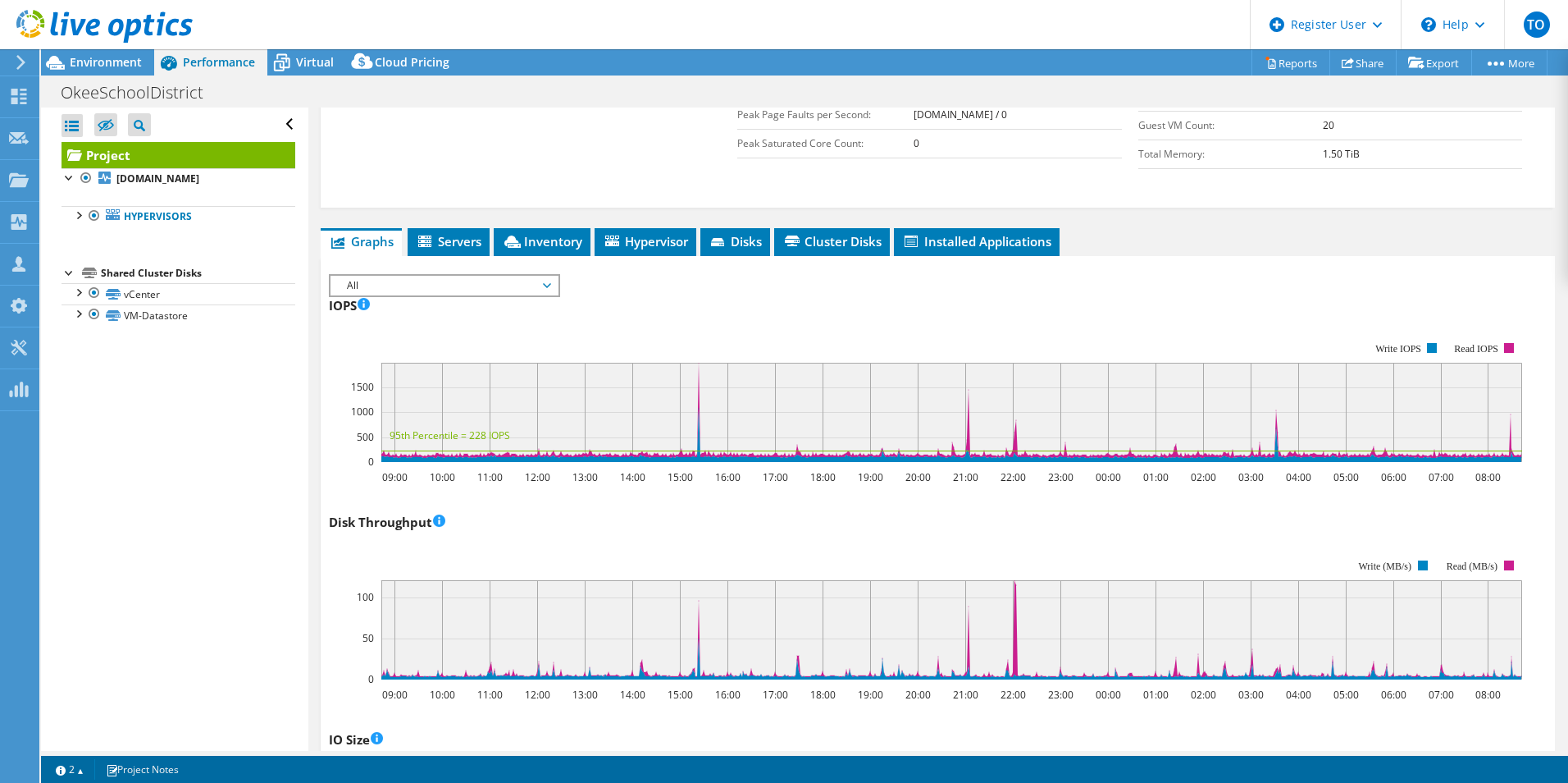
drag, startPoint x: 430, startPoint y: 298, endPoint x: 402, endPoint y: 280, distance: 33.3
click at [402, 280] on span "All" at bounding box center [444, 285] width 211 height 20
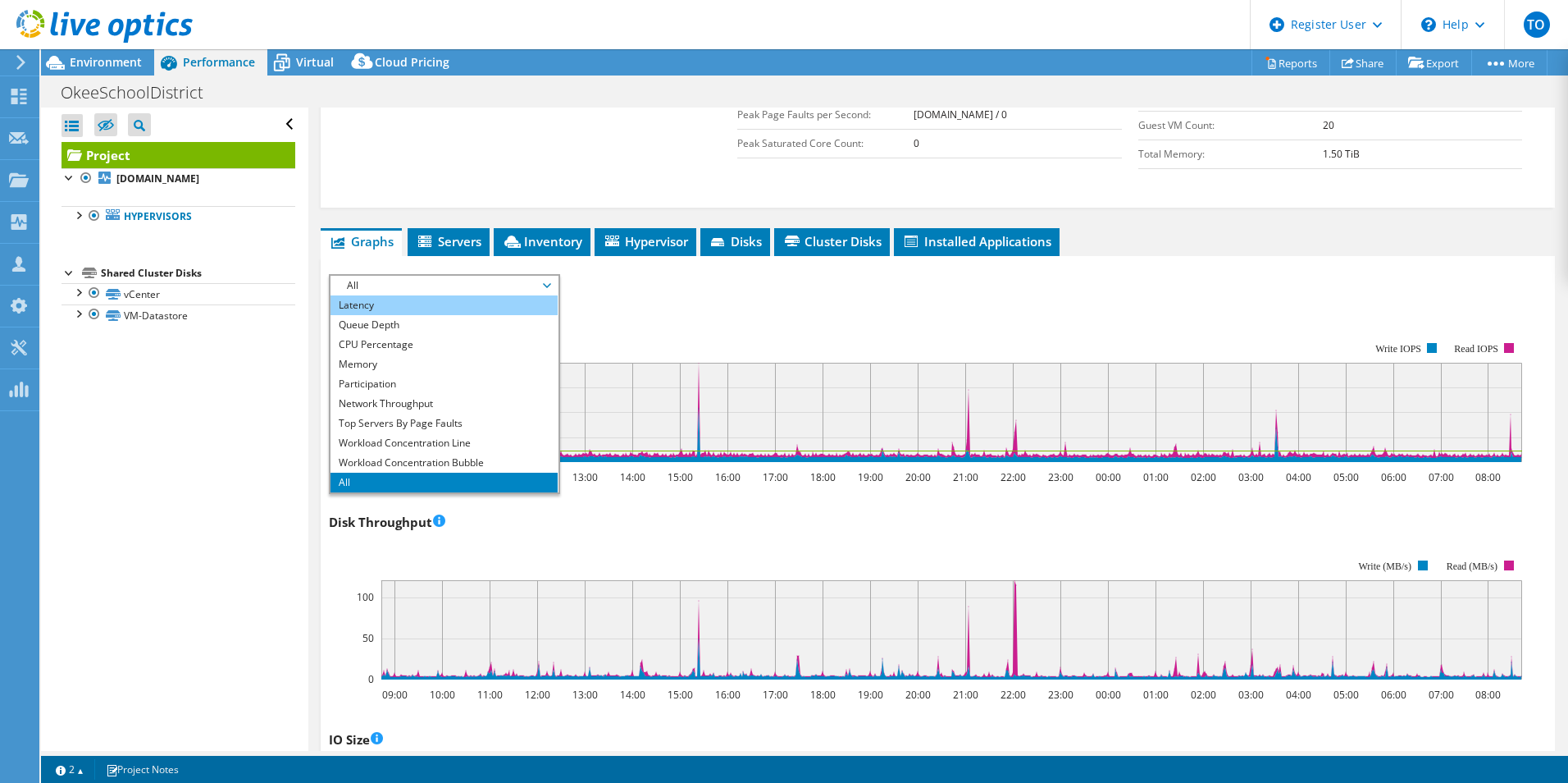
click at [368, 305] on li "Latency" at bounding box center [444, 305] width 227 height 20
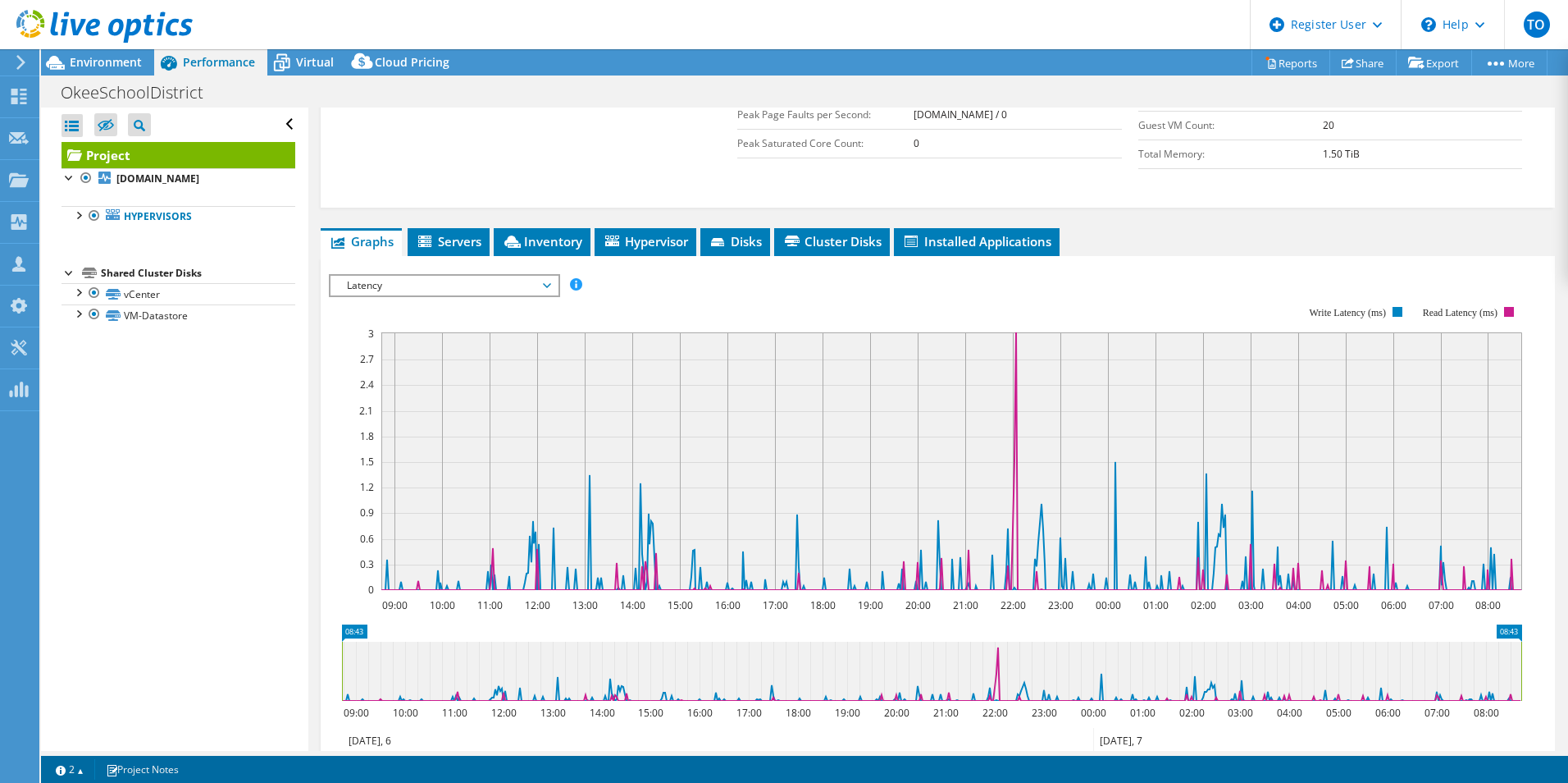
click at [712, 321] on rect at bounding box center [926, 448] width 1193 height 328
click at [711, 310] on rect at bounding box center [926, 448] width 1193 height 328
click at [488, 289] on span "Latency" at bounding box center [444, 285] width 211 height 20
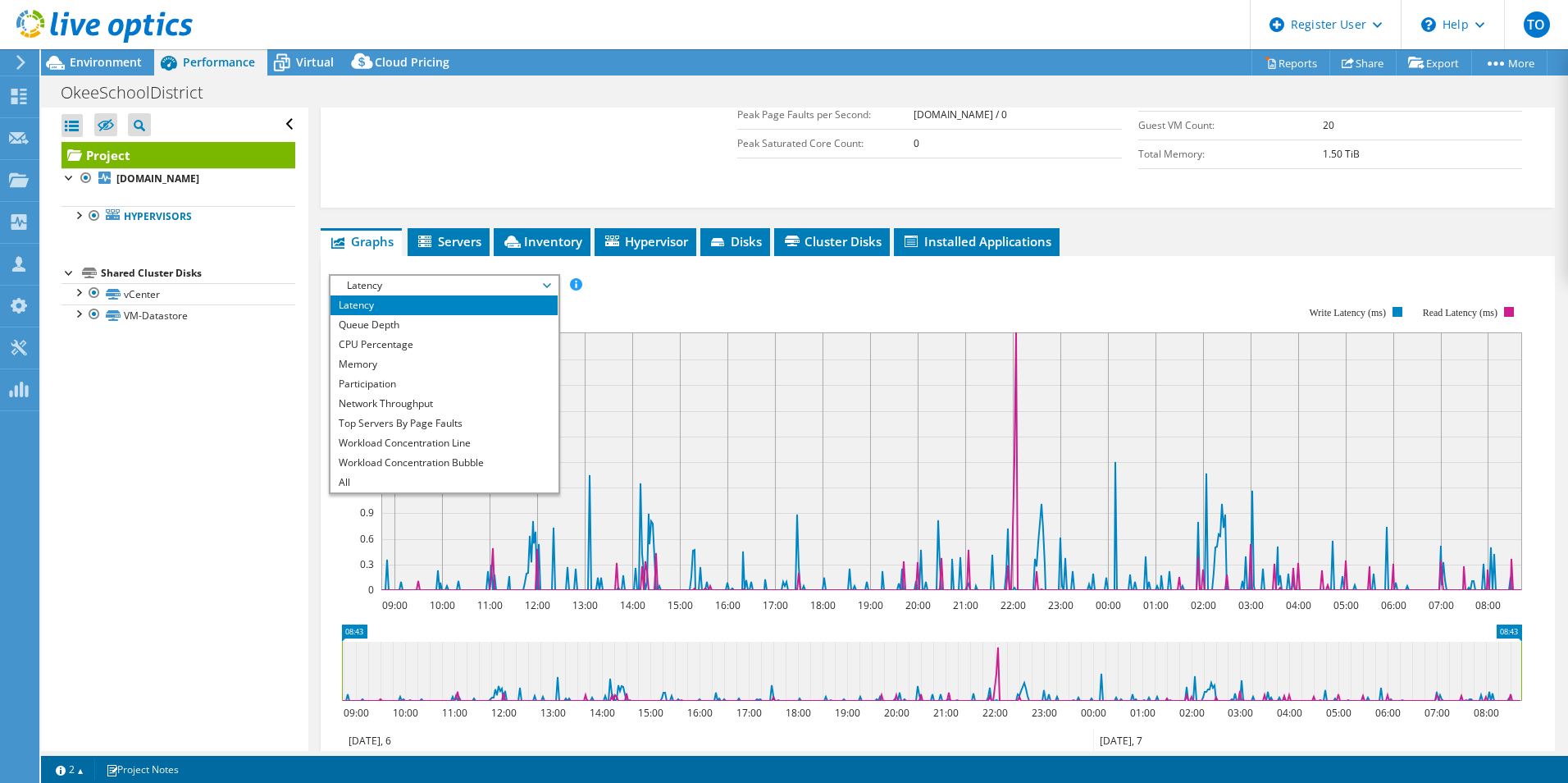
click at [505, 307] on li "Latency" at bounding box center [444, 305] width 227 height 20
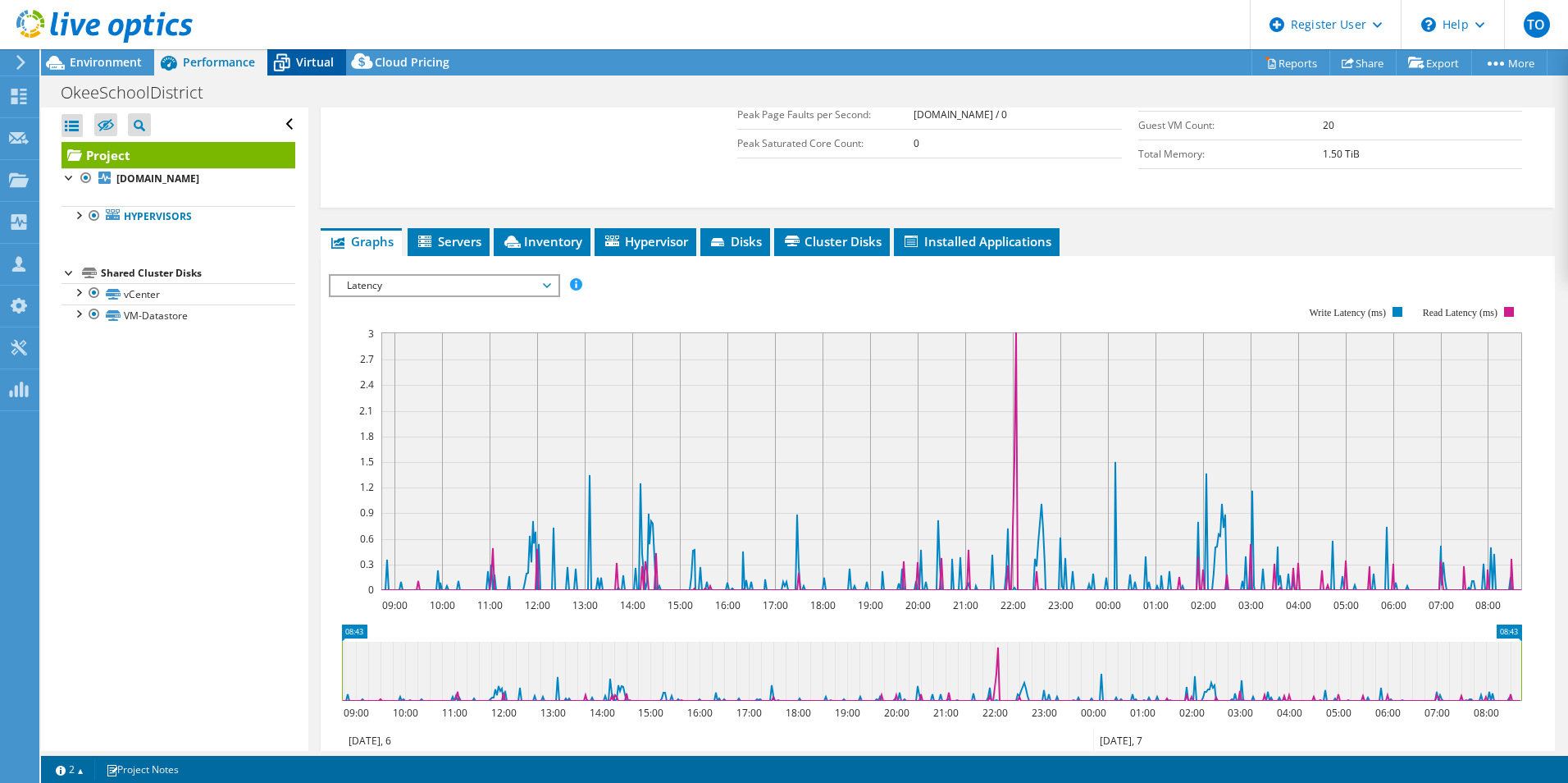
click at [322, 58] on span "Virtual" at bounding box center [314, 62] width 38 height 16
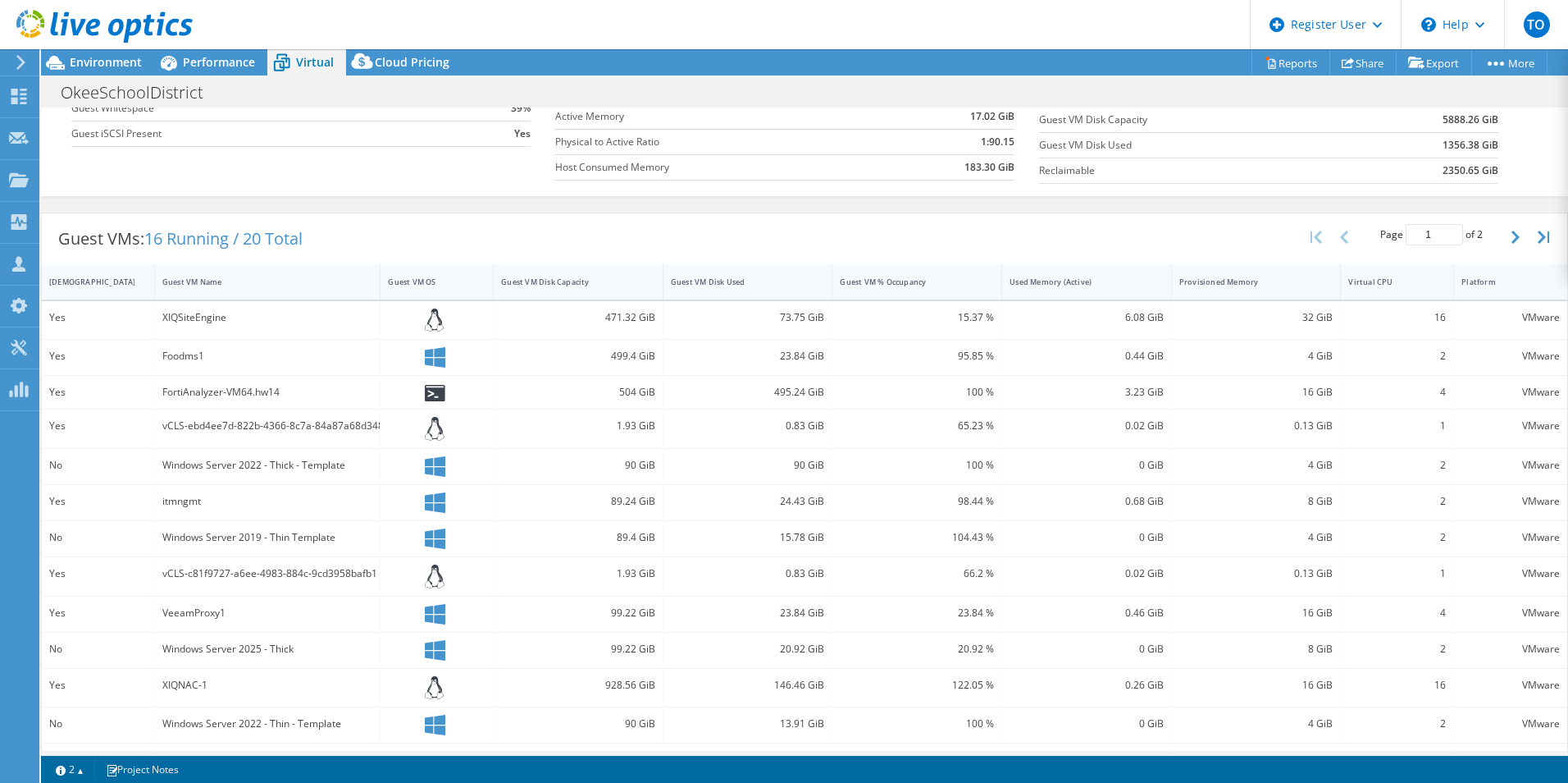
scroll to position [246, 0]
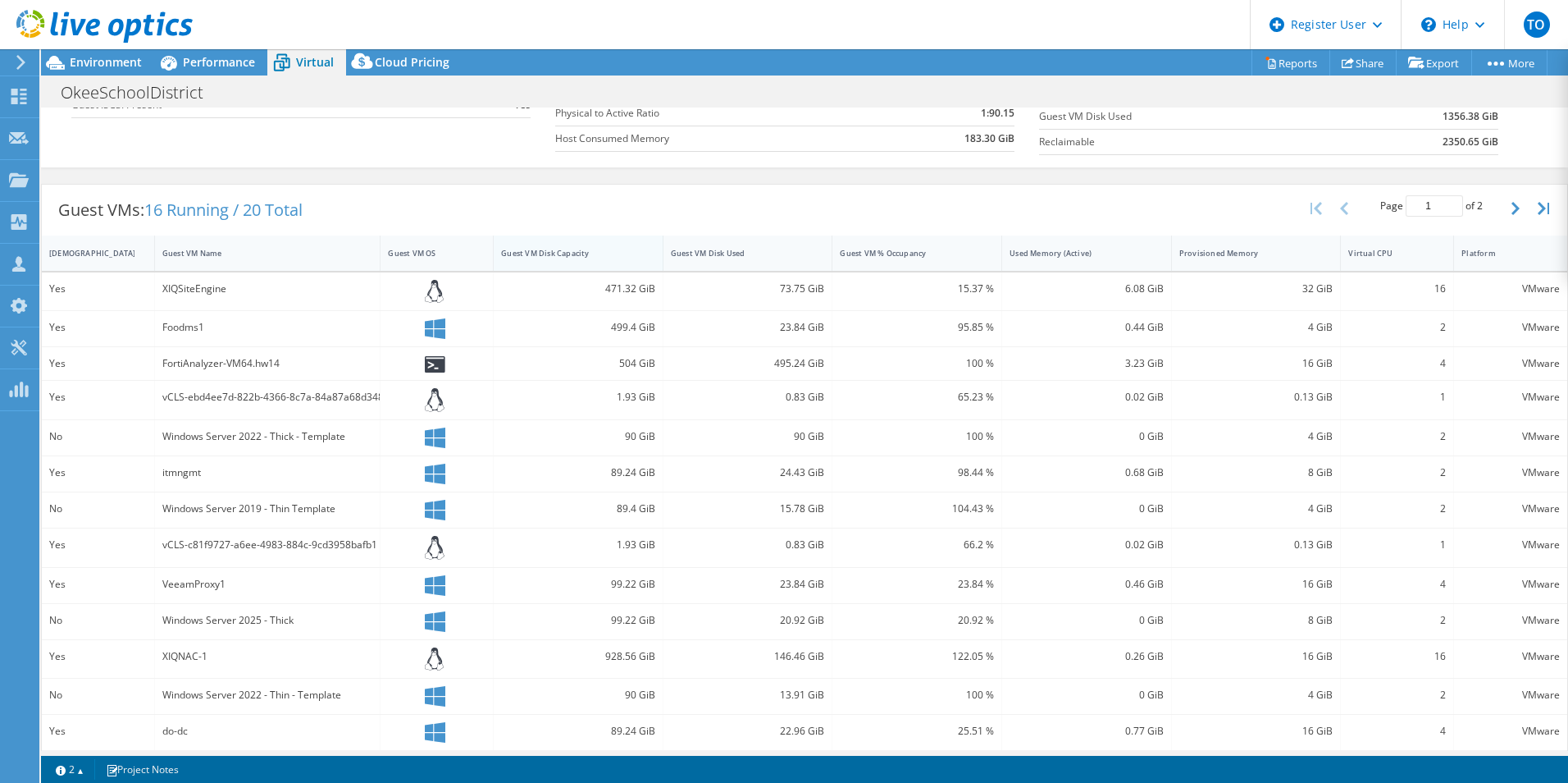
click at [623, 248] on div "Guest VM Disk Capacity" at bounding box center [568, 253] width 134 height 11
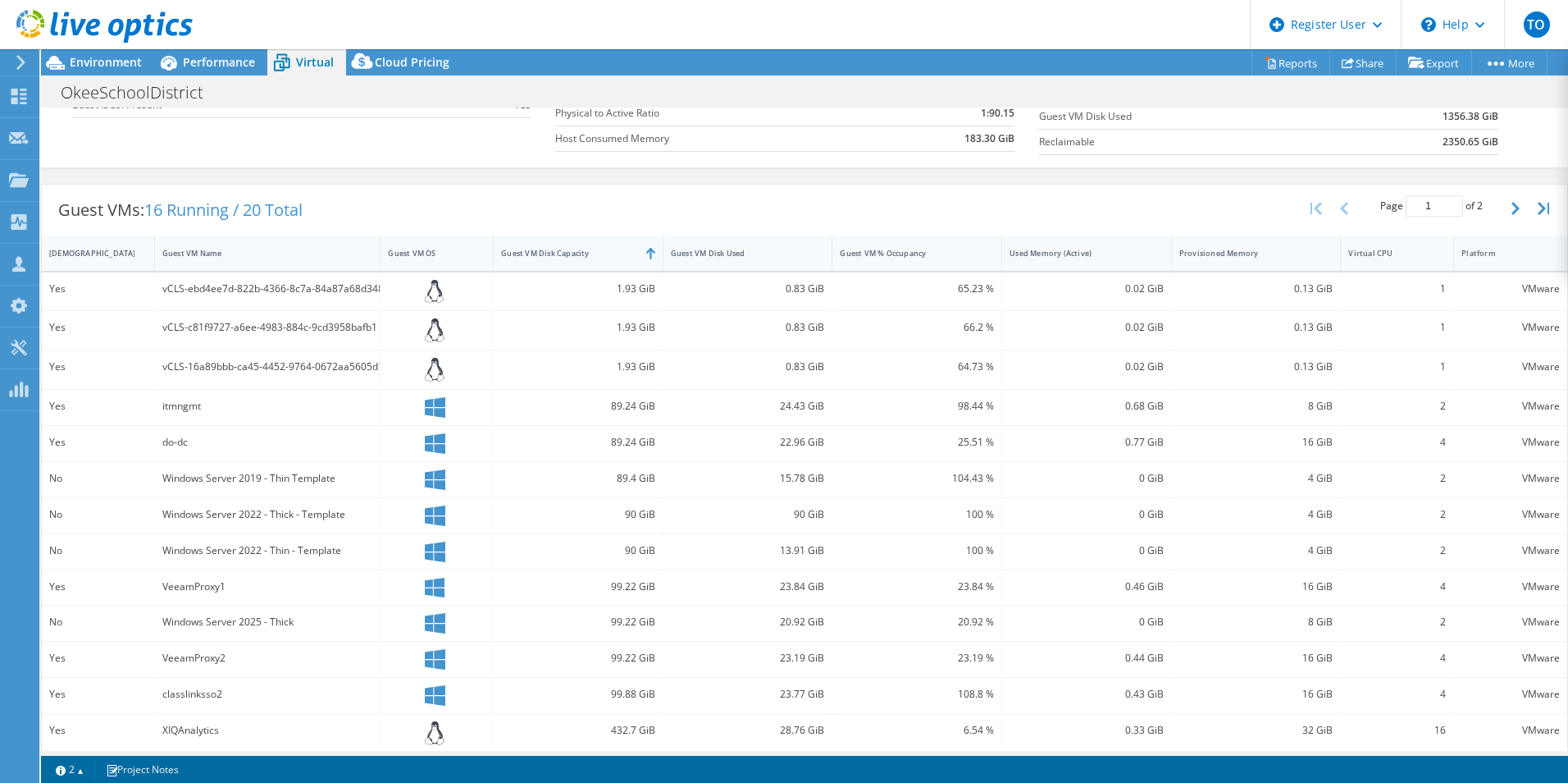
click at [623, 248] on div "Guest VM Disk Capacity" at bounding box center [568, 253] width 134 height 11
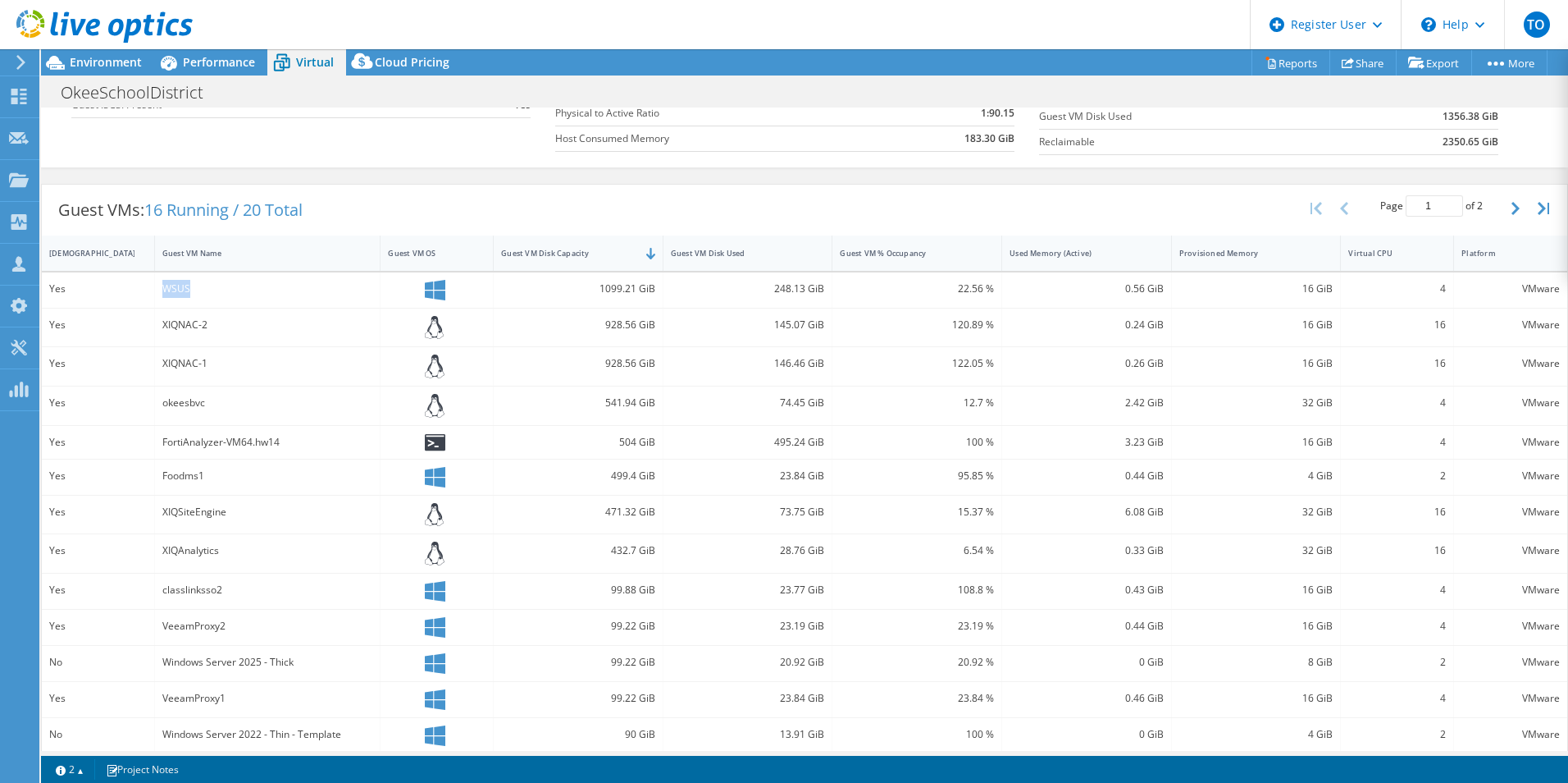
drag, startPoint x: 190, startPoint y: 289, endPoint x: 158, endPoint y: 285, distance: 32.2
click at [158, 285] on div "WSUS" at bounding box center [267, 290] width 226 height 35
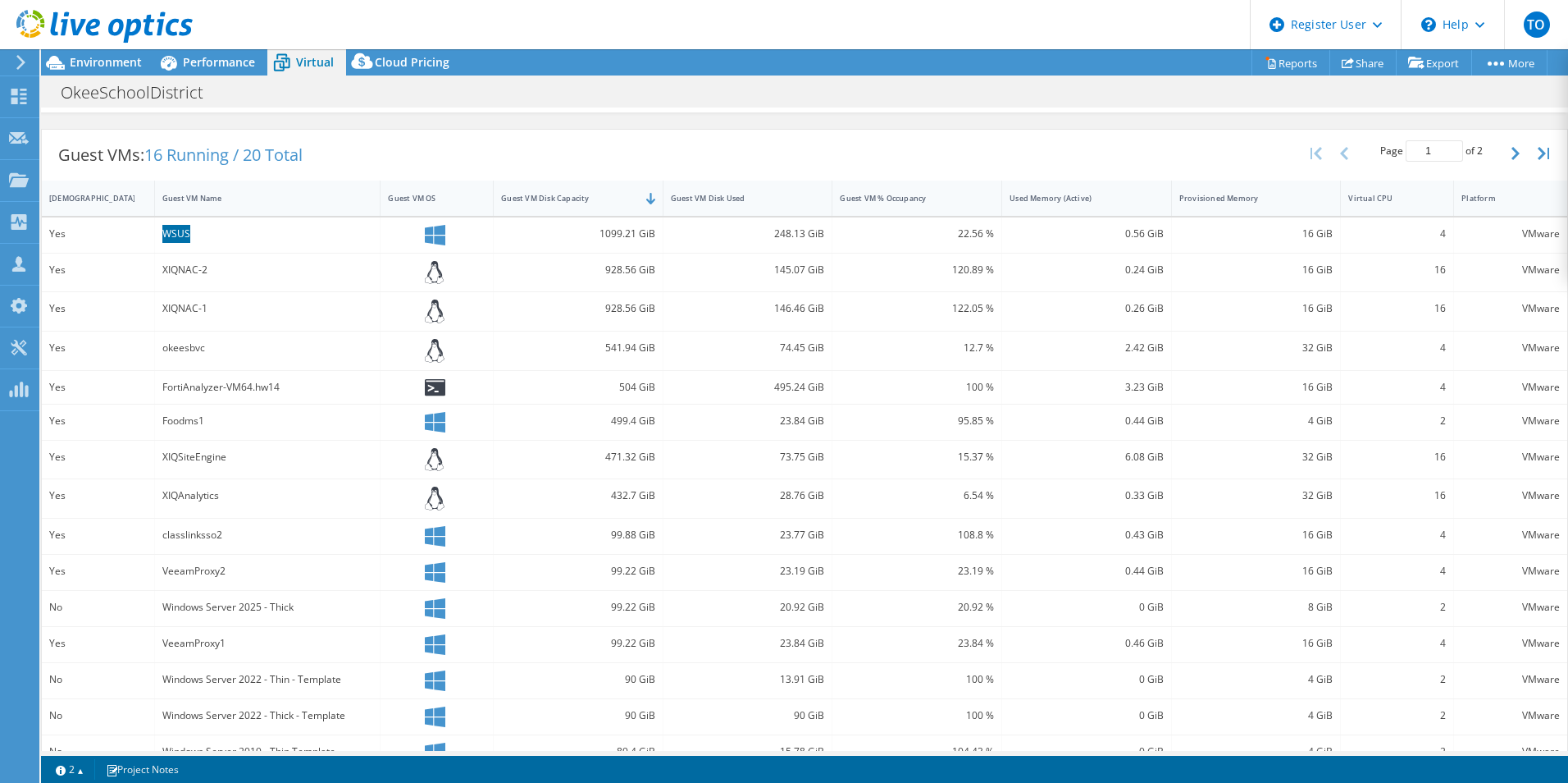
scroll to position [330, 0]
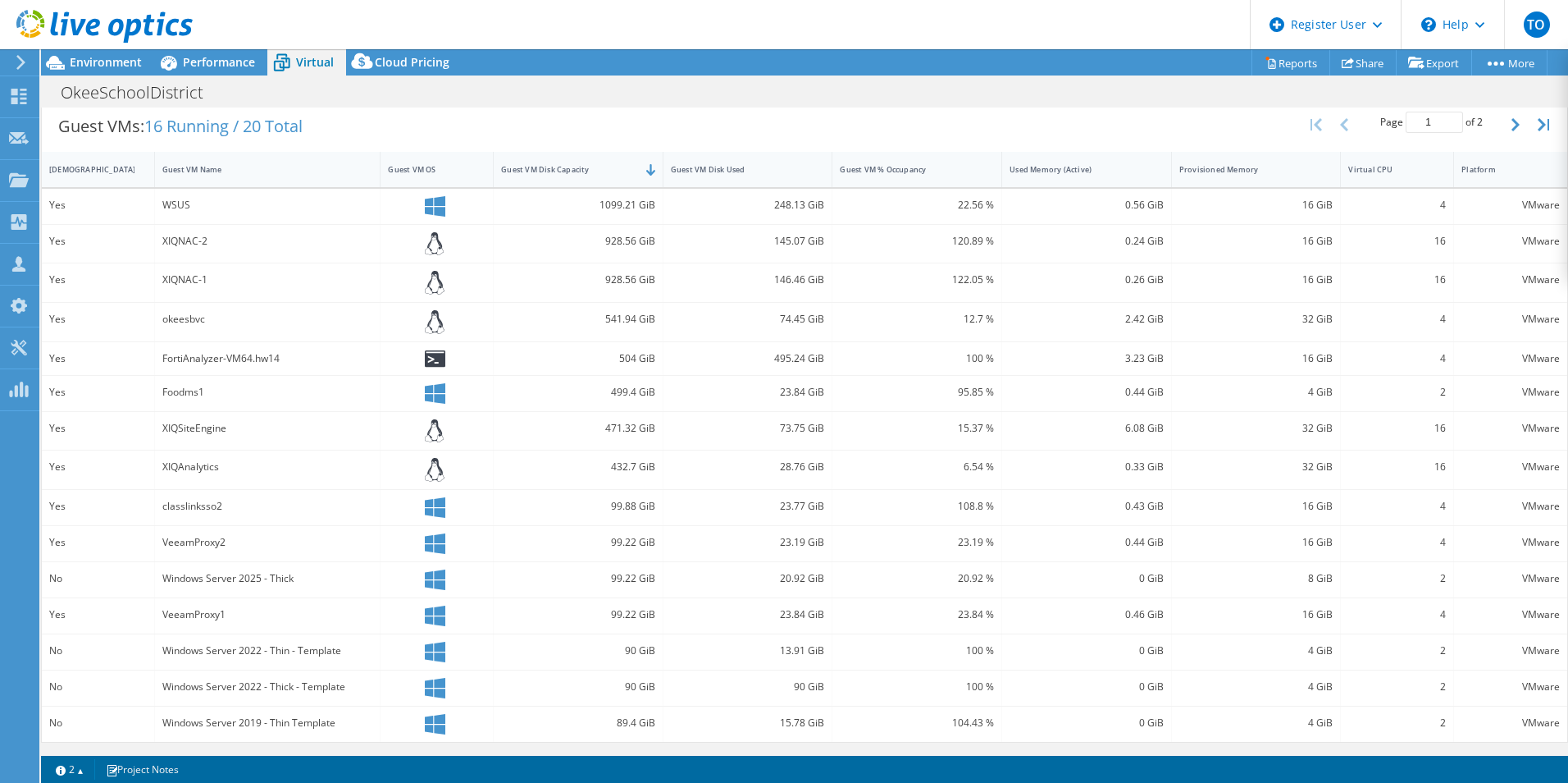
click at [744, 123] on div "Guest VMs: 16 Running / 20 Total Page 1 of 2 5 rows 10 rows 20 rows 25 rows 50 …" at bounding box center [805, 126] width 1526 height 51
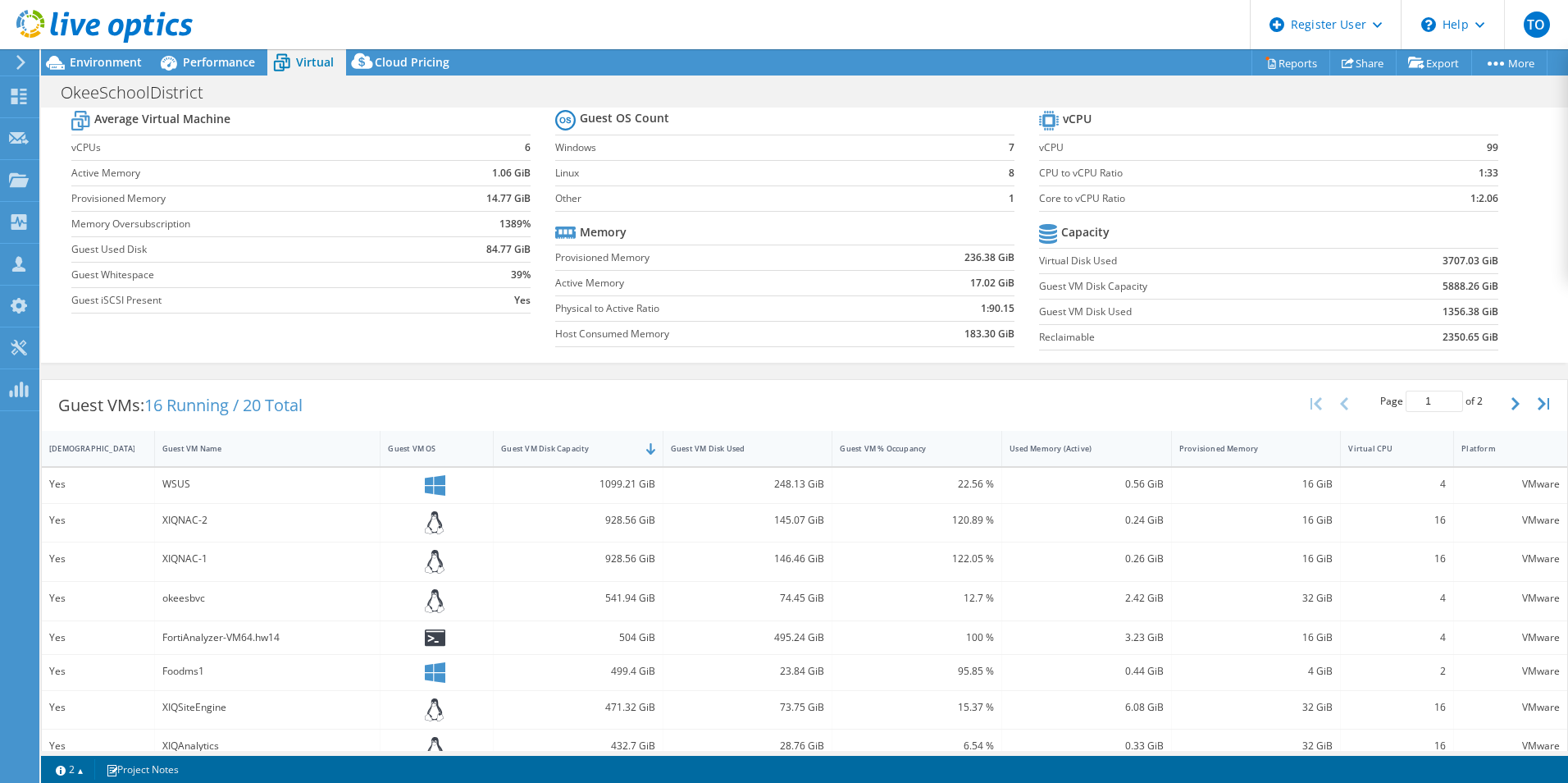
scroll to position [0, 0]
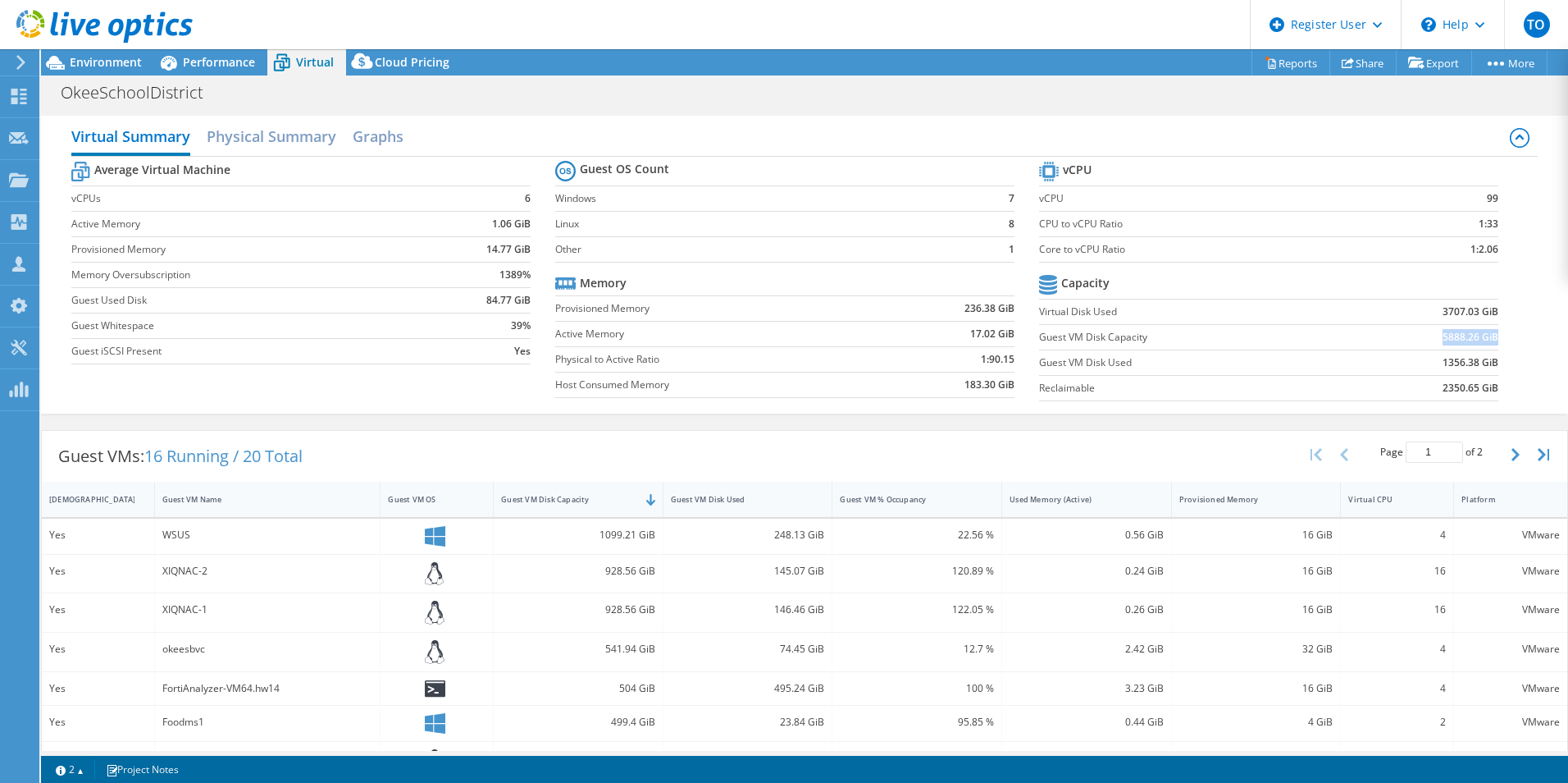
drag, startPoint x: 1430, startPoint y: 338, endPoint x: 1485, endPoint y: 337, distance: 55.0
click at [1485, 337] on td "5888.26 GiB" at bounding box center [1424, 337] width 149 height 25
click at [1205, 356] on label "Guest VM Disk Used" at bounding box center [1194, 363] width 310 height 17
drag, startPoint x: 1428, startPoint y: 361, endPoint x: 1483, endPoint y: 360, distance: 55.0
click at [1483, 360] on td "1356.38 GiB" at bounding box center [1424, 363] width 149 height 25
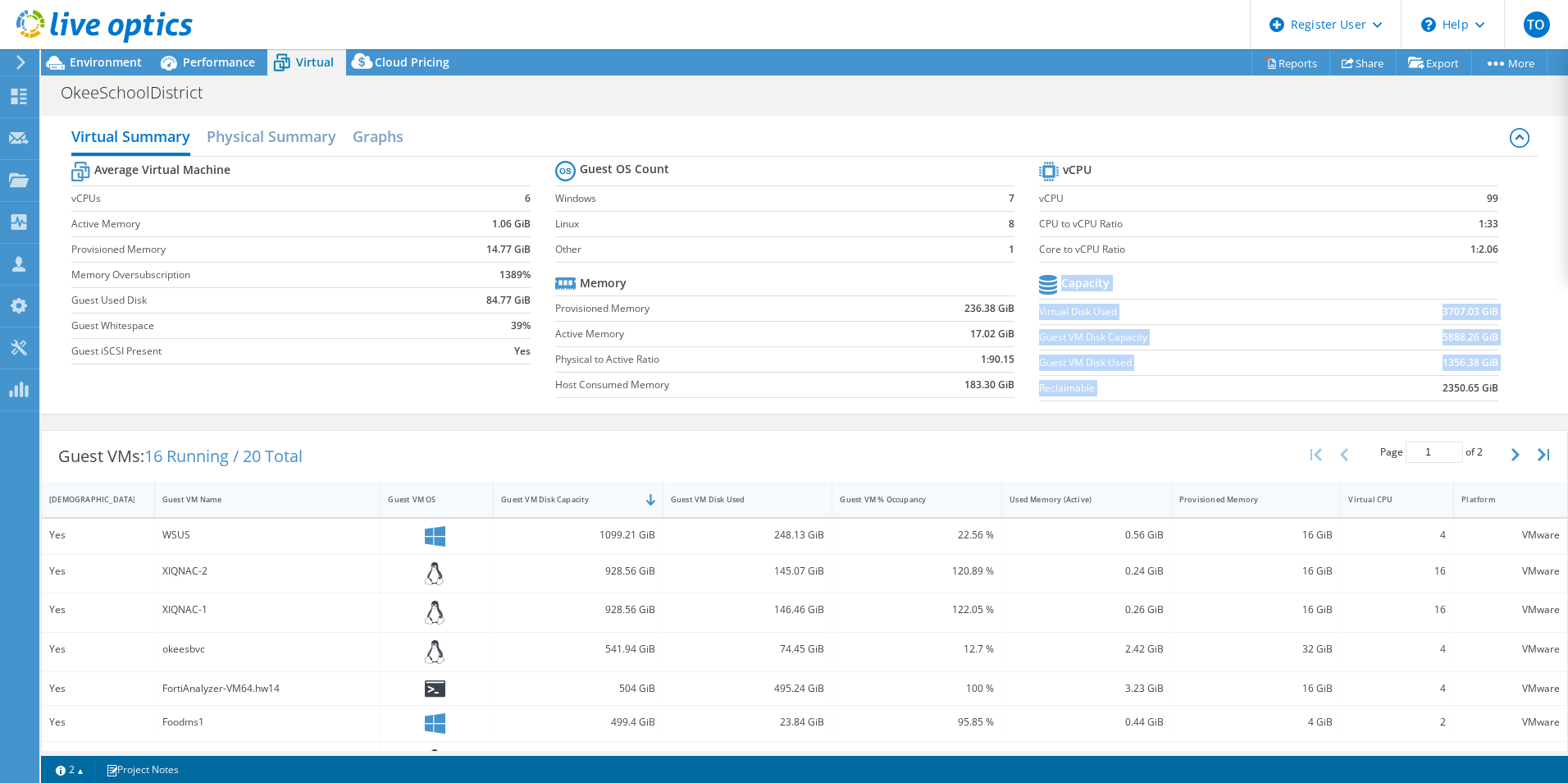
drag, startPoint x: 1424, startPoint y: 393, endPoint x: 1493, endPoint y: 396, distance: 69.1
click at [1493, 396] on section "vCPU vCPU 99 CPU to vCPU Ratio 1:33 Core to vCPU Ratio 1:2.06 Capacity Virtual …" at bounding box center [1281, 283] width 484 height 252
drag, startPoint x: 1419, startPoint y: 308, endPoint x: 1476, endPoint y: 309, distance: 57.0
click at [1476, 309] on td "3707.03 GiB" at bounding box center [1424, 312] width 149 height 25
drag, startPoint x: 1476, startPoint y: 309, endPoint x: 1502, endPoint y: 366, distance: 62.6
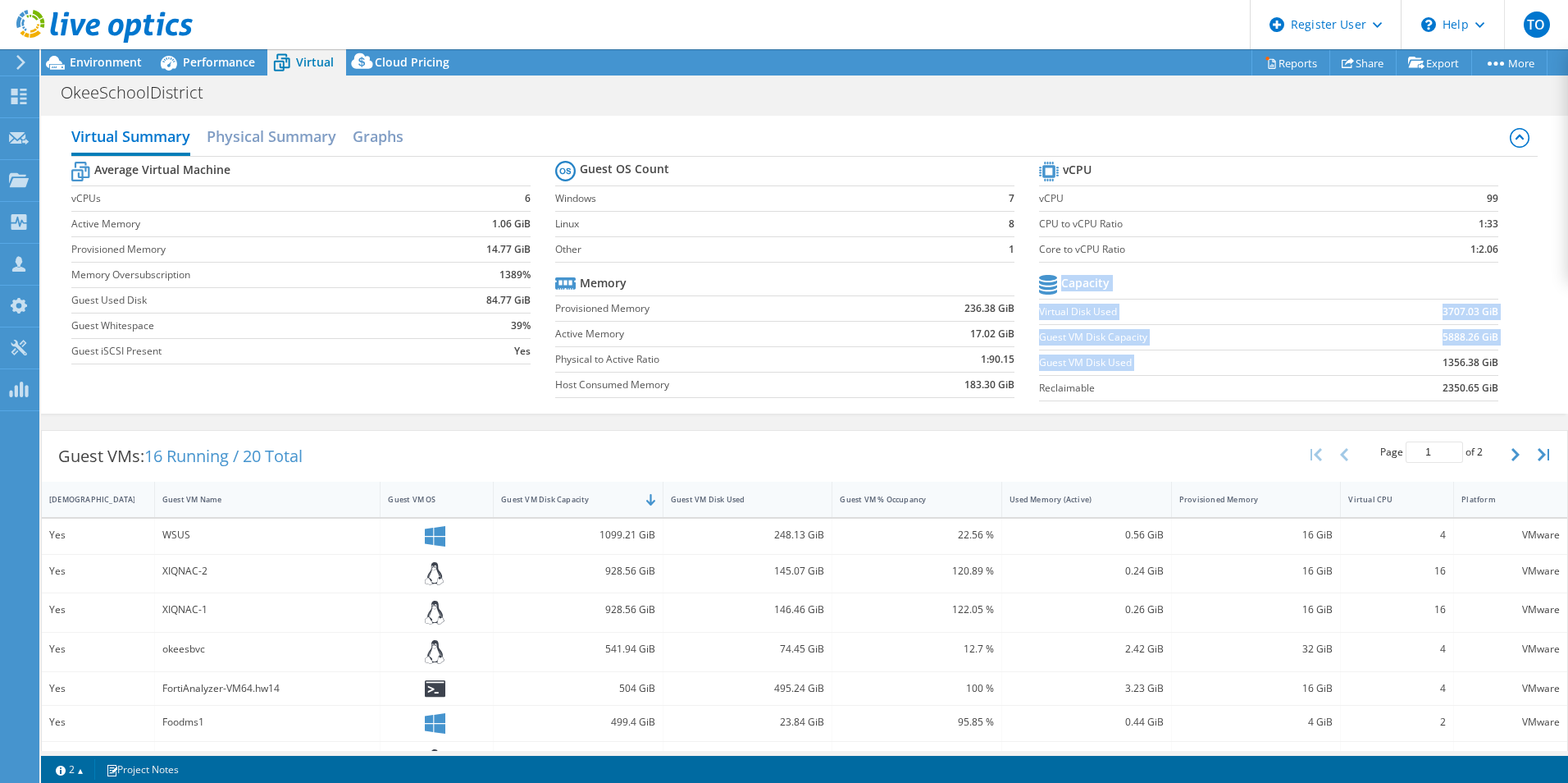
click at [1502, 366] on section "vCPU vCPU 99 CPU to vCPU Ratio 1:33 Core to vCPU Ratio 1:2.06 Capacity Virtual …" at bounding box center [1281, 283] width 484 height 252
drag, startPoint x: 1502, startPoint y: 366, endPoint x: 1442, endPoint y: 397, distance: 67.5
click at [1442, 397] on td "2350.65 GiB" at bounding box center [1424, 388] width 149 height 25
click at [1443, 388] on b "2350.65 GiB" at bounding box center [1470, 388] width 56 height 17
drag, startPoint x: 1405, startPoint y: 365, endPoint x: 1466, endPoint y: 361, distance: 61.1
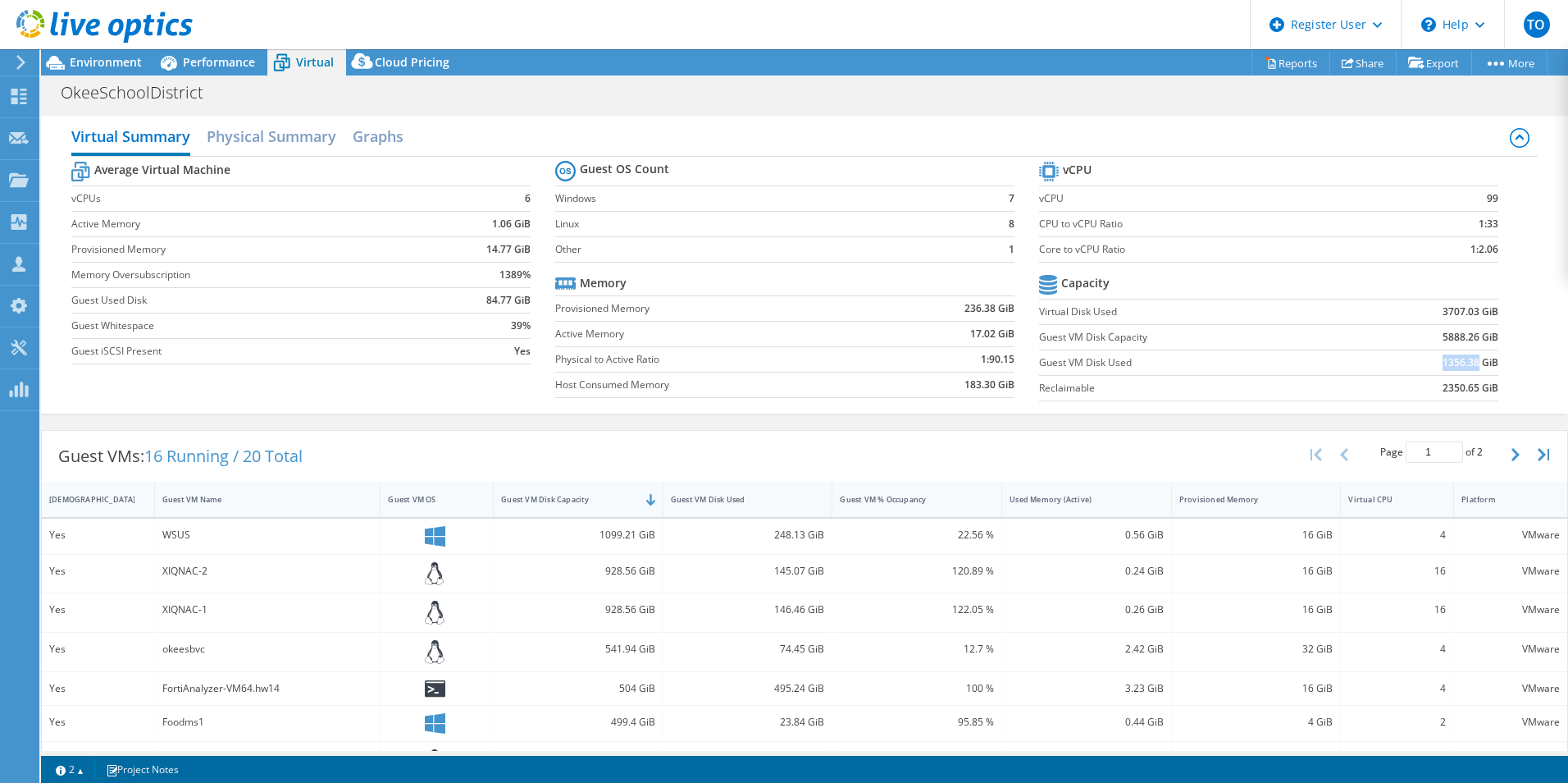
click at [1466, 359] on td "1356.38 GiB" at bounding box center [1424, 363] width 149 height 25
drag, startPoint x: 1466, startPoint y: 361, endPoint x: 1459, endPoint y: 381, distance: 21.2
click at [1459, 381] on td "2350.65 GiB" at bounding box center [1424, 388] width 149 height 25
drag, startPoint x: 1459, startPoint y: 381, endPoint x: 1458, endPoint y: 309, distance: 72.0
click at [1458, 309] on td "3707.03 GiB" at bounding box center [1424, 312] width 149 height 25
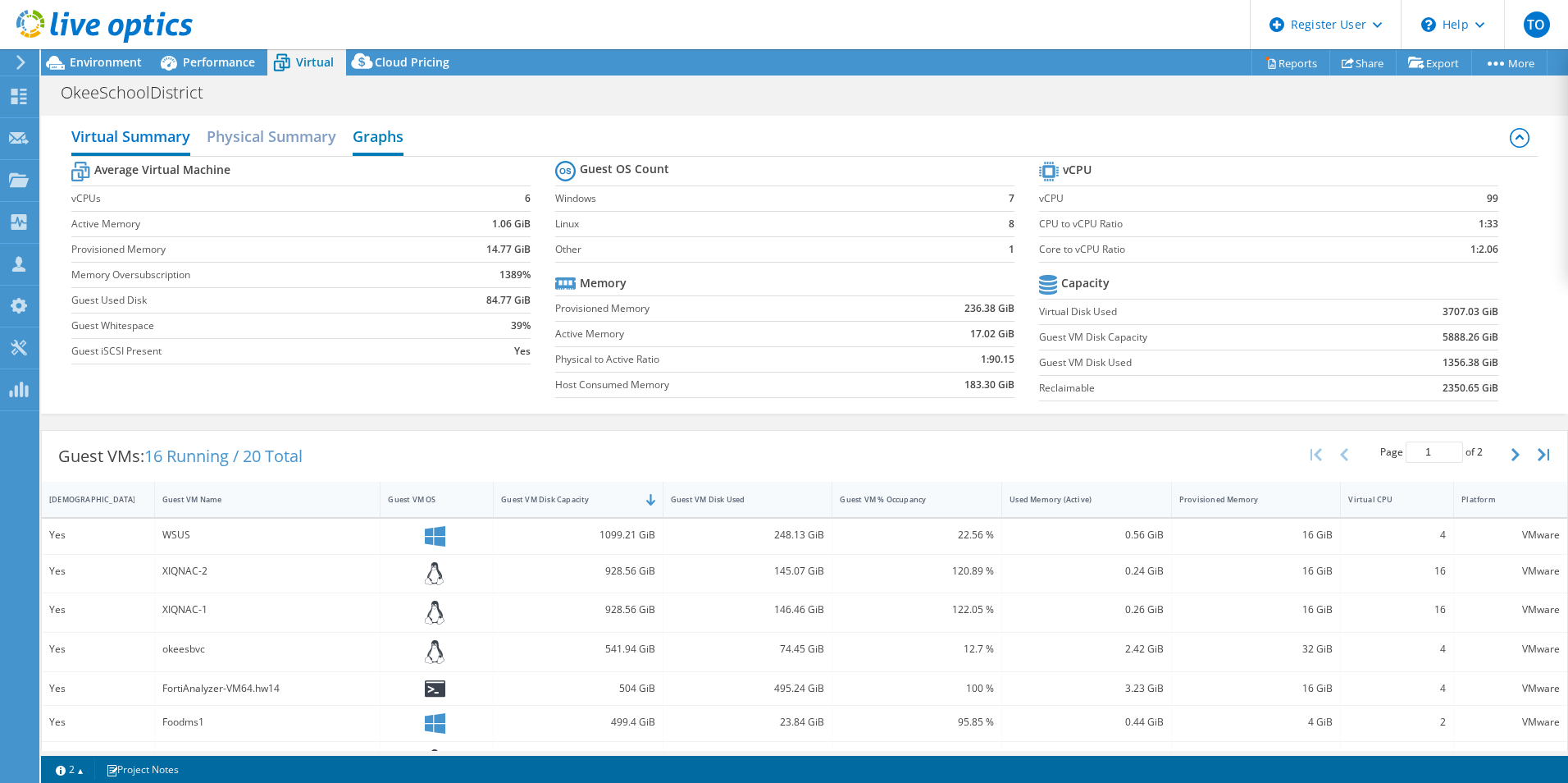
click at [402, 142] on h2 "Graphs" at bounding box center [378, 137] width 51 height 36
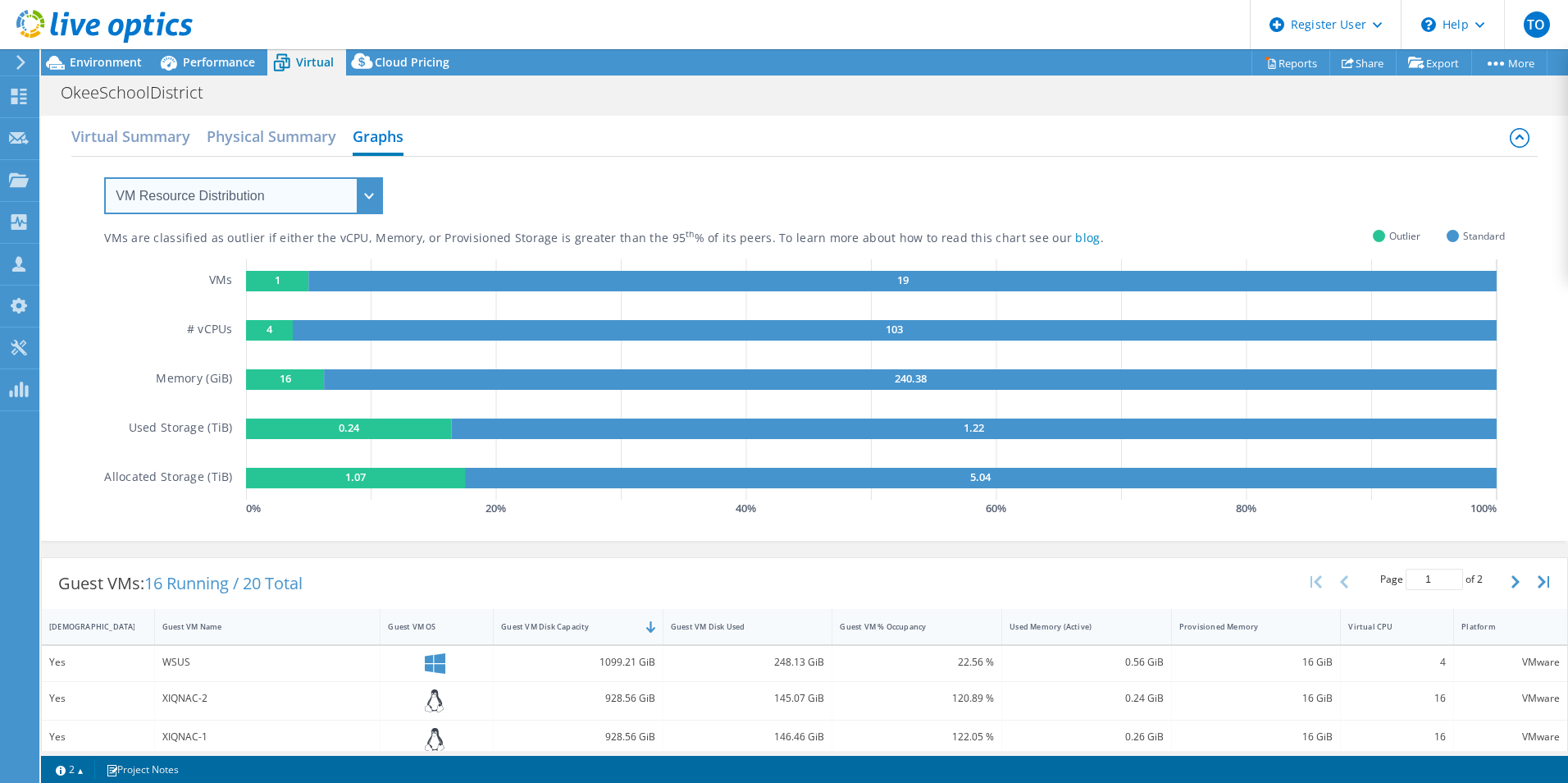
click at [377, 195] on select "VM Resource Distribution Provisioning Contrast Over Provisioning" at bounding box center [243, 196] width 279 height 37
select select "Over Provisioning"
click at [104, 177] on select "VM Resource Distribution Provisioning Contrast Over Provisioning" at bounding box center [243, 196] width 279 height 37
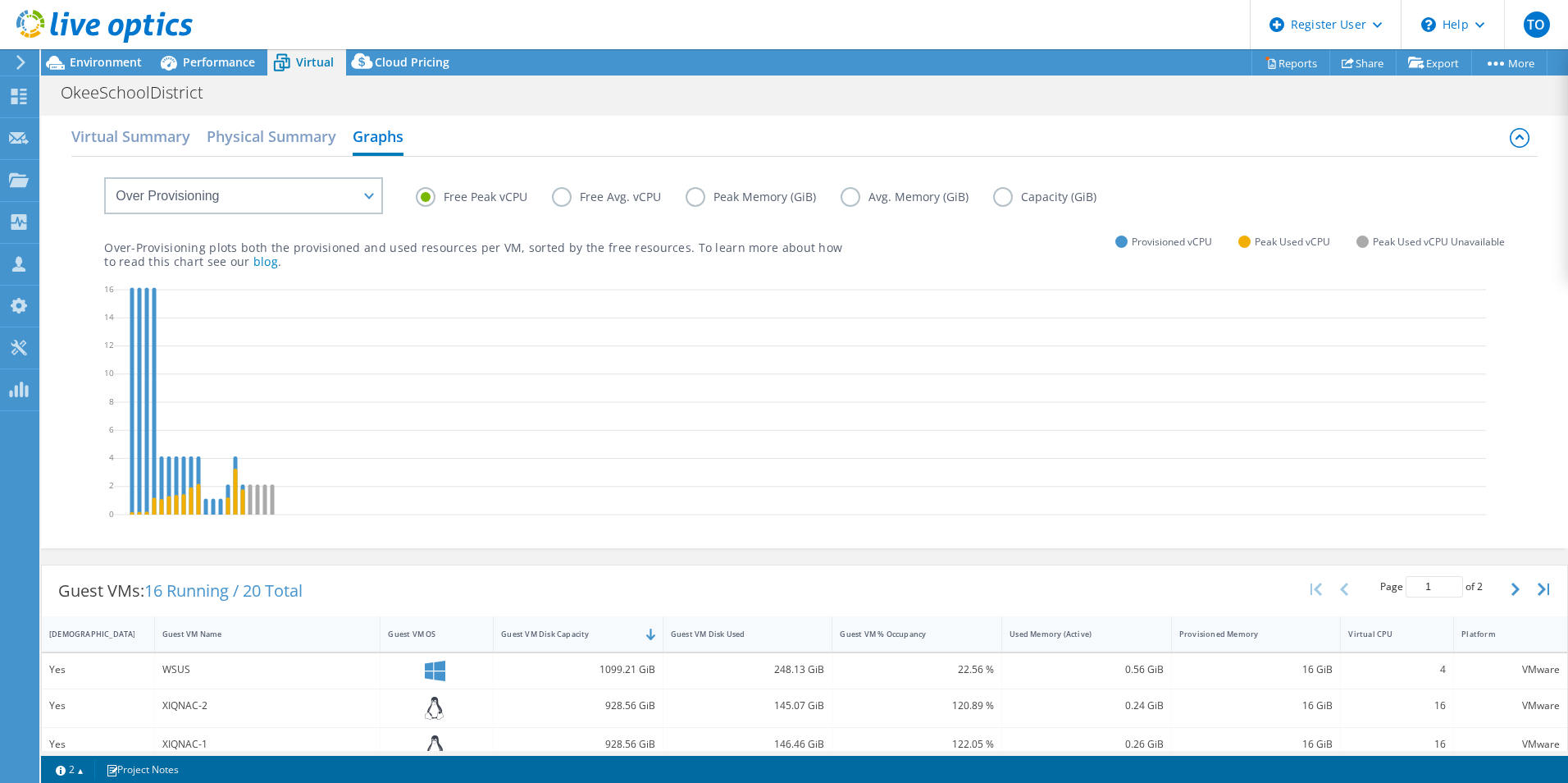
click at [695, 197] on label "Peak Memory (GiB)" at bounding box center [763, 197] width 155 height 20
click at [0, 0] on input "Peak Memory (GiB)" at bounding box center [0, 0] width 0 height 0
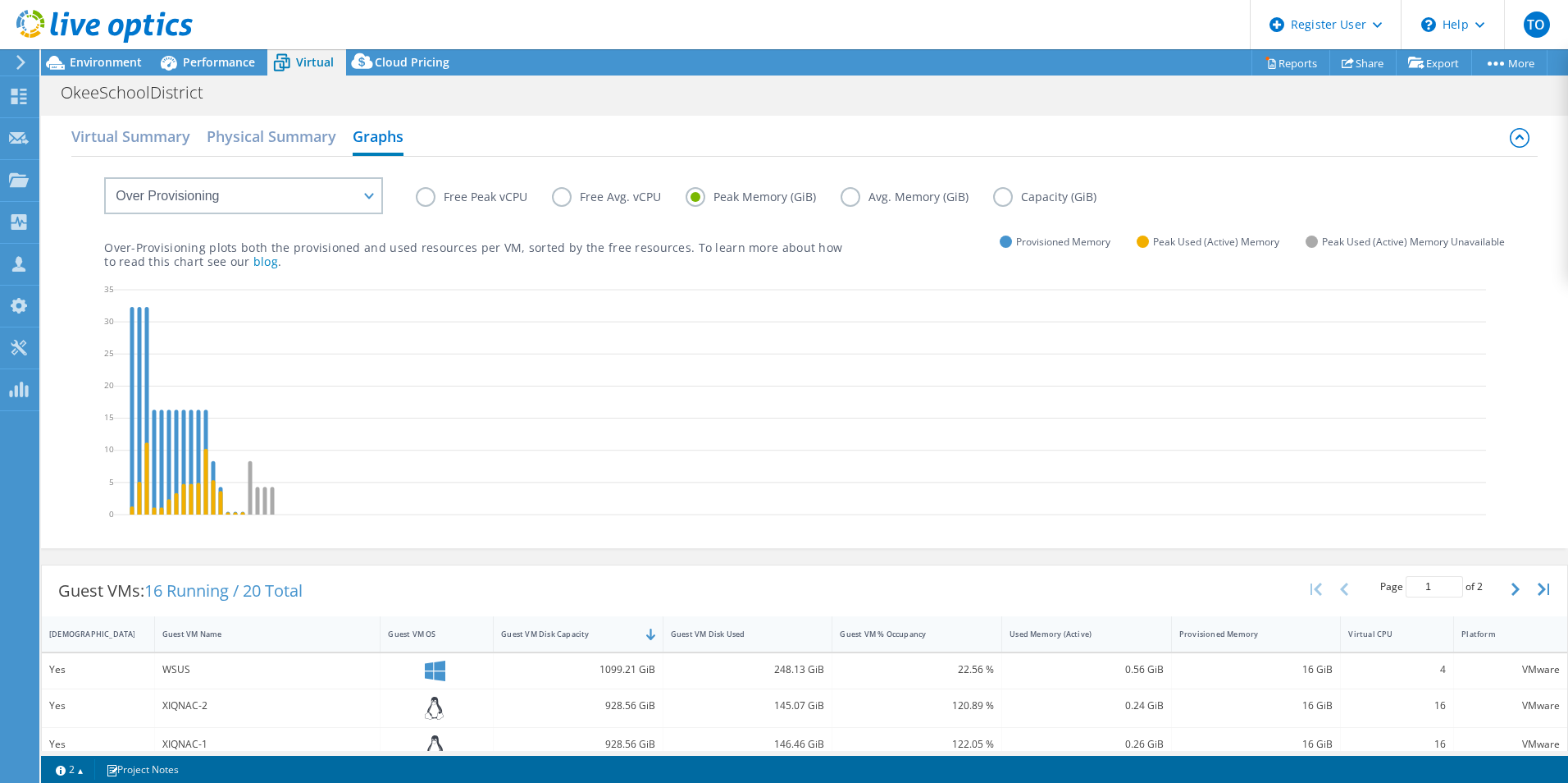
click at [600, 204] on label "Free Avg. vCPU" at bounding box center [619, 197] width 134 height 20
click at [0, 0] on input "Free Avg. vCPU" at bounding box center [0, 0] width 0 height 0
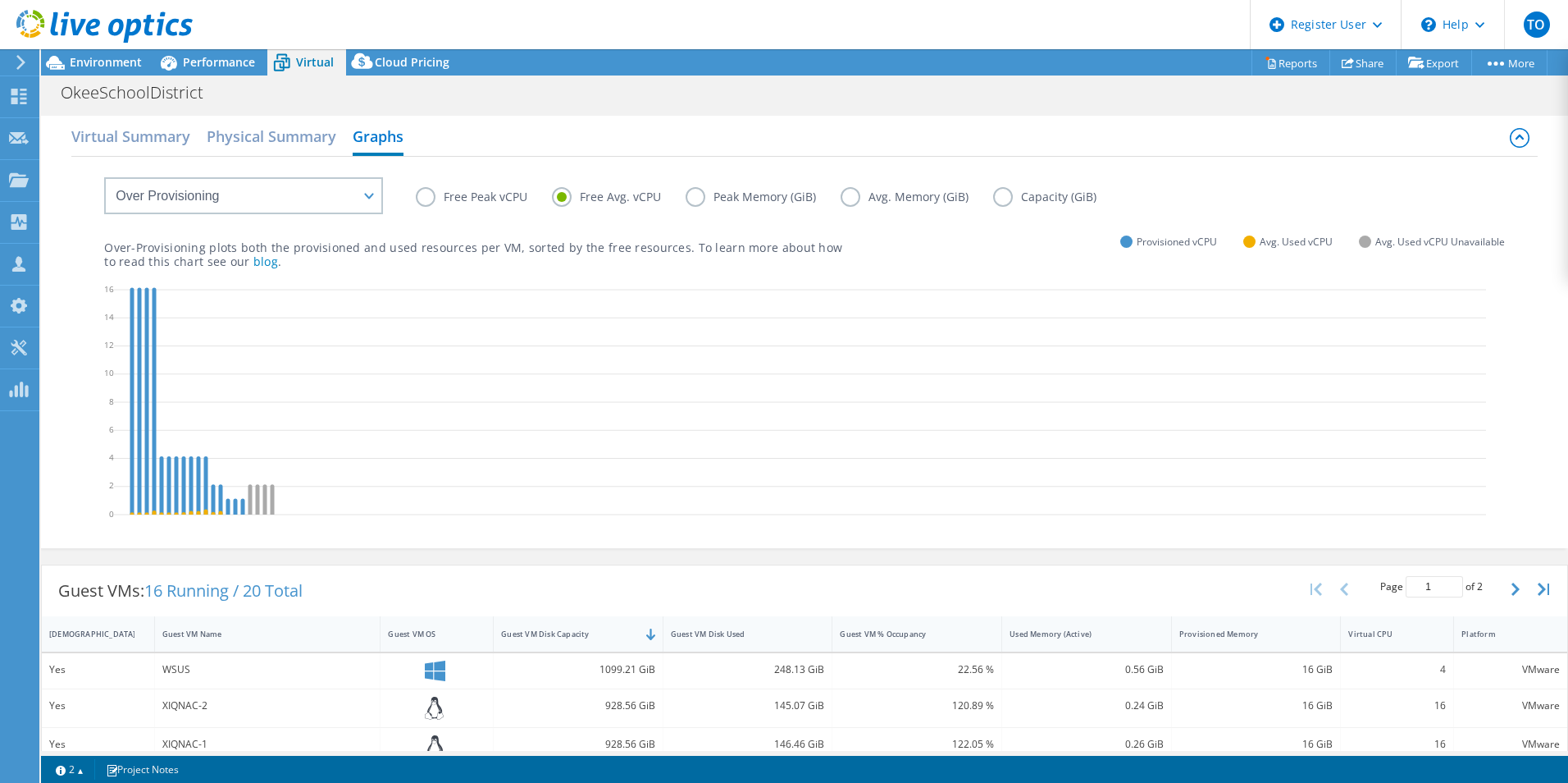
click at [690, 198] on label "Peak Memory (GiB)" at bounding box center [763, 197] width 155 height 20
click at [0, 0] on input "Peak Memory (GiB)" at bounding box center [0, 0] width 0 height 0
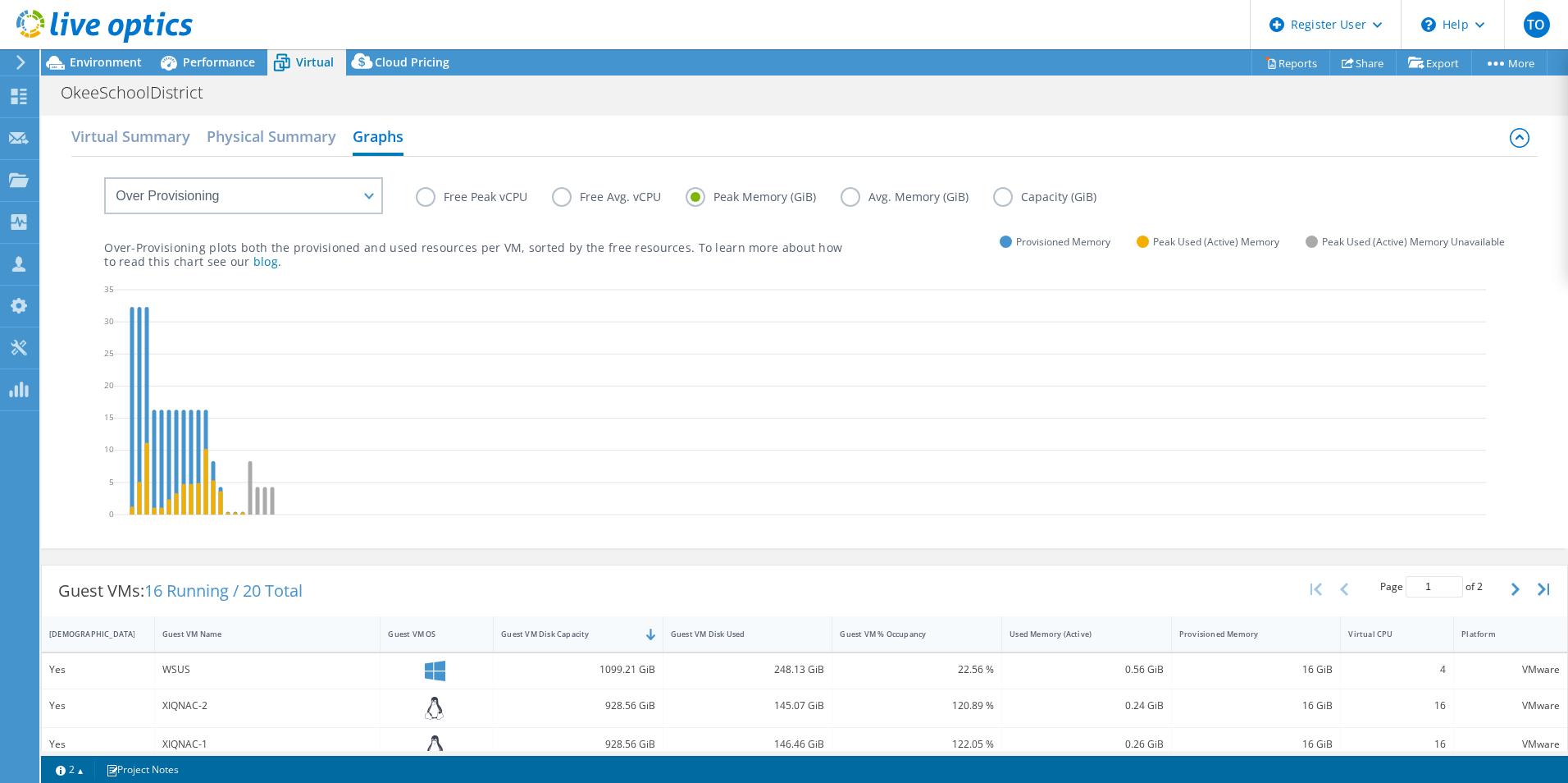
click at [1033, 196] on label "Capacity (GiB)" at bounding box center [1057, 197] width 128 height 20
click at [0, 0] on input "Capacity (GiB)" at bounding box center [0, 0] width 0 height 0
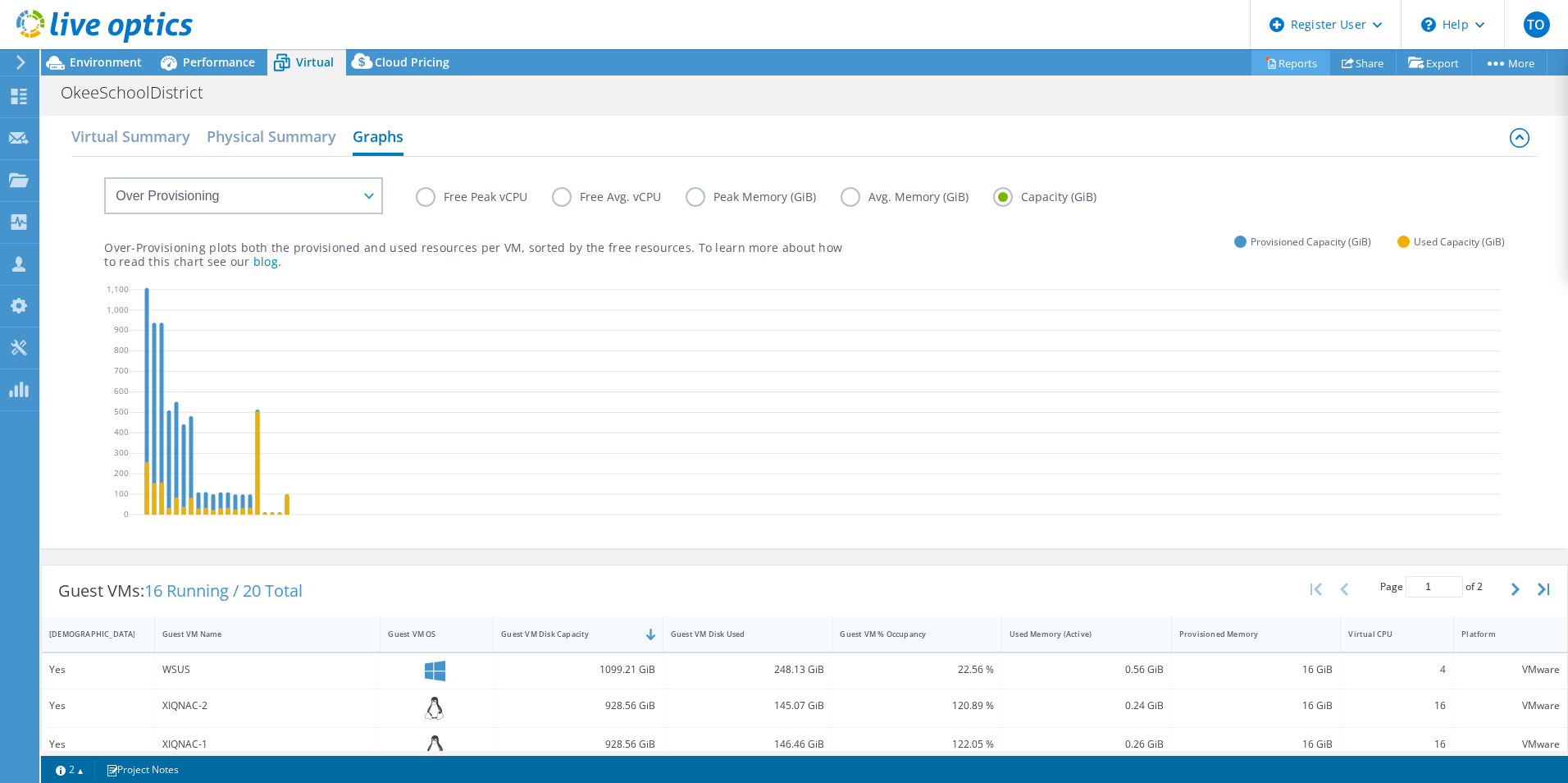
click at [1296, 69] on link "Reports" at bounding box center [1291, 63] width 78 height 25
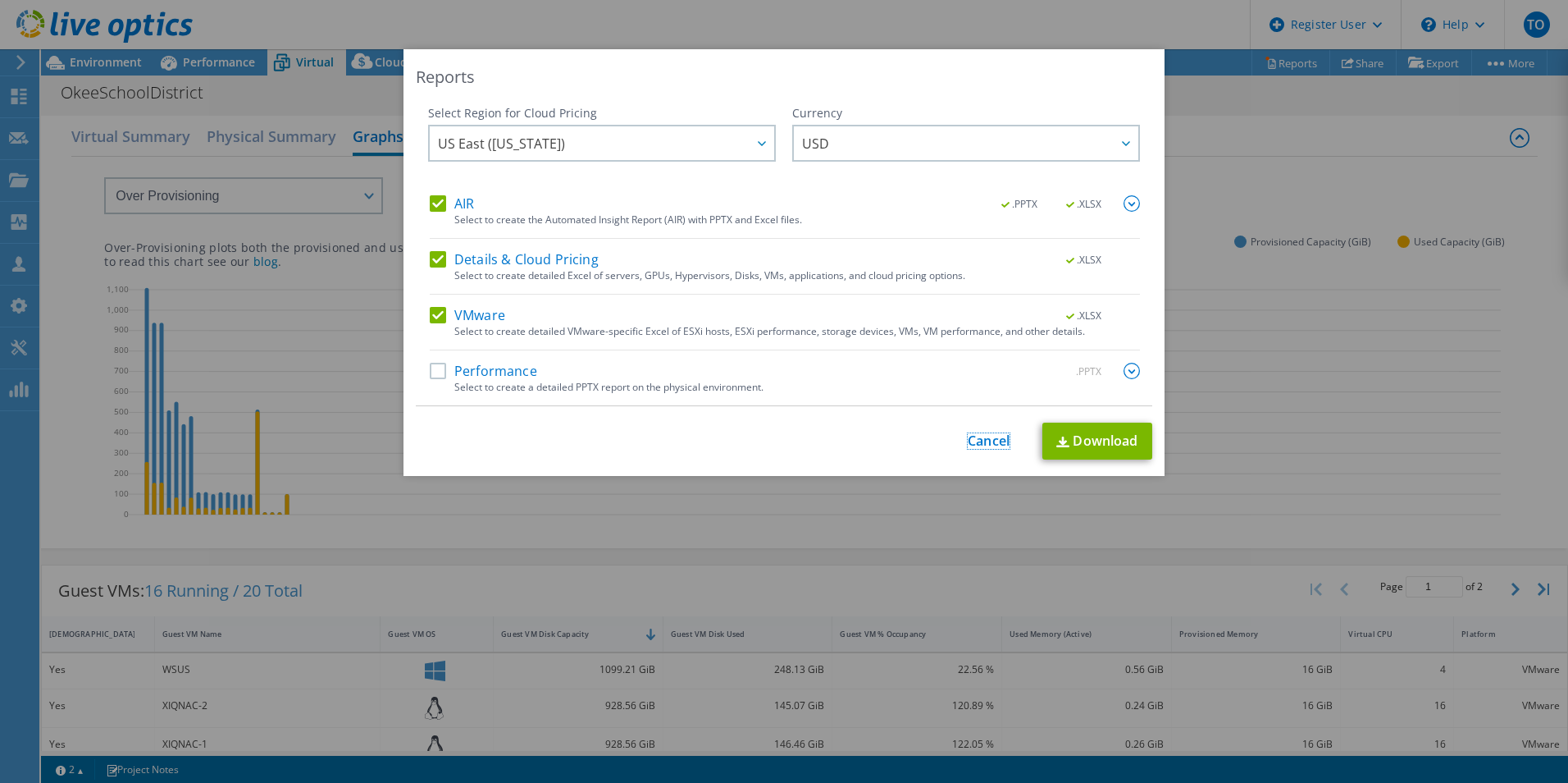
click at [970, 442] on link "Cancel" at bounding box center [988, 441] width 42 height 16
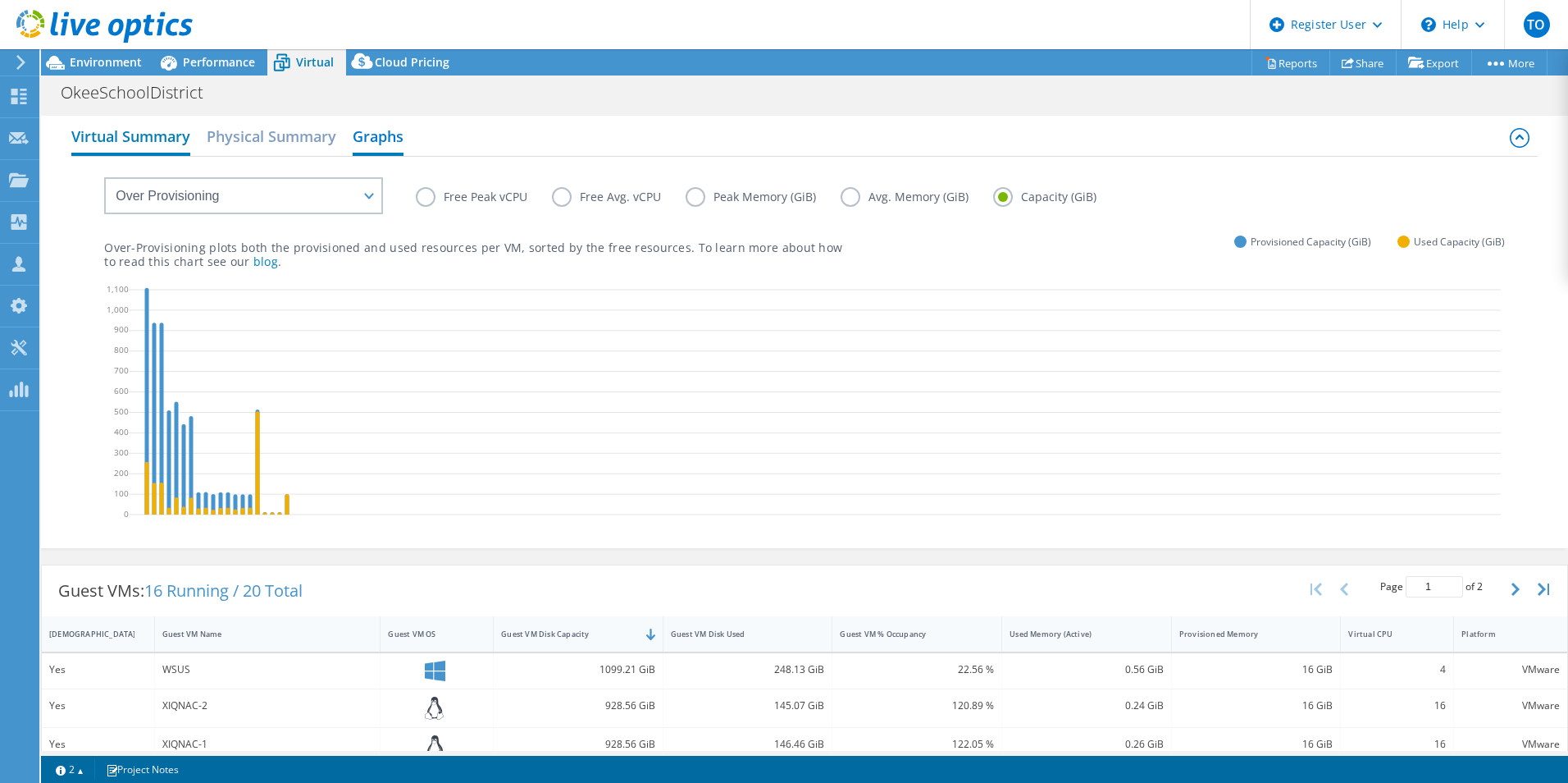
click at [163, 135] on h2 "Virtual Summary" at bounding box center [130, 137] width 119 height 36
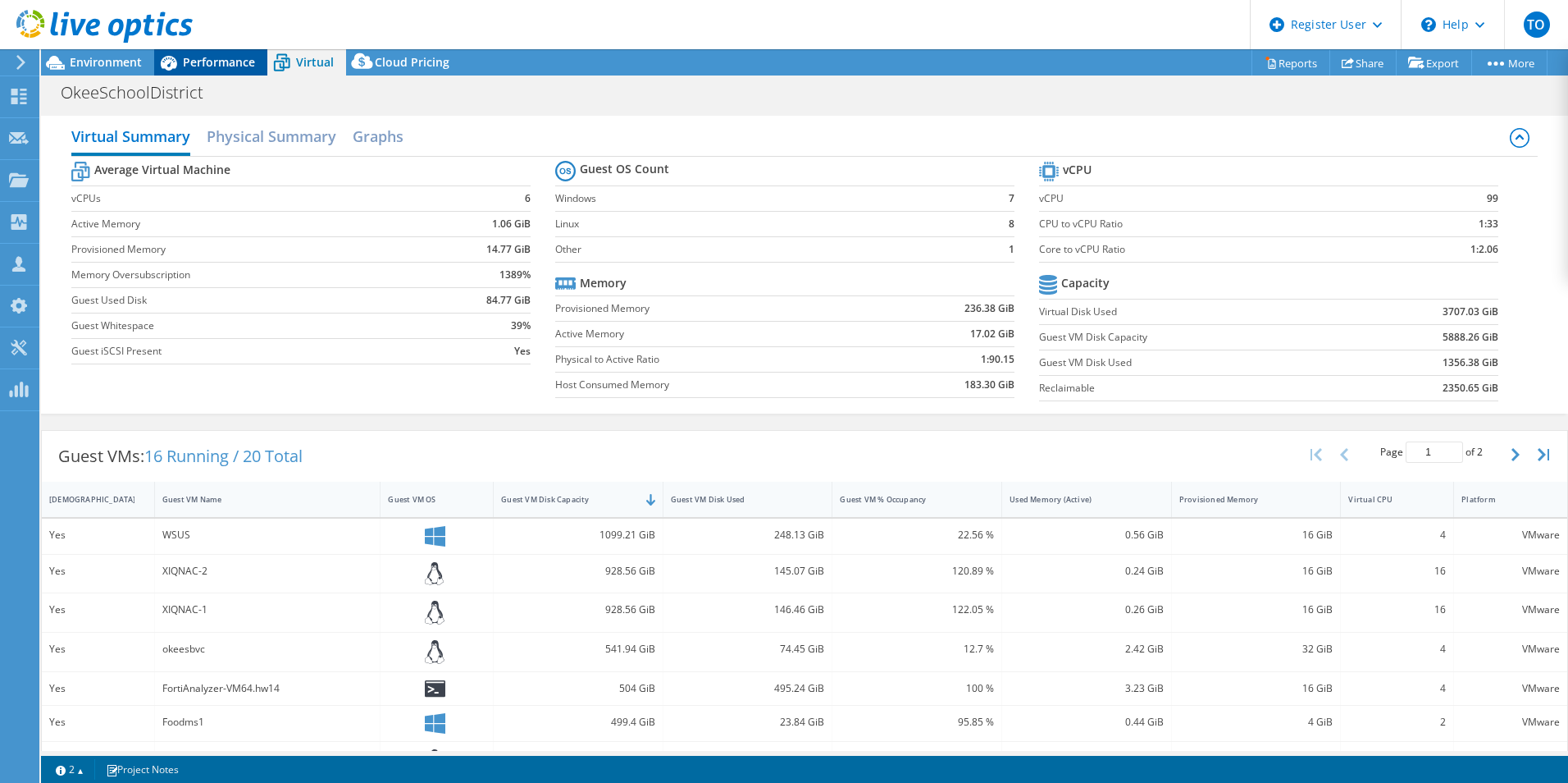
click at [230, 58] on span "Performance" at bounding box center [219, 62] width 72 height 16
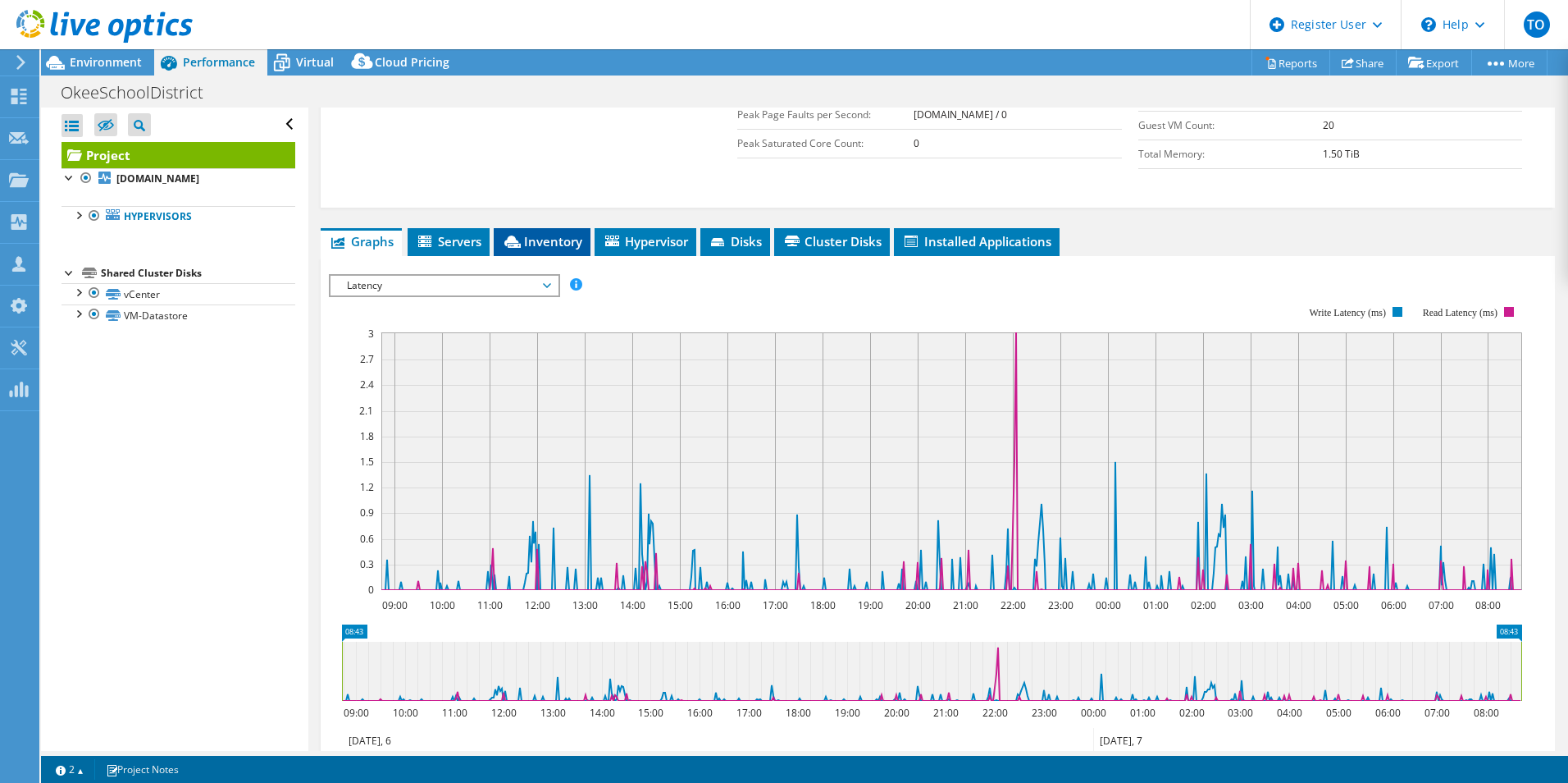
click at [506, 243] on icon at bounding box center [512, 241] width 17 height 13
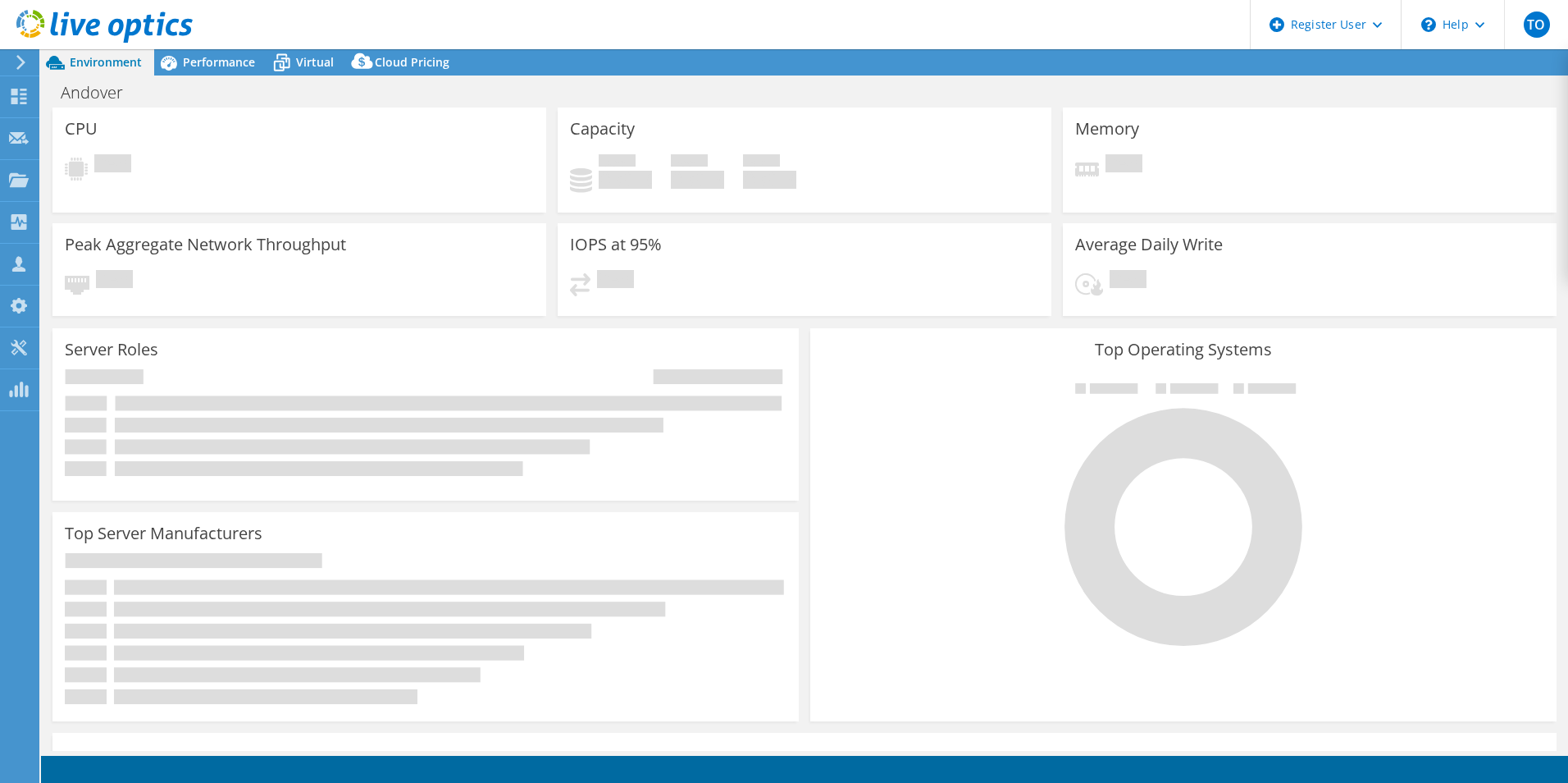
select select "USD"
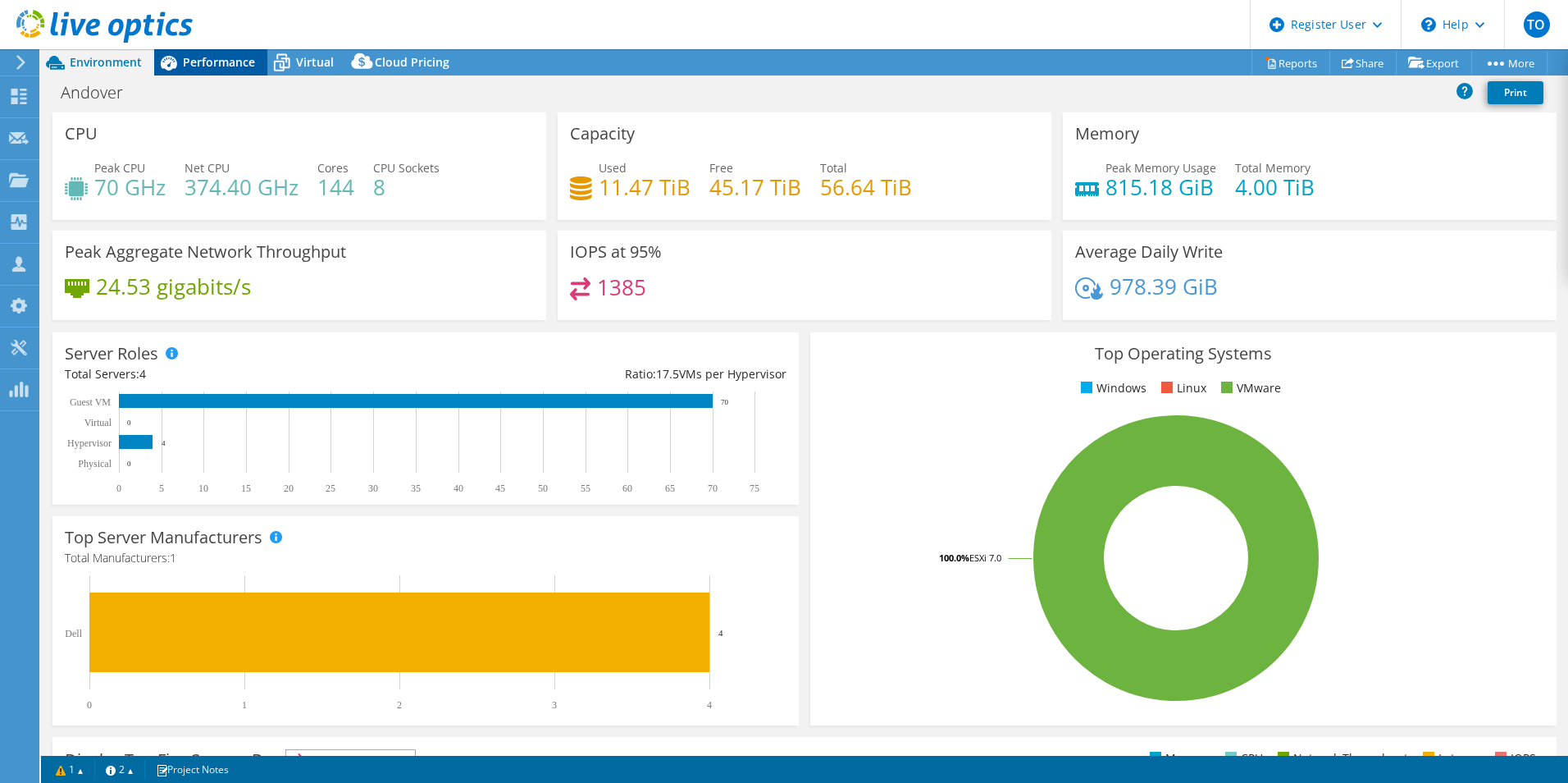
click at [231, 69] on span "Performance" at bounding box center [219, 62] width 72 height 16
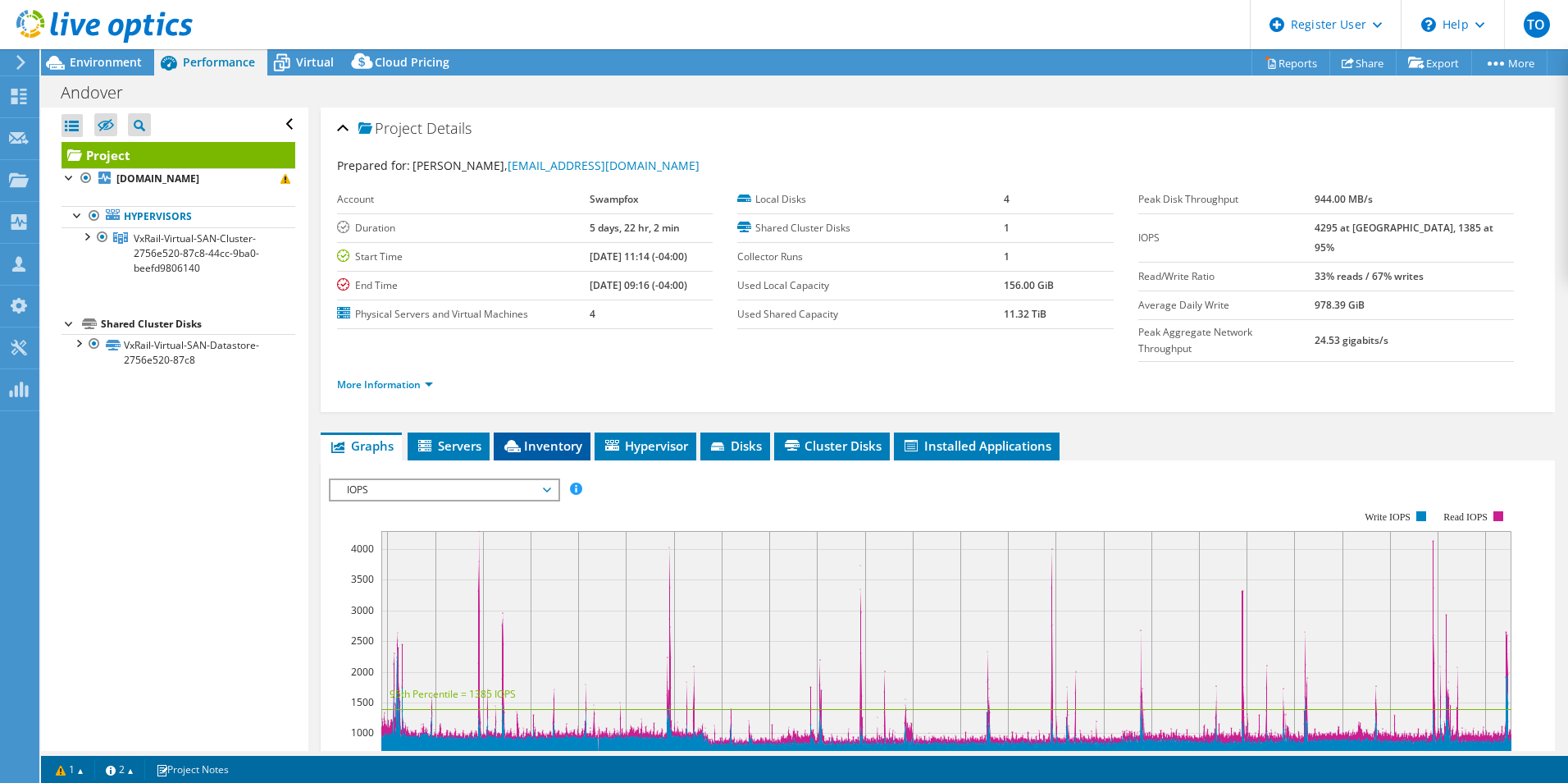
click at [578, 432] on li "Inventory" at bounding box center [542, 446] width 97 height 27
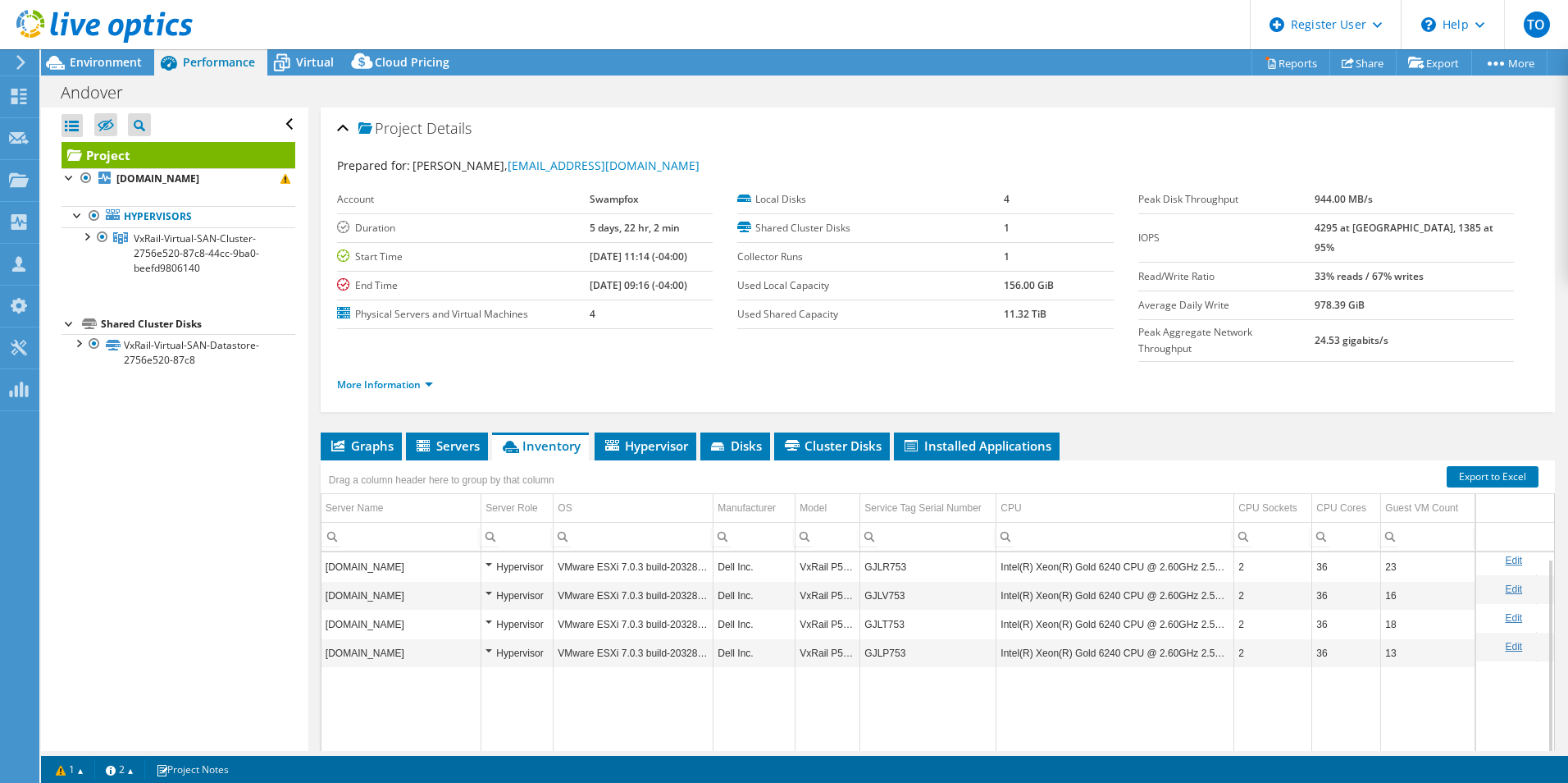
scroll to position [82, 0]
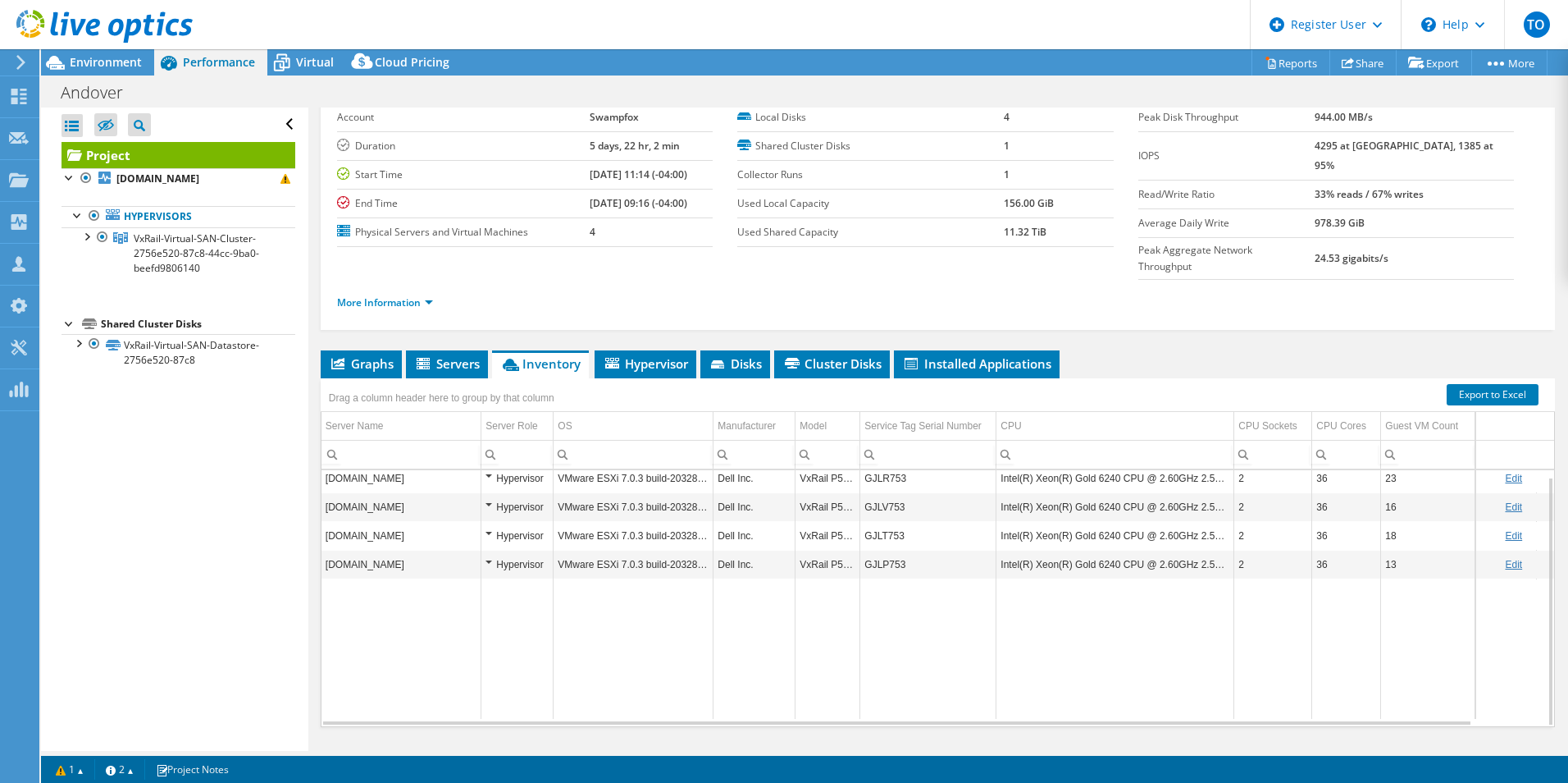
drag, startPoint x: 1063, startPoint y: 696, endPoint x: 1089, endPoint y: 697, distance: 26.0
click at [1089, 697] on div "Graphs Servers Inventory Hypervisor Disks Cluster Disks Installed Applications …" at bounding box center [937, 556] width 1234 height 411
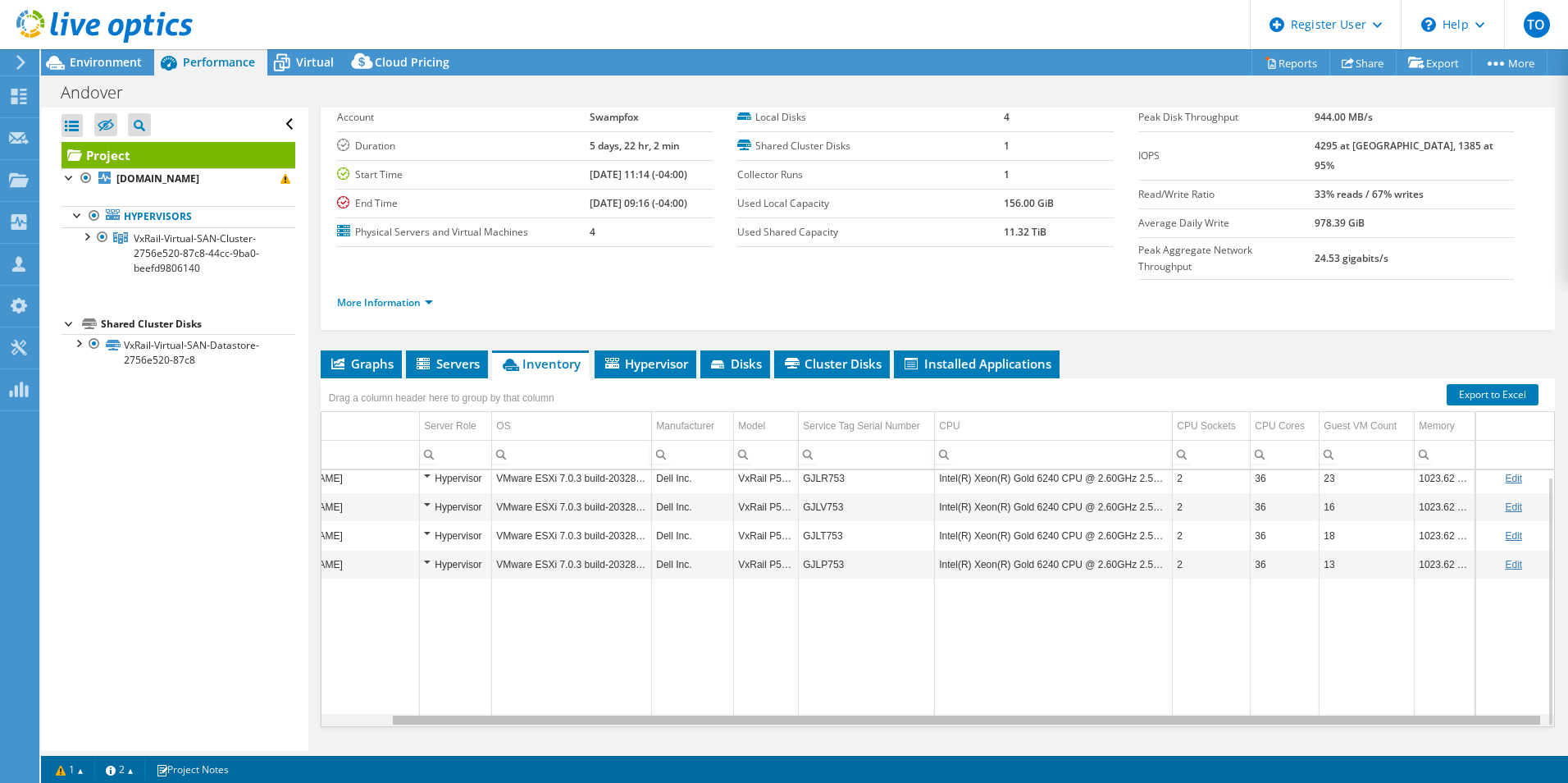
scroll to position [0, 73]
drag, startPoint x: 1092, startPoint y: 687, endPoint x: 1187, endPoint y: 683, distance: 95.1
click at [1187, 683] on body "TO Dell User Tofi Oladipo Tofi.Oladipo@dell.com Dell My Profile Log Out \n Help…" at bounding box center [784, 391] width 1568 height 783
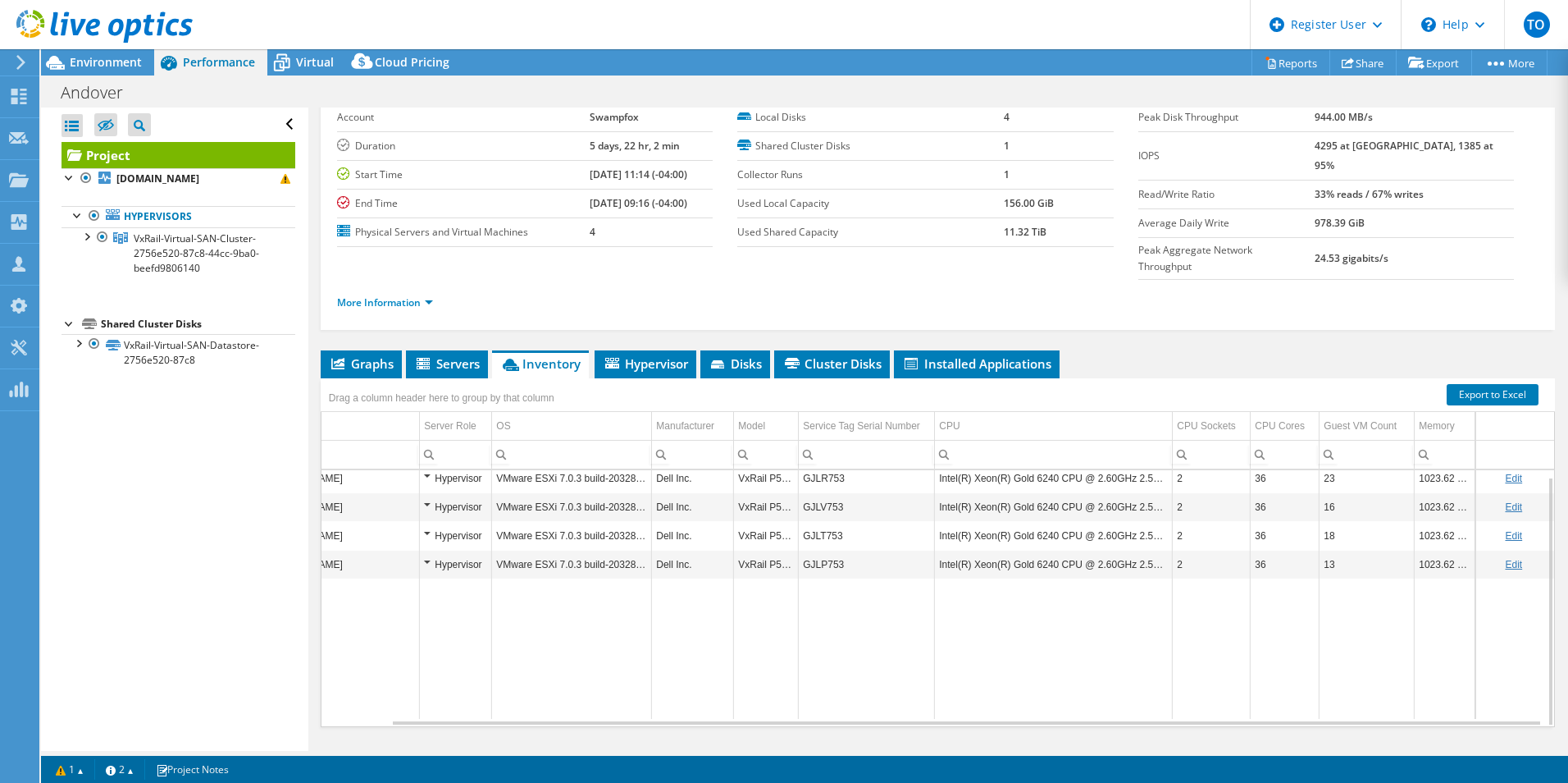
click at [92, 51] on div at bounding box center [96, 27] width 193 height 55
click at [93, 59] on span "Environment" at bounding box center [106, 62] width 72 height 16
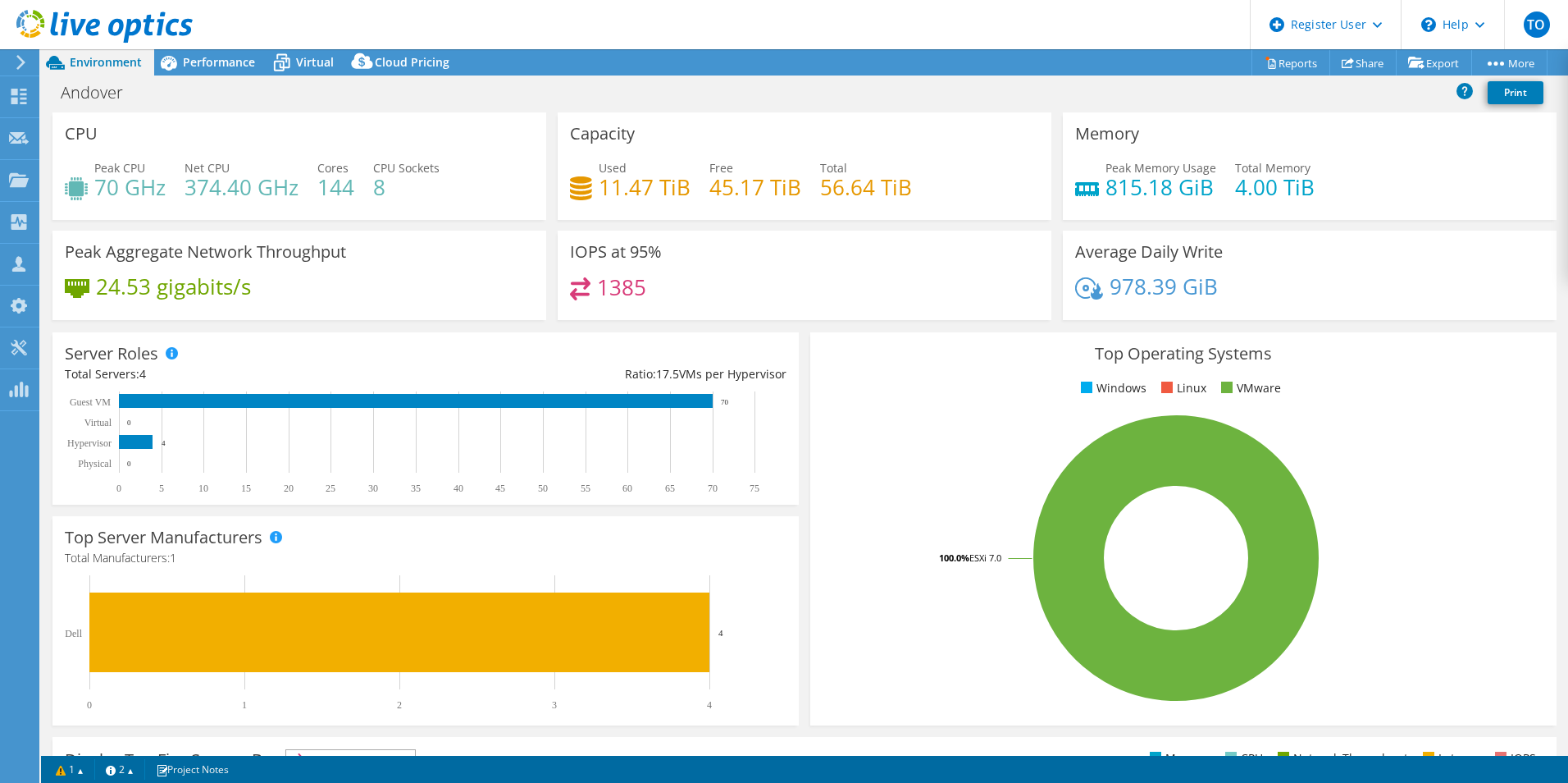
scroll to position [5, 73]
click at [224, 69] on span "Performance" at bounding box center [219, 62] width 72 height 16
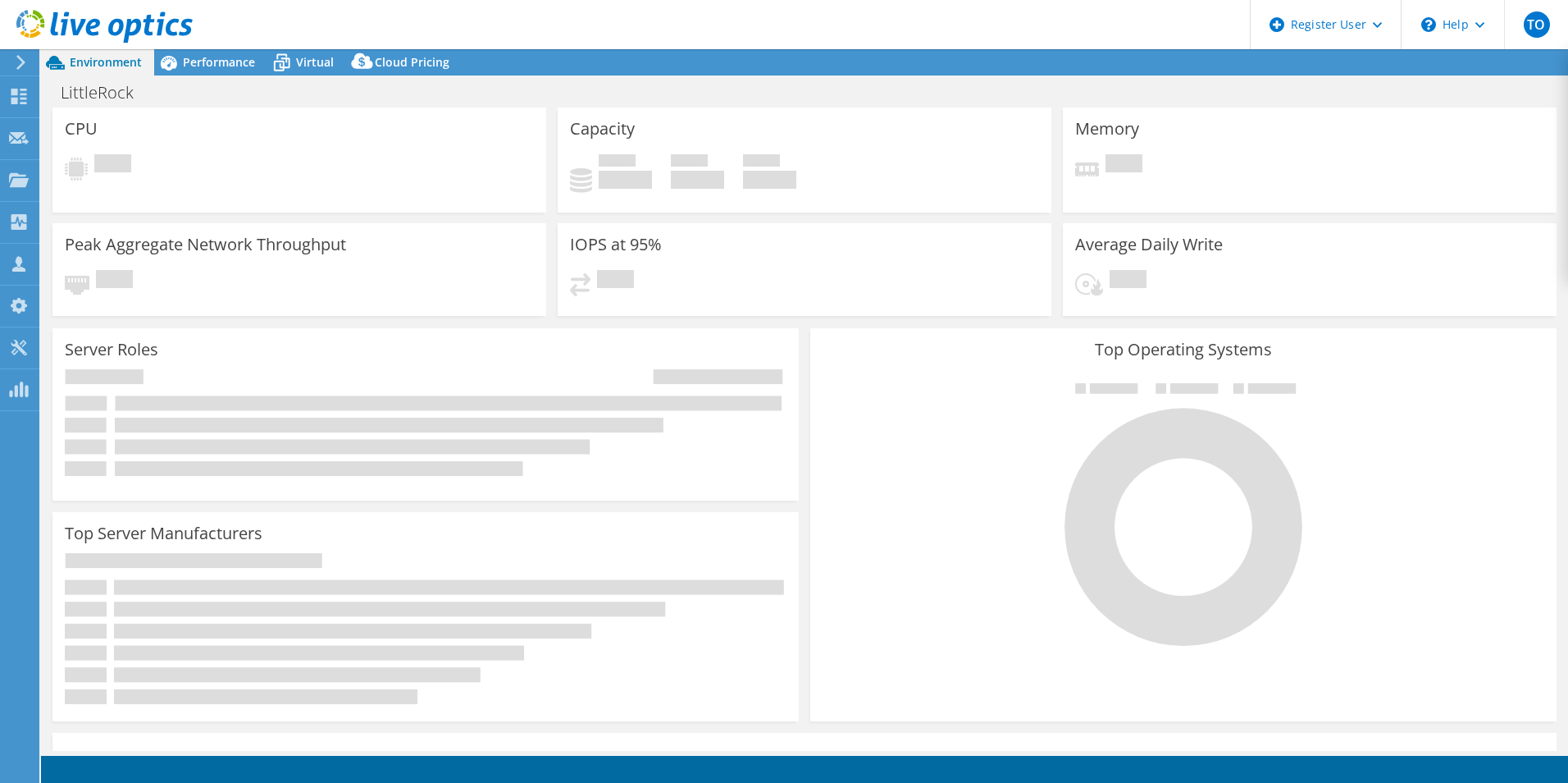
select select "USD"
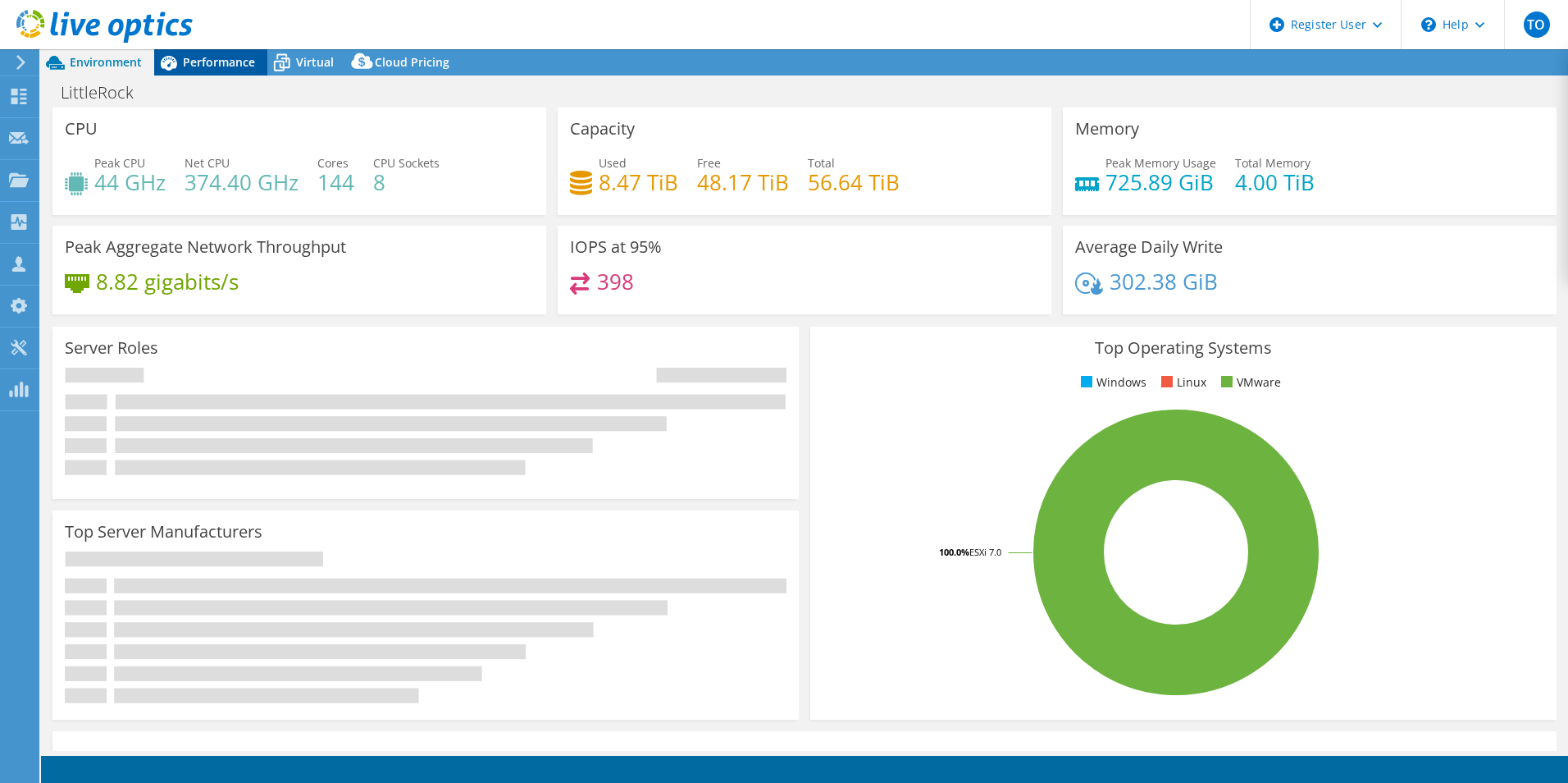
click at [229, 58] on span "Performance" at bounding box center [219, 62] width 72 height 16
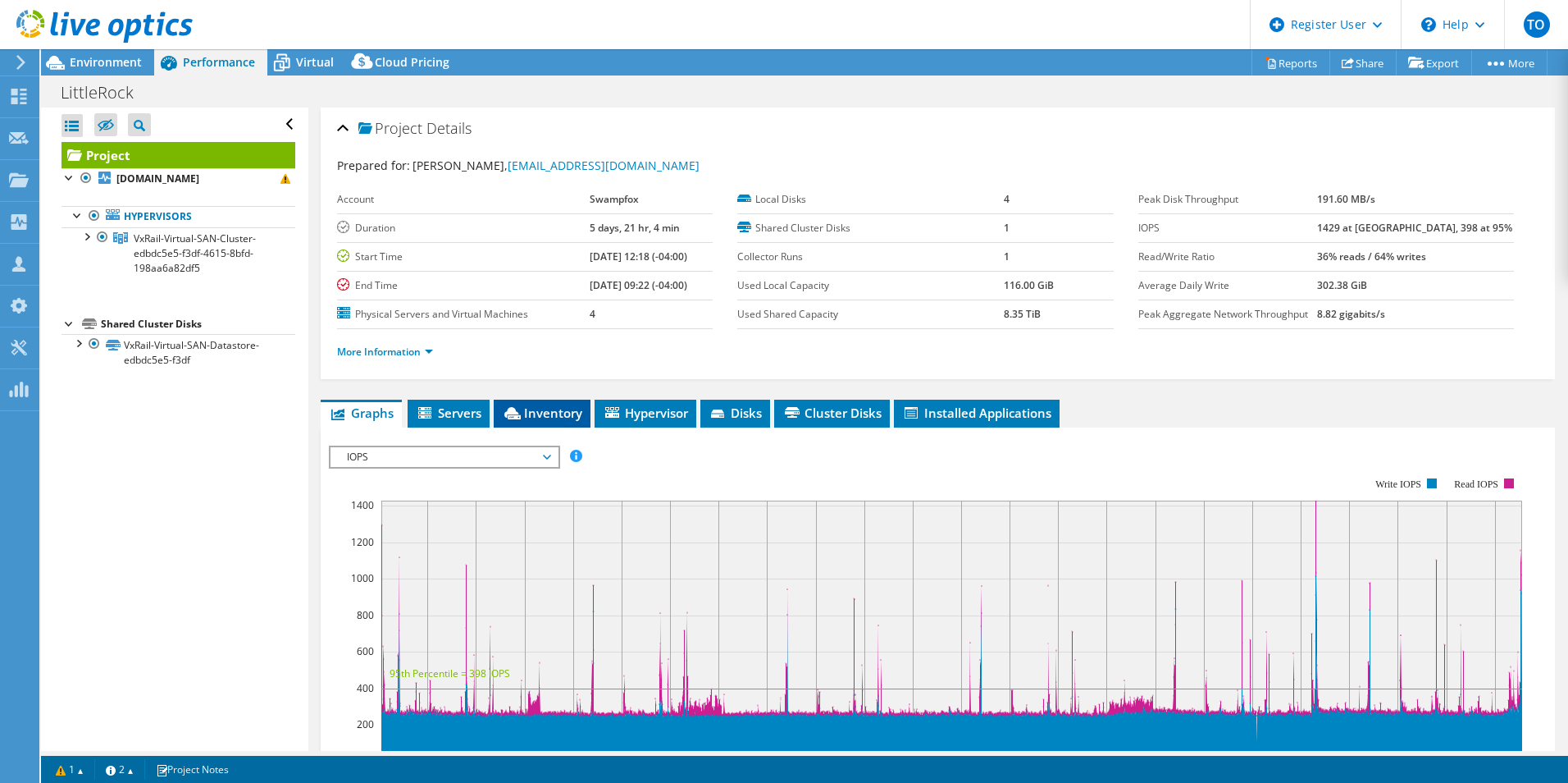
click at [519, 416] on icon at bounding box center [512, 413] width 17 height 13
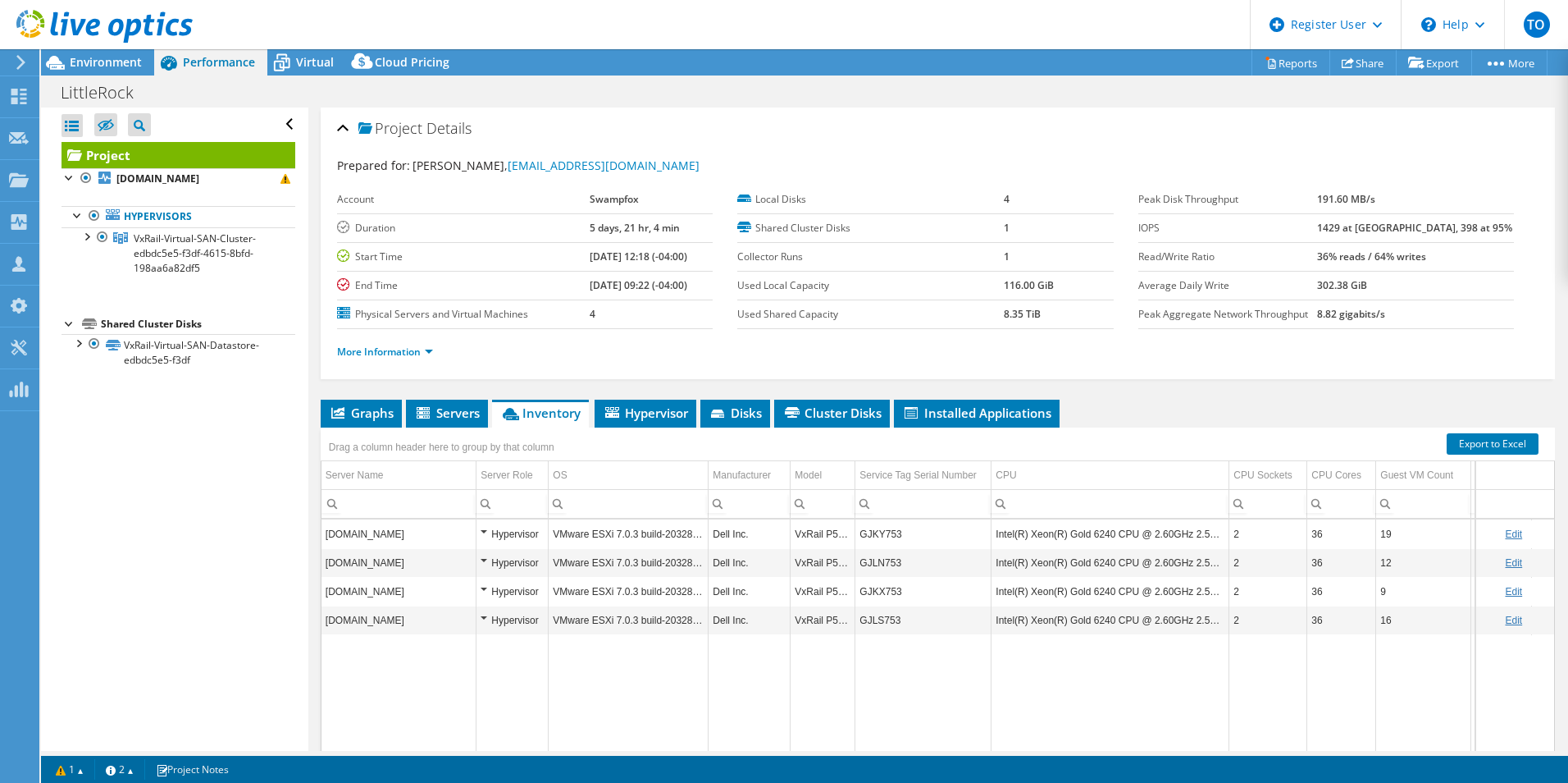
select select "USD"
drag, startPoint x: 0, startPoint y: 0, endPoint x: 92, endPoint y: 59, distance: 109.3
click at [92, 59] on span "Environment" at bounding box center [106, 62] width 72 height 16
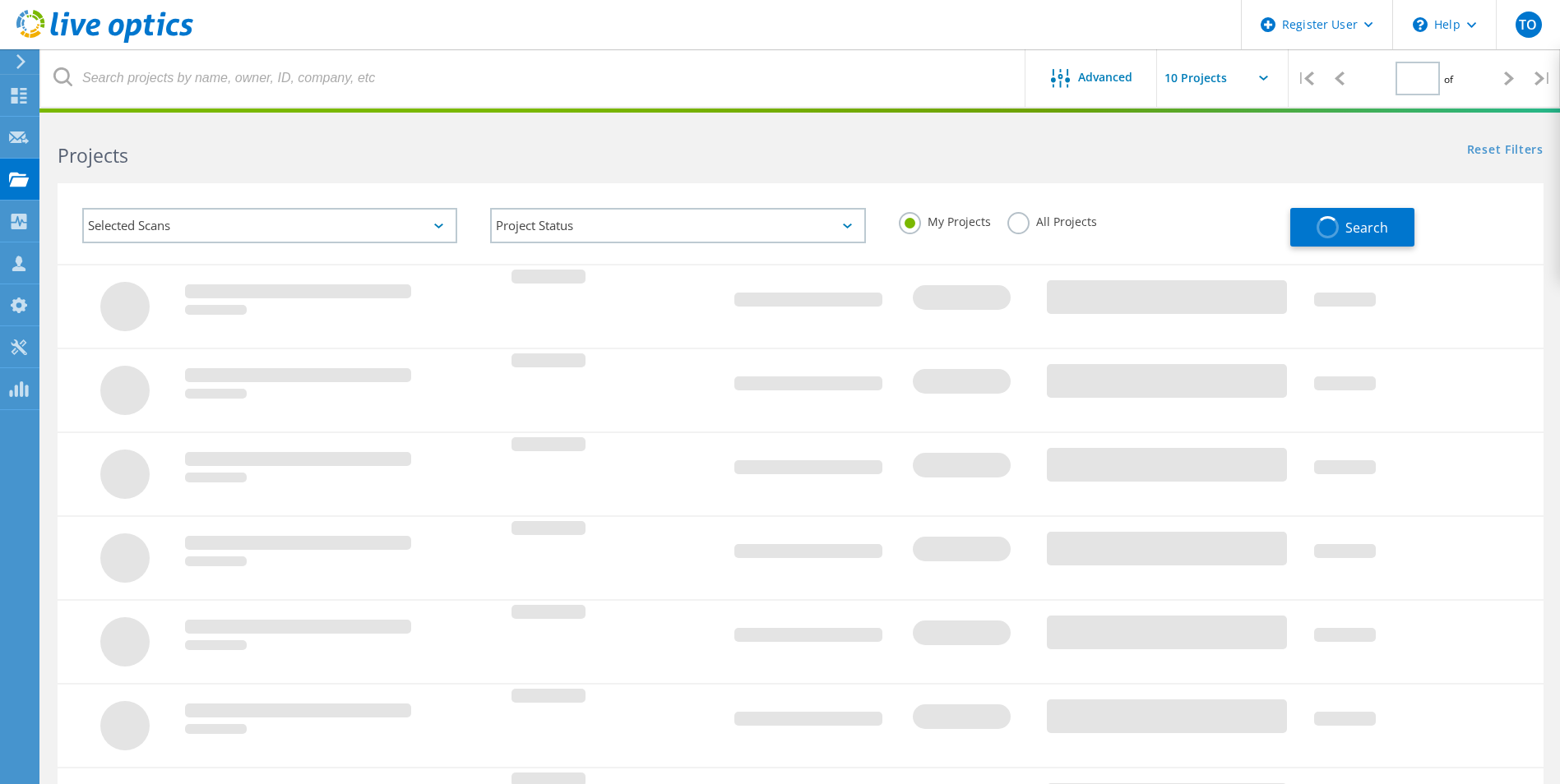
type input "1"
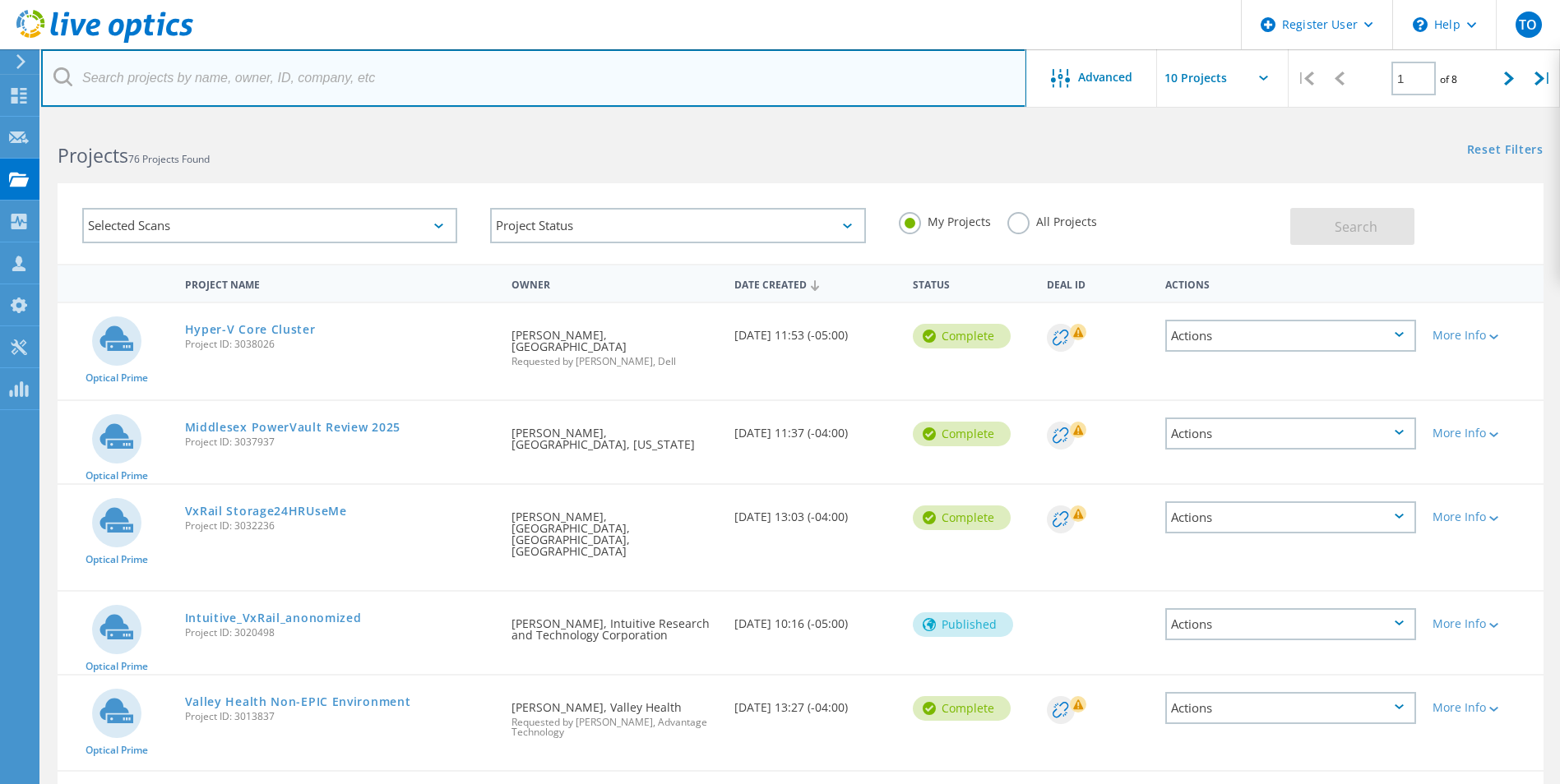
click at [301, 70] on input "text" at bounding box center [533, 78] width 985 height 58
paste input "[EMAIL_ADDRESS][DOMAIN_NAME]"
type input "[EMAIL_ADDRESS][DOMAIN_NAME]"
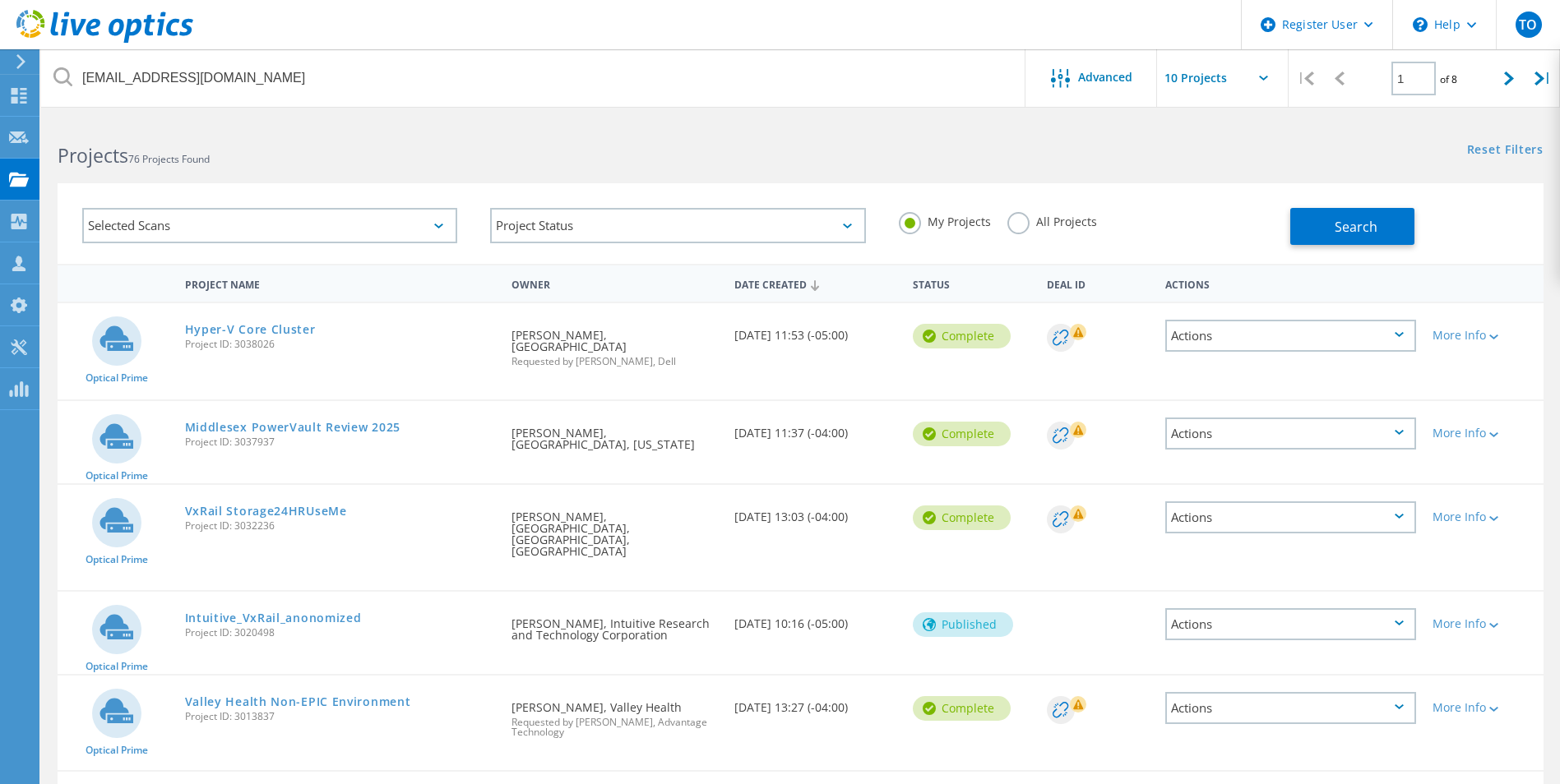
click at [1054, 216] on label "All Projects" at bounding box center [1051, 220] width 89 height 16
click at [0, 0] on input "All Projects" at bounding box center [0, 0] width 0 height 0
click at [1383, 219] on button "Search" at bounding box center [1352, 227] width 124 height 37
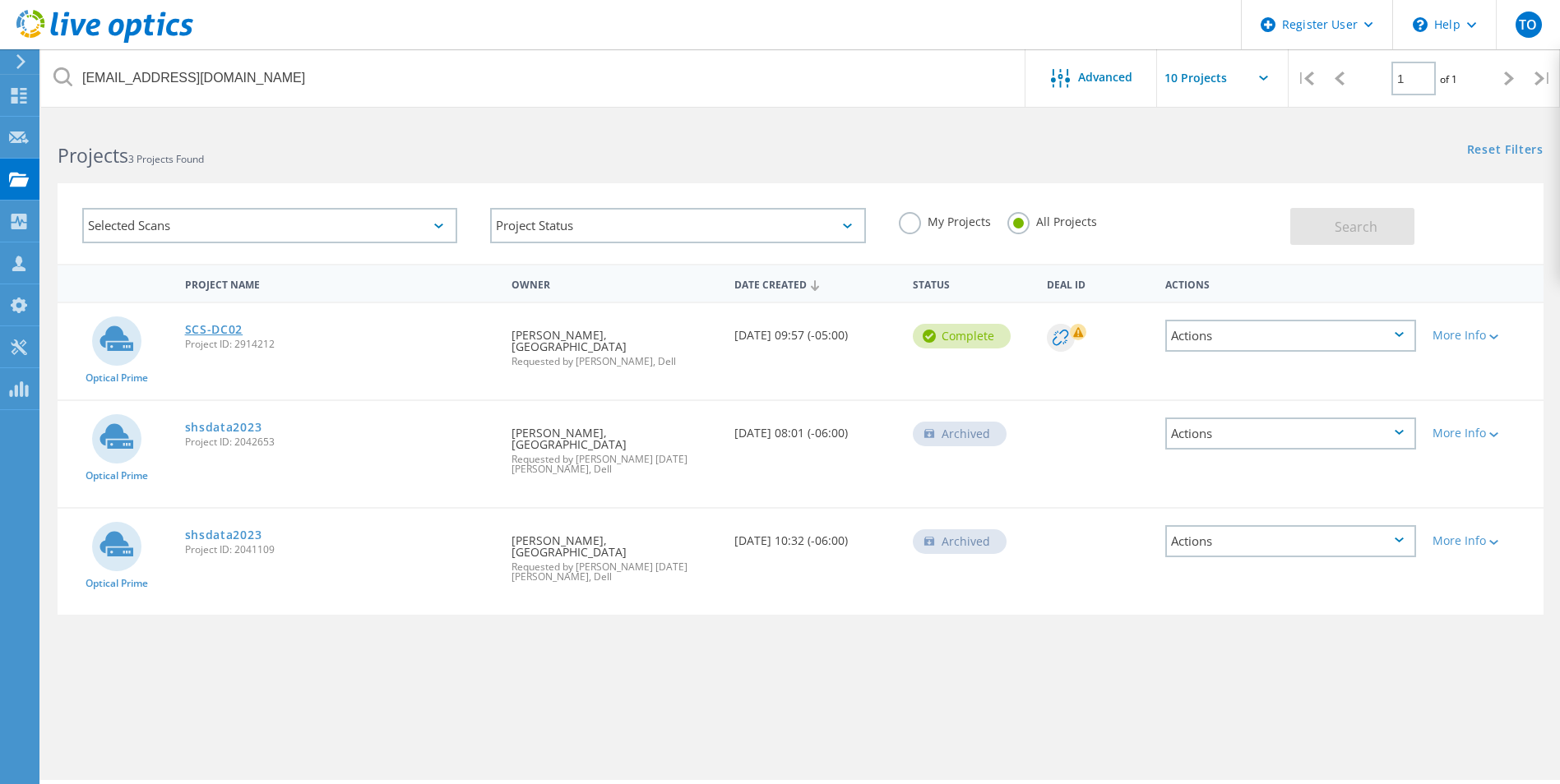
click at [188, 335] on link "SCS-DC02" at bounding box center [213, 330] width 58 height 12
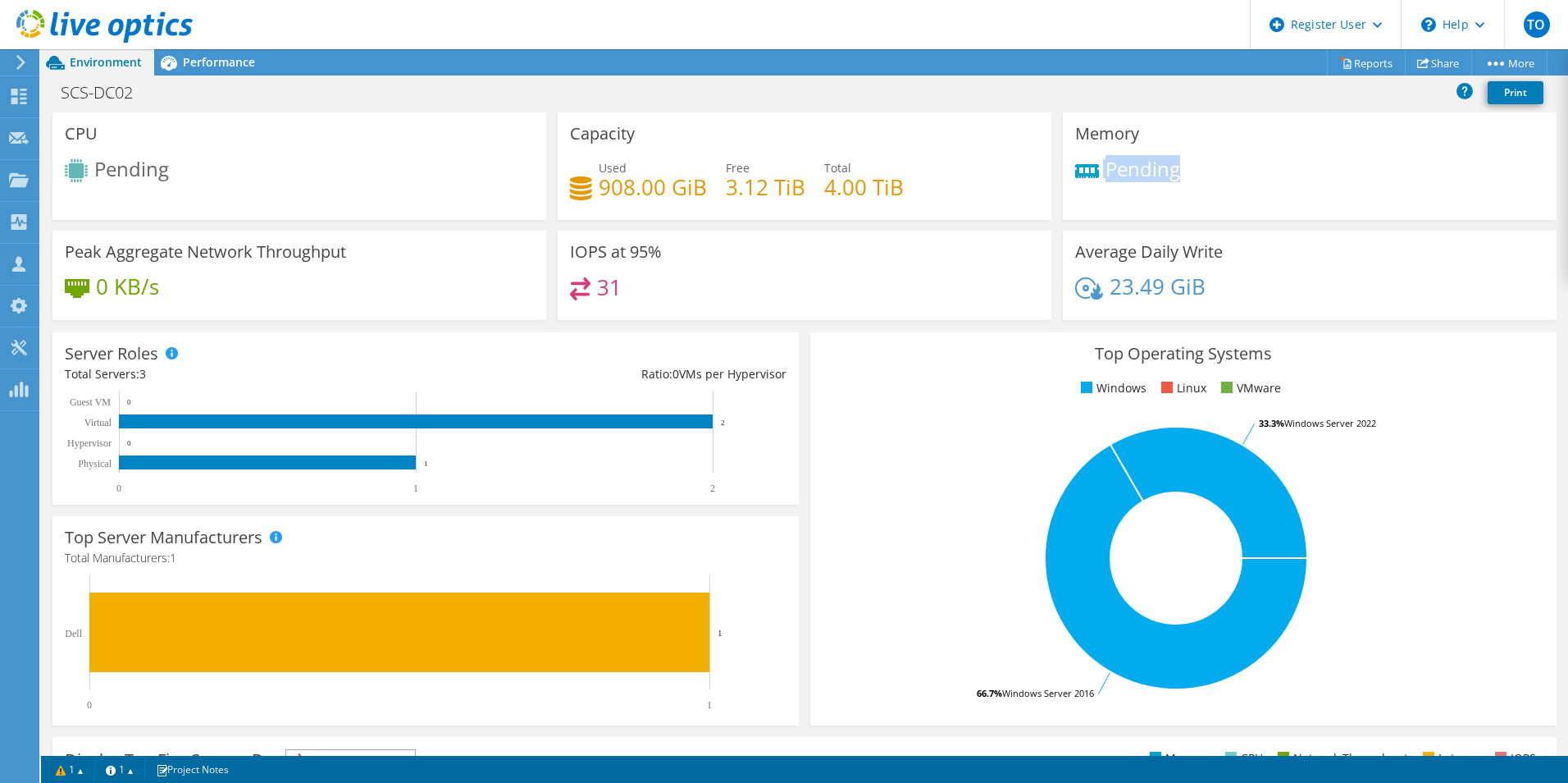
drag, startPoint x: 1186, startPoint y: 171, endPoint x: 871, endPoint y: 149, distance: 315.8
click at [871, 149] on div "CPU Pending Capacity Used 908.00 GiB Free 3.12 TiB Total 4.00 TiB Memory Pending" at bounding box center [805, 221] width 1516 height 219
click at [185, 63] on span "Performance" at bounding box center [219, 62] width 72 height 16
